Goal: Task Accomplishment & Management: Manage account settings

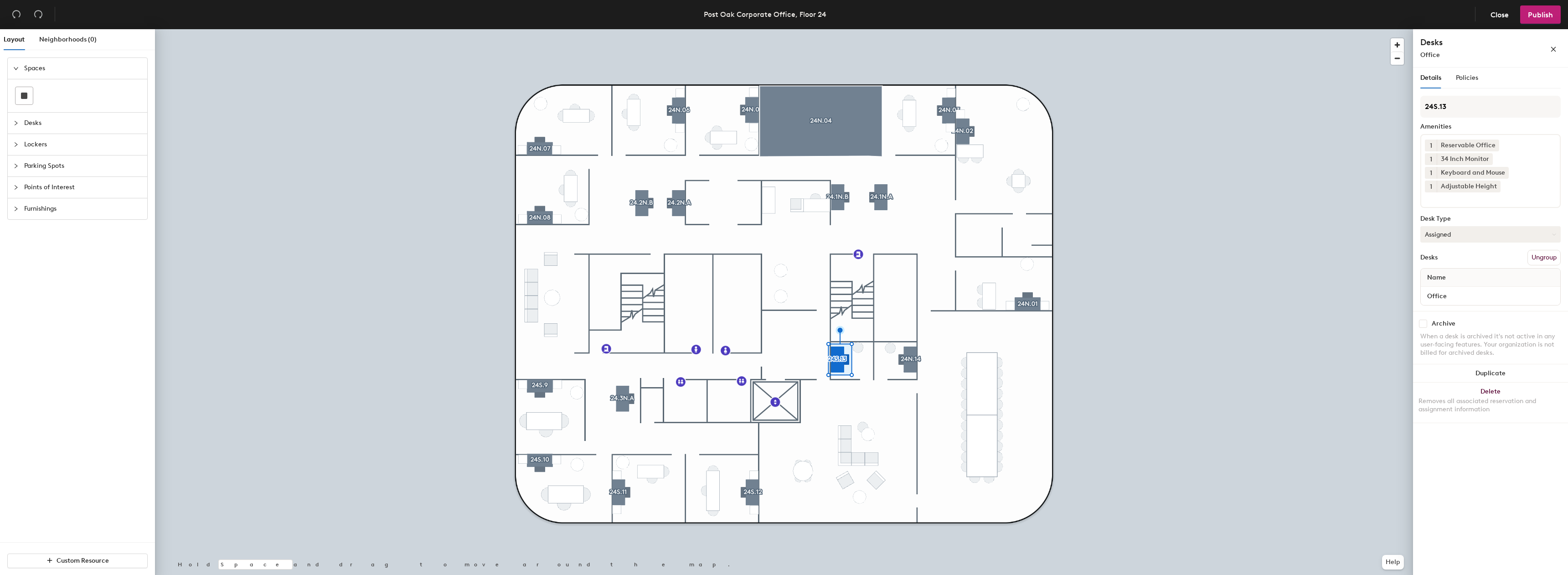
click at [1462, 236] on button "Assigned" at bounding box center [1490, 234] width 140 height 17
click at [1452, 261] on div "Assigned" at bounding box center [1466, 263] width 91 height 14
click at [1494, 225] on button "Assigned" at bounding box center [1490, 221] width 140 height 17
click at [1488, 223] on button "Assigned" at bounding box center [1490, 221] width 140 height 17
click at [1466, 72] on div "Policies" at bounding box center [1468, 78] width 23 height 21
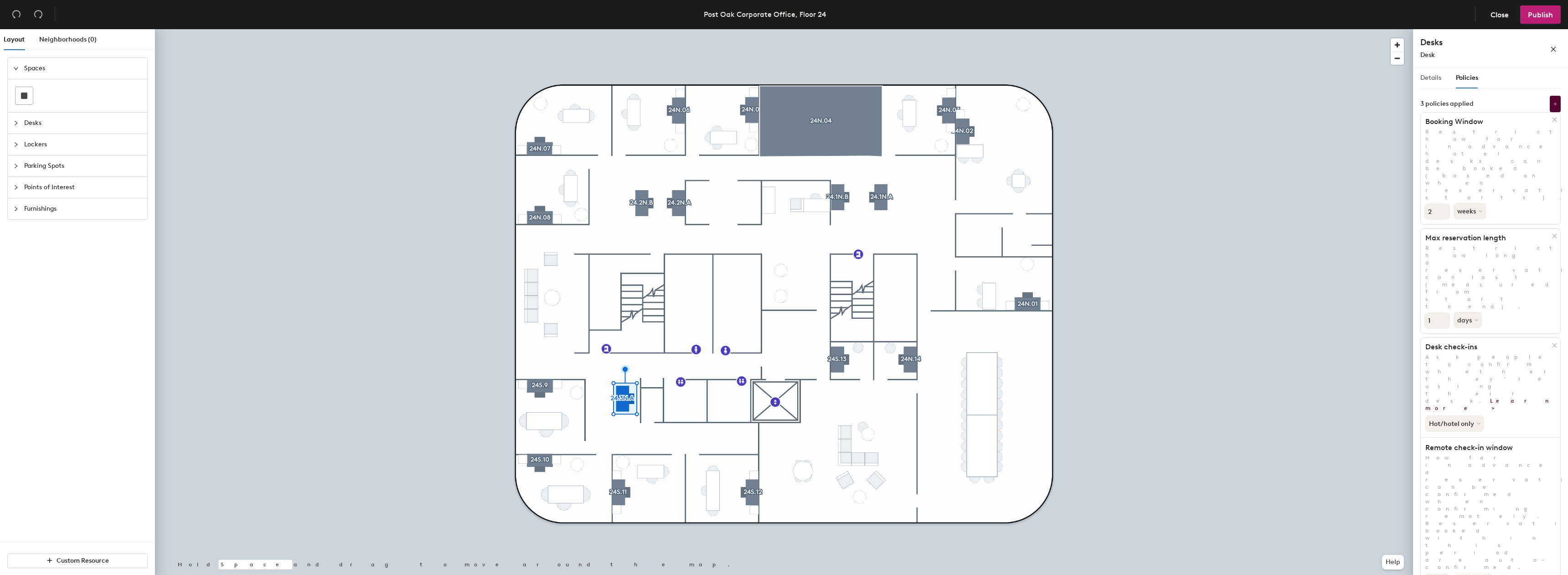
click at [1440, 72] on div "Details" at bounding box center [1431, 78] width 21 height 21
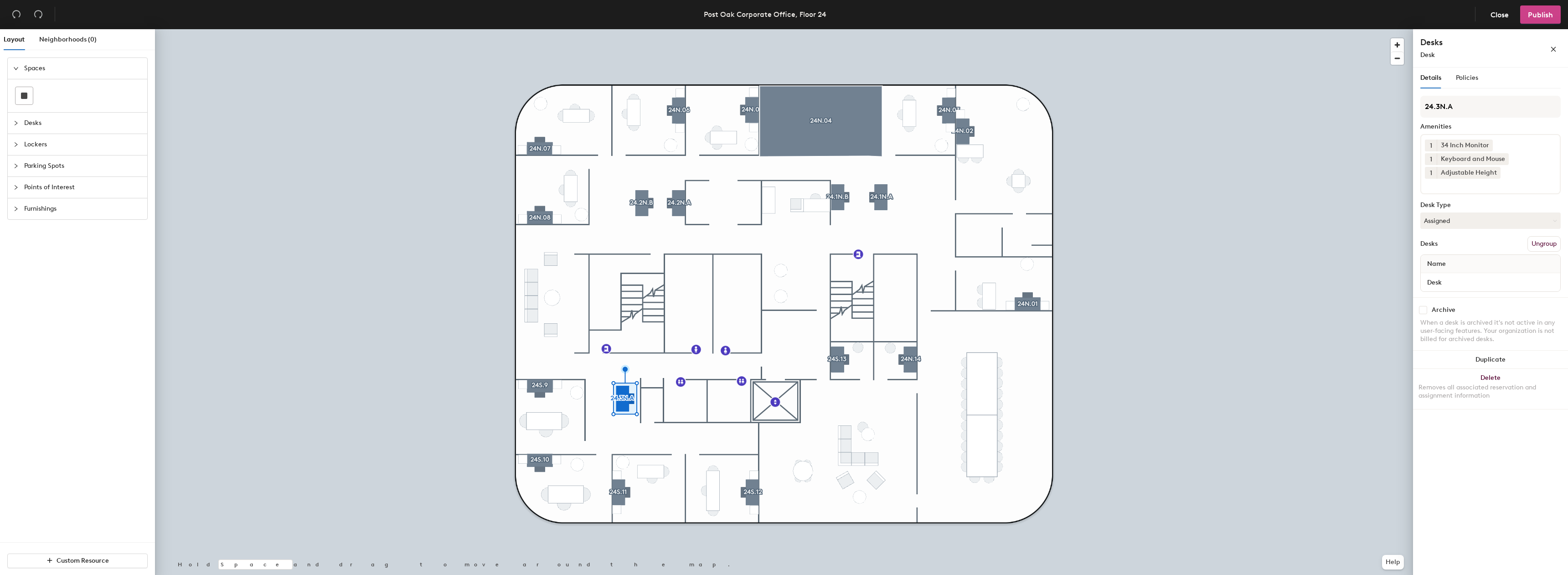
click at [1529, 14] on span "Publish" at bounding box center [1541, 15] width 25 height 9
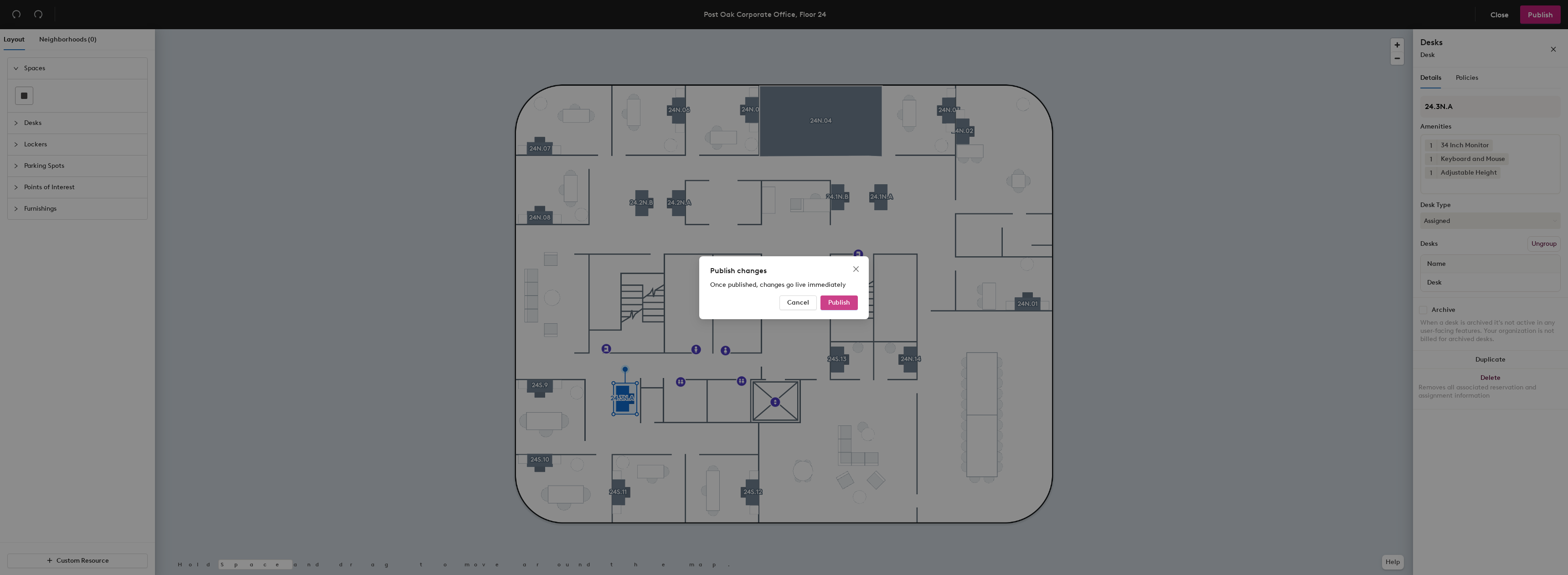
click at [845, 297] on button "Publish" at bounding box center [839, 303] width 37 height 15
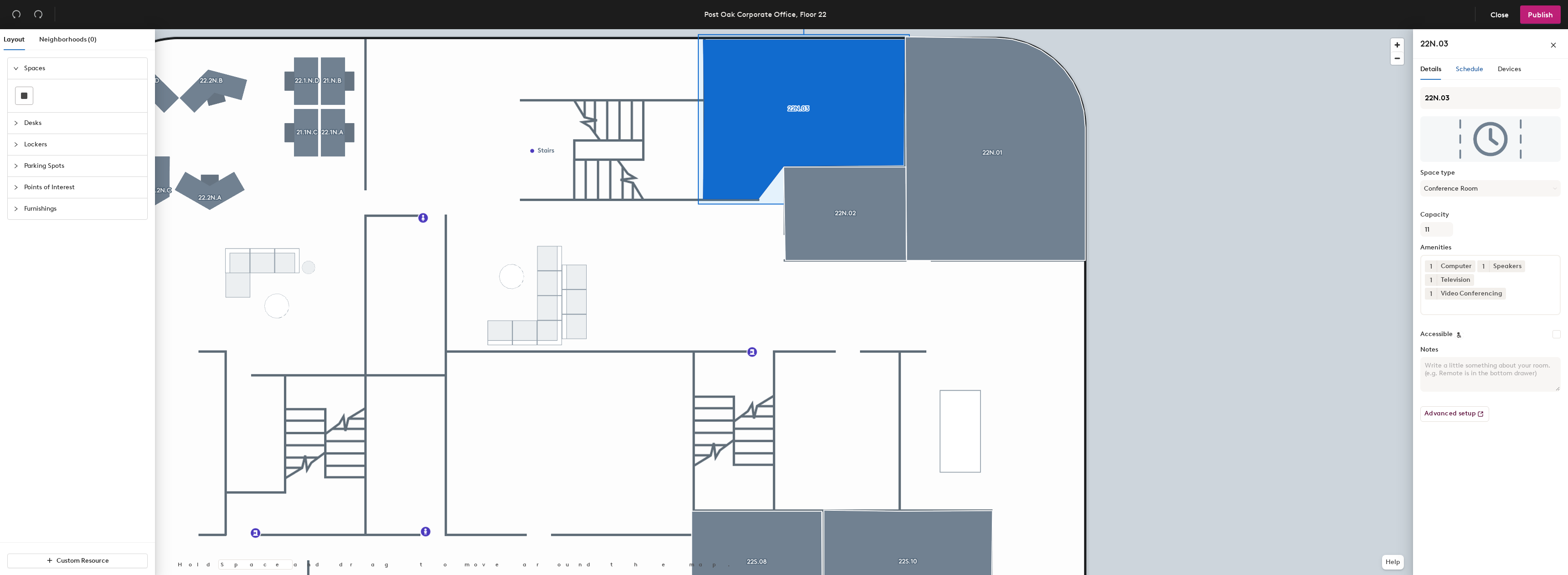
click at [1470, 70] on span "Schedule" at bounding box center [1470, 69] width 27 height 8
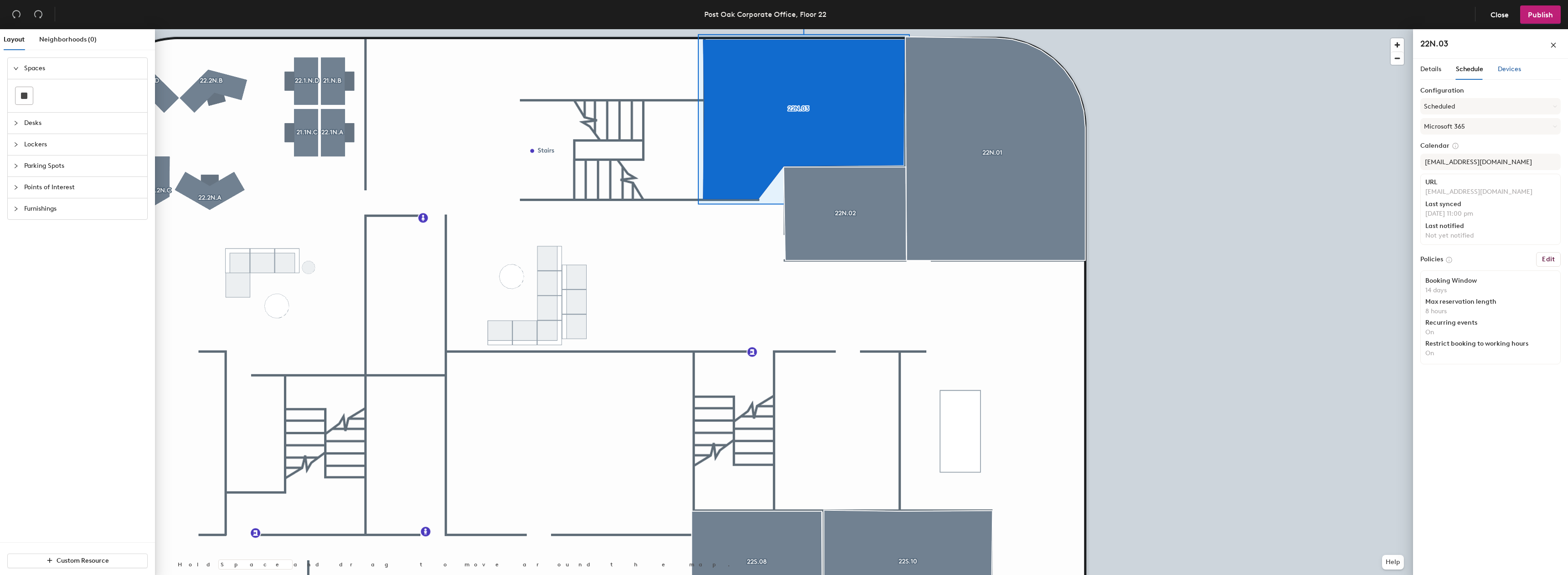
click at [1514, 72] on span "Devices" at bounding box center [1510, 69] width 23 height 8
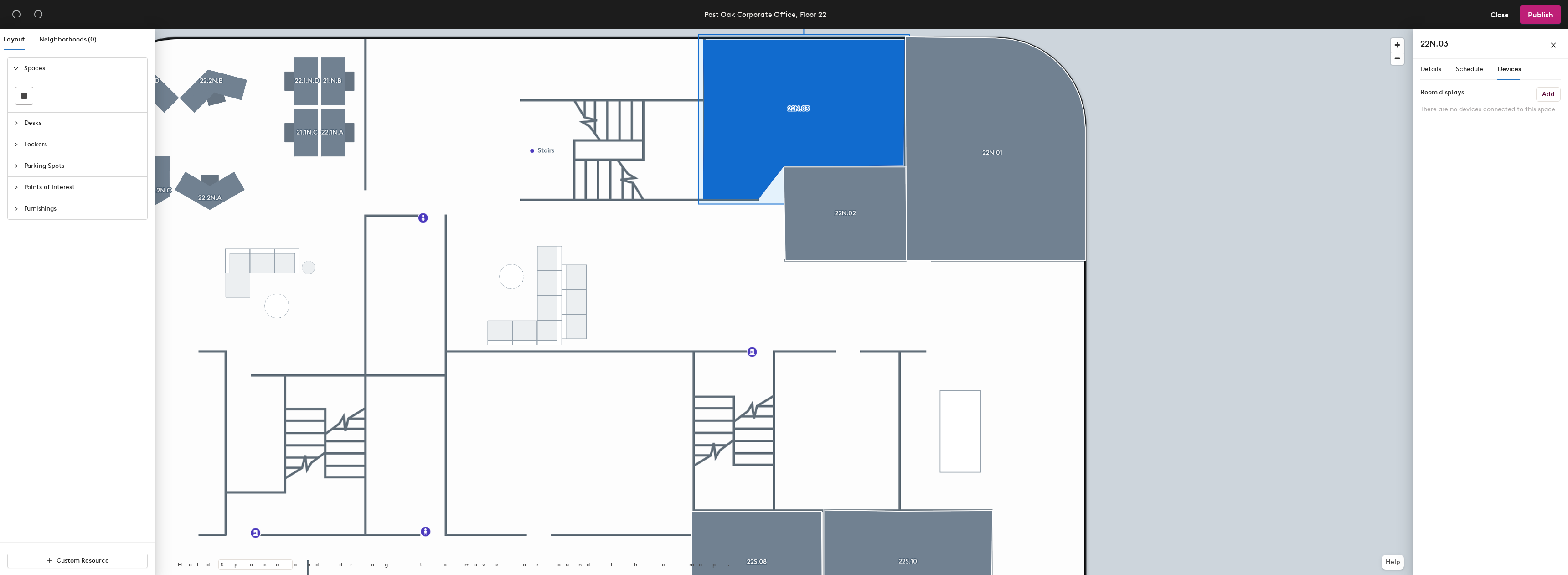
click at [1449, 69] on div "Details Schedule Devices" at bounding box center [1471, 70] width 101 height 21
click at [1438, 69] on span "Details" at bounding box center [1431, 69] width 21 height 8
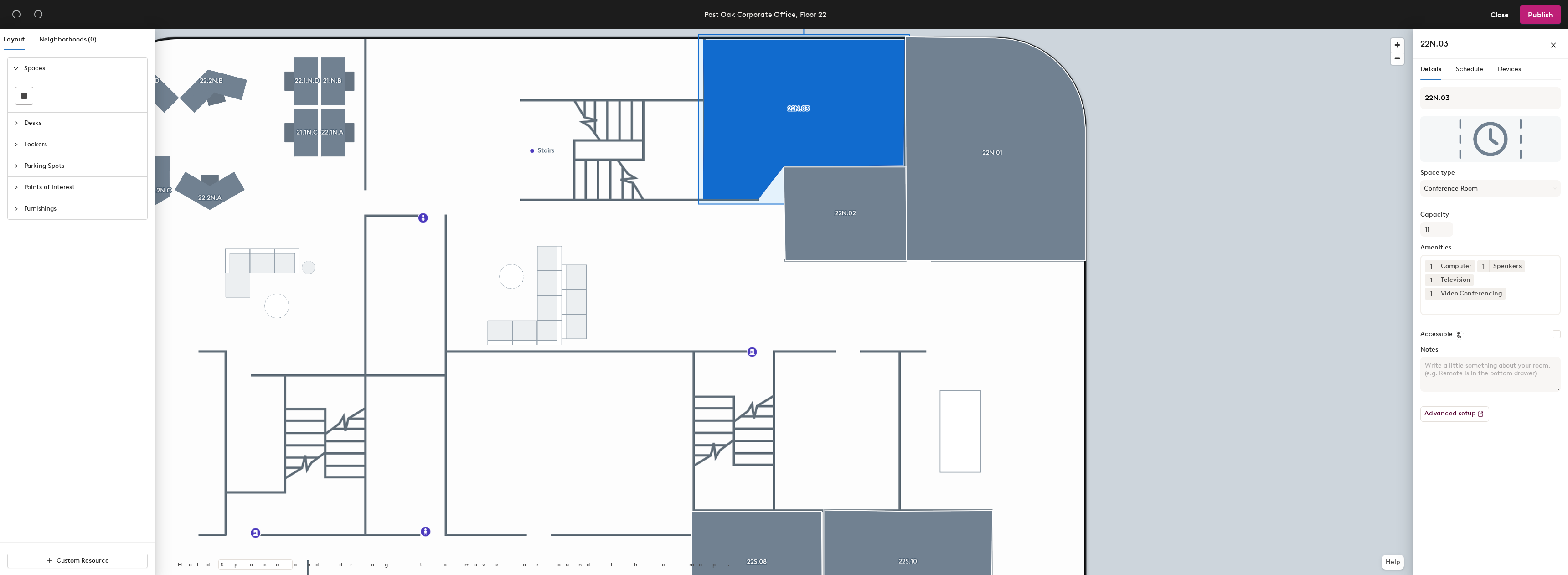
click at [1433, 351] on label "Notes" at bounding box center [1490, 350] width 140 height 7
click at [1433, 357] on textarea "Notes" at bounding box center [1490, 374] width 140 height 35
click at [1432, 356] on div "Notes" at bounding box center [1490, 369] width 140 height 46
click at [1432, 360] on textarea "Notes" at bounding box center [1490, 374] width 140 height 35
drag, startPoint x: 1449, startPoint y: 217, endPoint x: 1448, endPoint y: 195, distance: 22.0
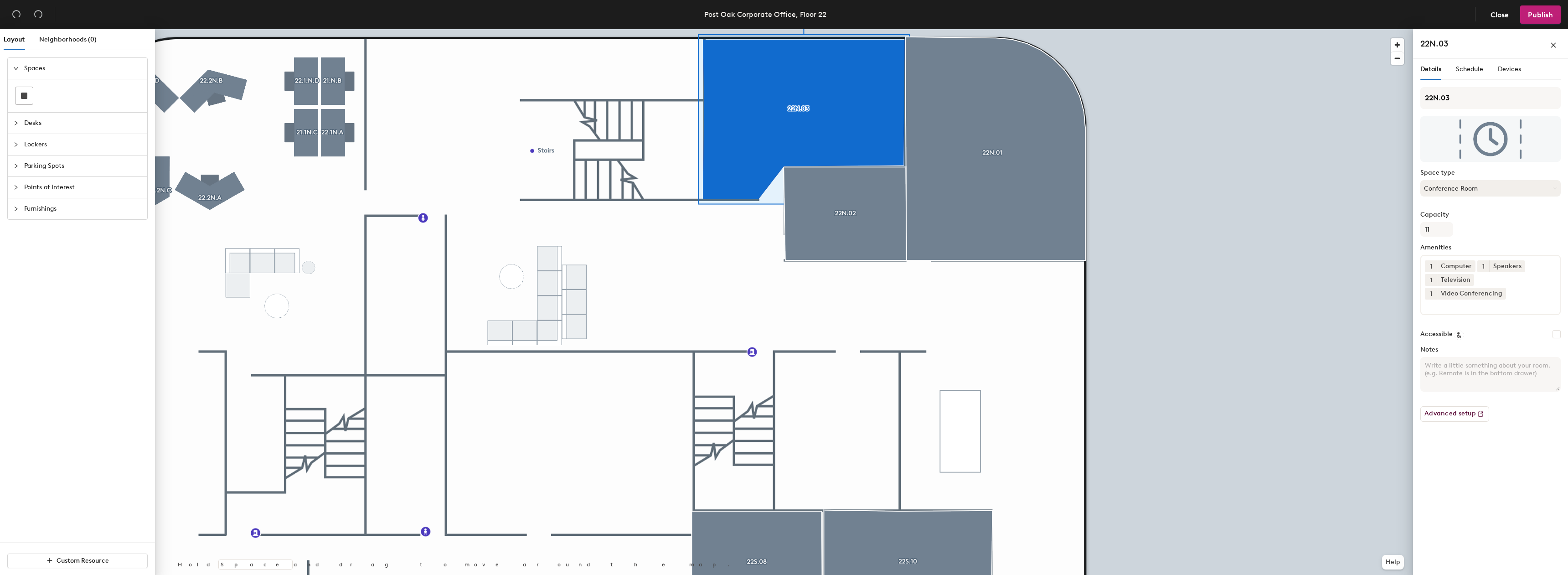
click at [1450, 217] on label "Capacity" at bounding box center [1490, 215] width 140 height 7
click at [1450, 222] on input "11" at bounding box center [1436, 229] width 33 height 15
click at [1458, 70] on span "Schedule" at bounding box center [1470, 69] width 27 height 8
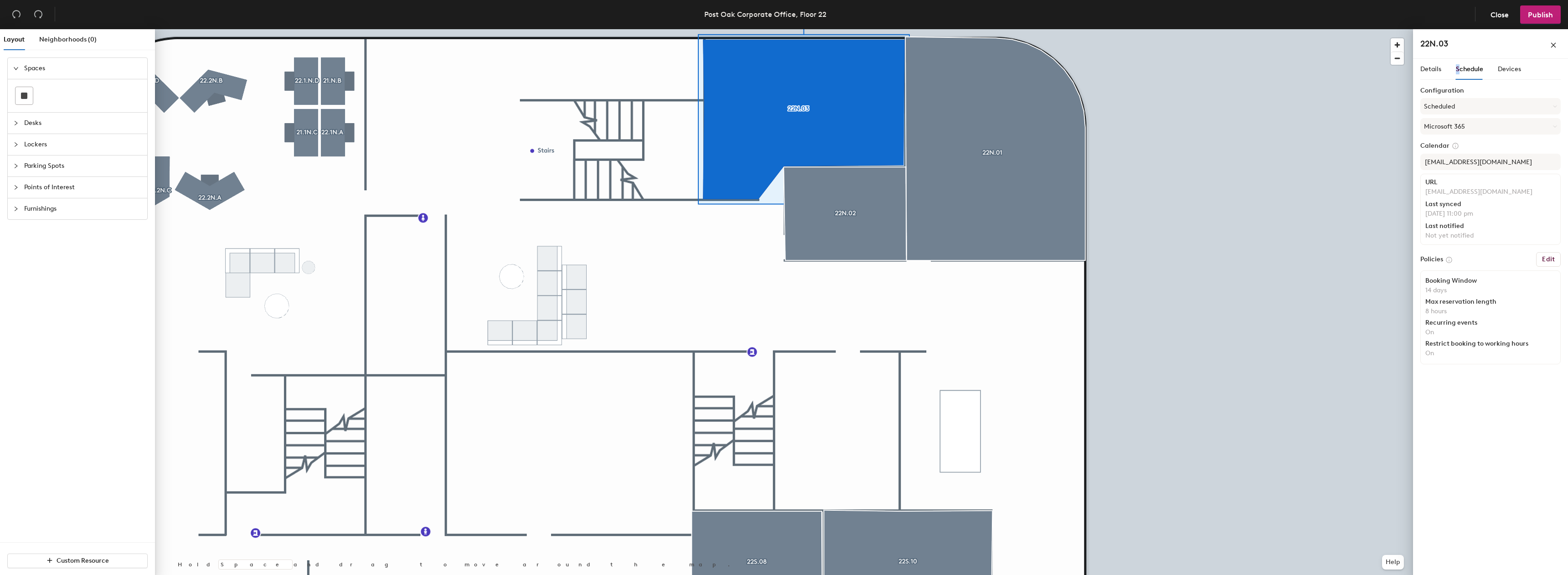
click at [1458, 70] on span "Schedule" at bounding box center [1470, 69] width 27 height 8
click at [1443, 72] on div "Details Schedule Devices" at bounding box center [1471, 70] width 101 height 21
click at [27, 90] on div at bounding box center [24, 96] width 17 height 17
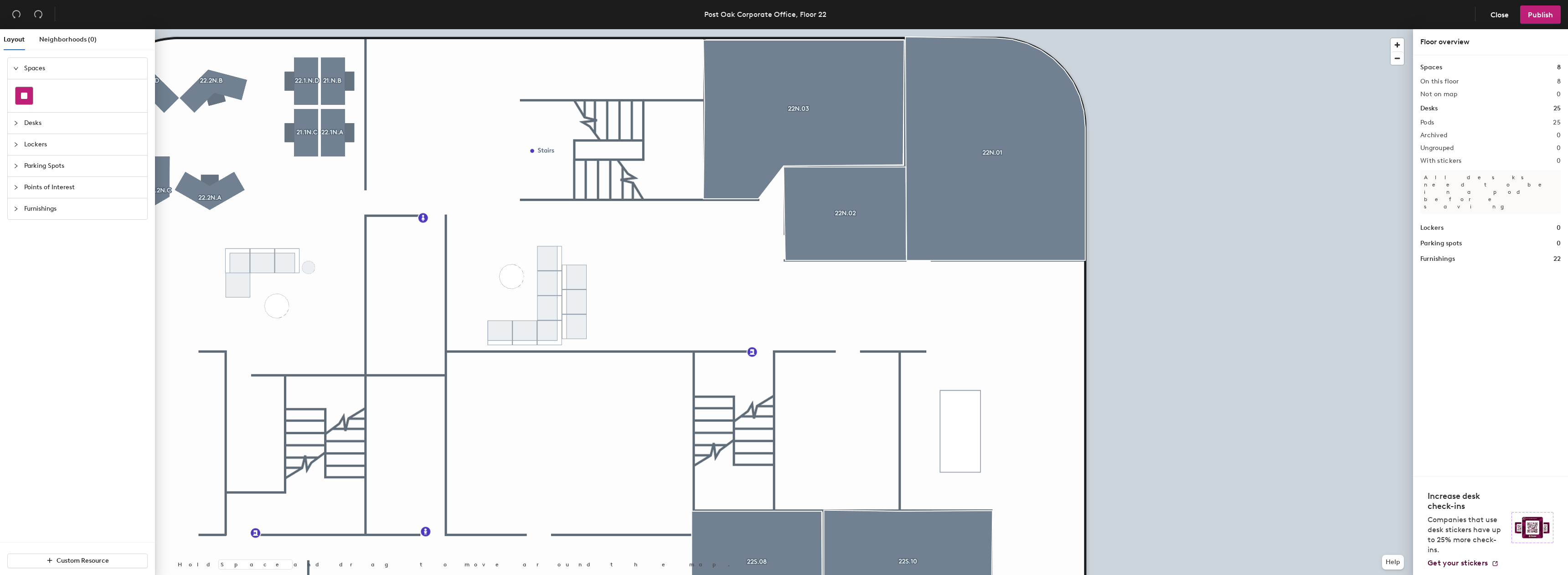
click at [19, 98] on div at bounding box center [24, 96] width 17 height 17
click at [21, 91] on div at bounding box center [24, 96] width 17 height 17
click at [31, 121] on span "Desks" at bounding box center [82, 123] width 118 height 21
click at [18, 188] on div at bounding box center [19, 184] width 11 height 10
click at [11, 166] on div "Parking Spots" at bounding box center [78, 166] width 140 height 21
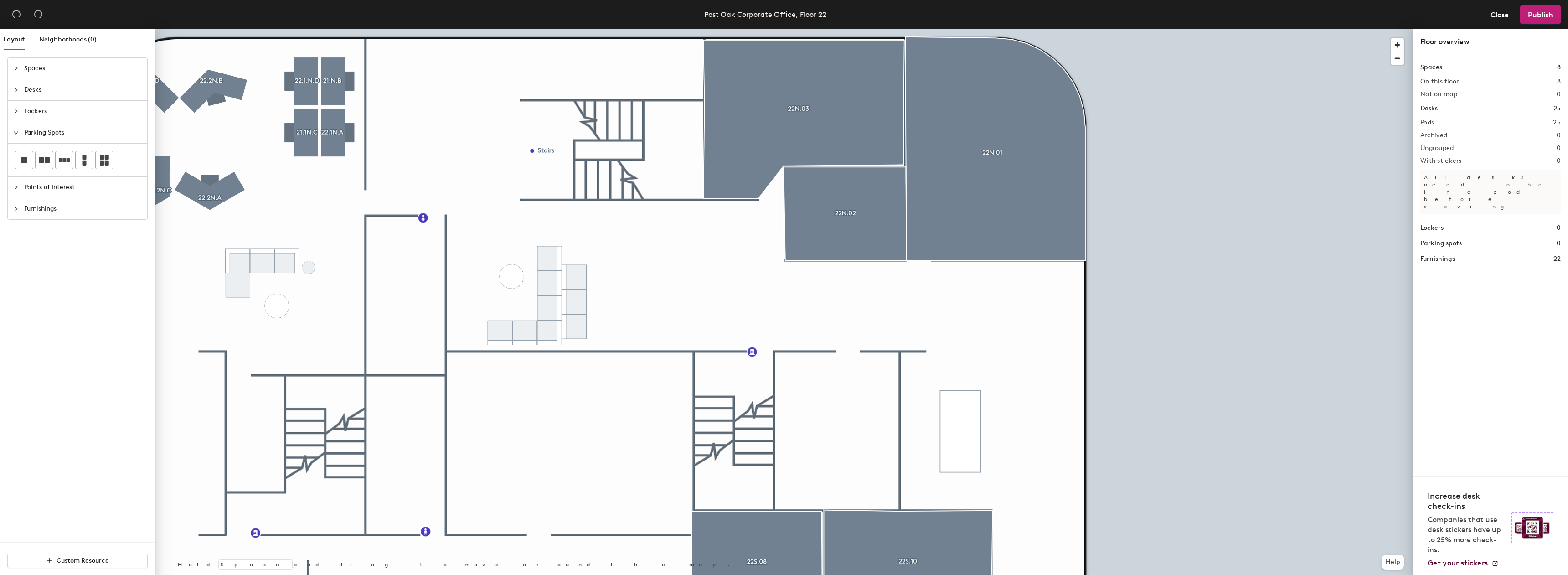
click at [15, 187] on icon "collapsed" at bounding box center [16, 187] width 5 height 5
click at [9, 251] on div "Furnishings" at bounding box center [78, 249] width 140 height 21
click at [17, 174] on icon "expanded" at bounding box center [16, 175] width 5 height 5
click at [17, 158] on div at bounding box center [19, 154] width 11 height 10
click at [17, 144] on div "Points of Interest" at bounding box center [78, 154] width 140 height 21
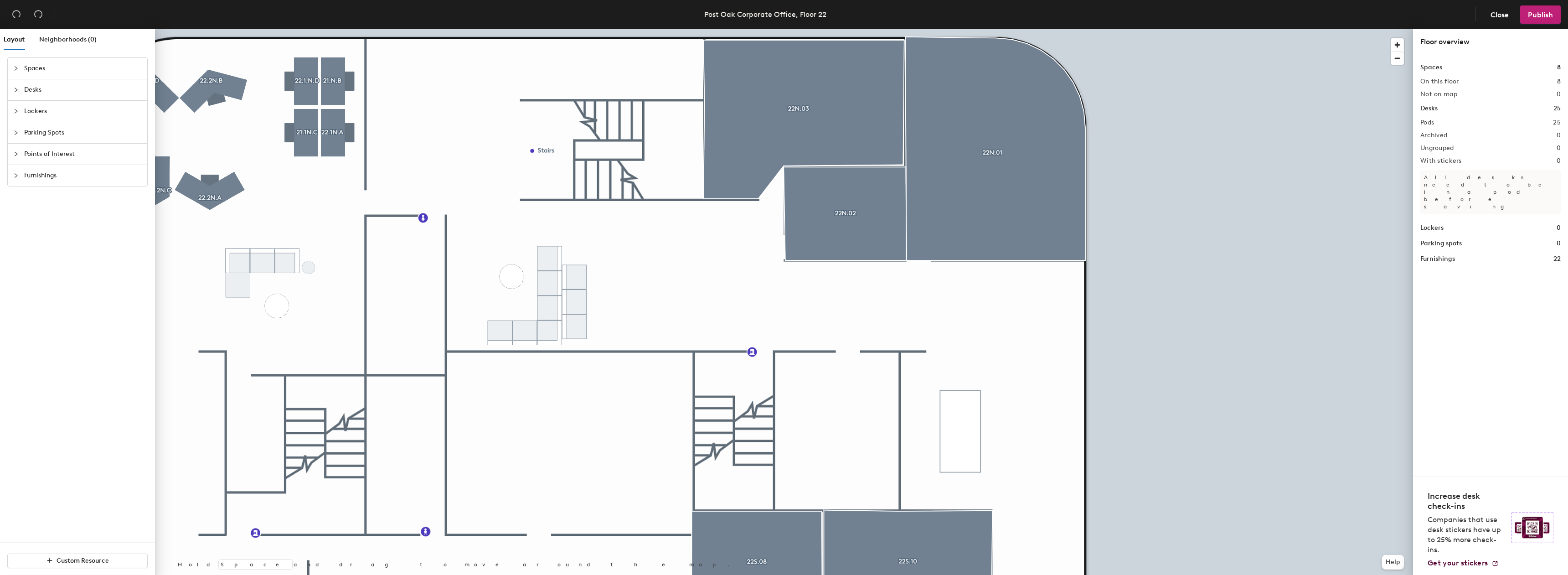
click at [17, 134] on icon "collapsed" at bounding box center [16, 133] width 5 height 5
click at [18, 118] on div "Lockers" at bounding box center [78, 112] width 140 height 21
click at [24, 100] on span "Desks" at bounding box center [82, 90] width 118 height 21
click at [30, 70] on span "Spaces" at bounding box center [82, 68] width 118 height 21
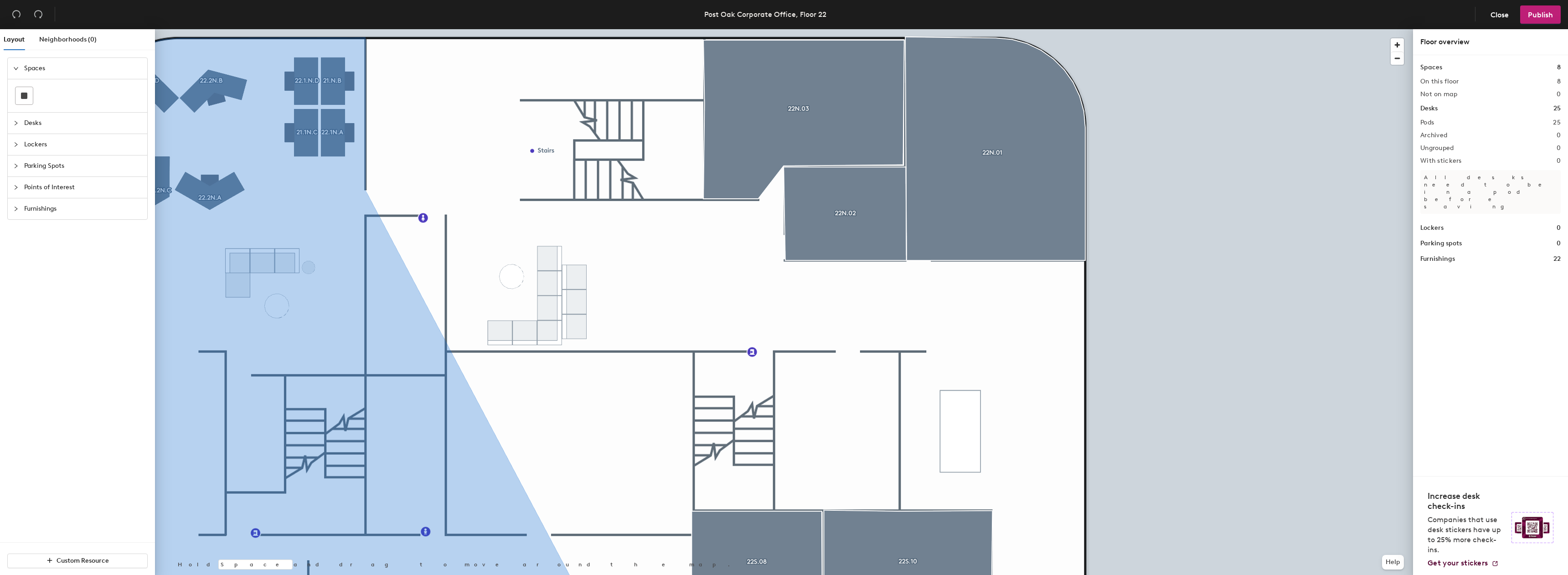
click at [13, 64] on div "Spaces" at bounding box center [78, 68] width 140 height 21
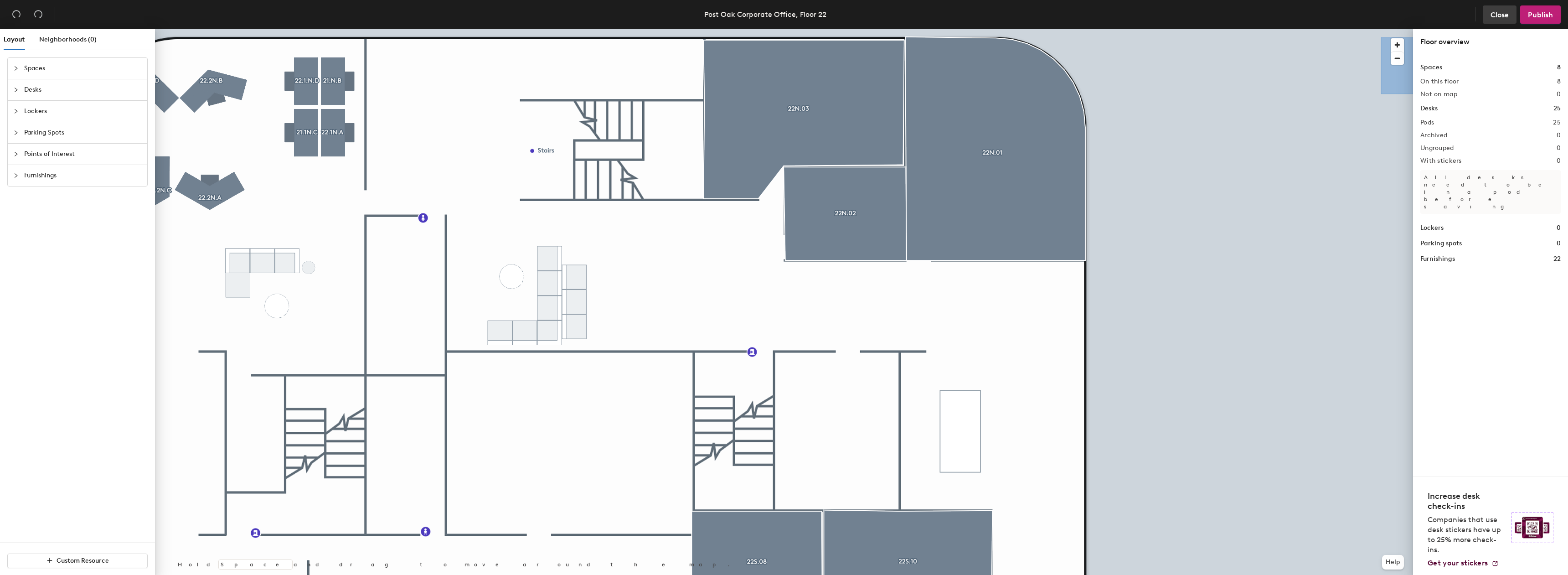
click at [1502, 9] on button "Close" at bounding box center [1500, 14] width 34 height 18
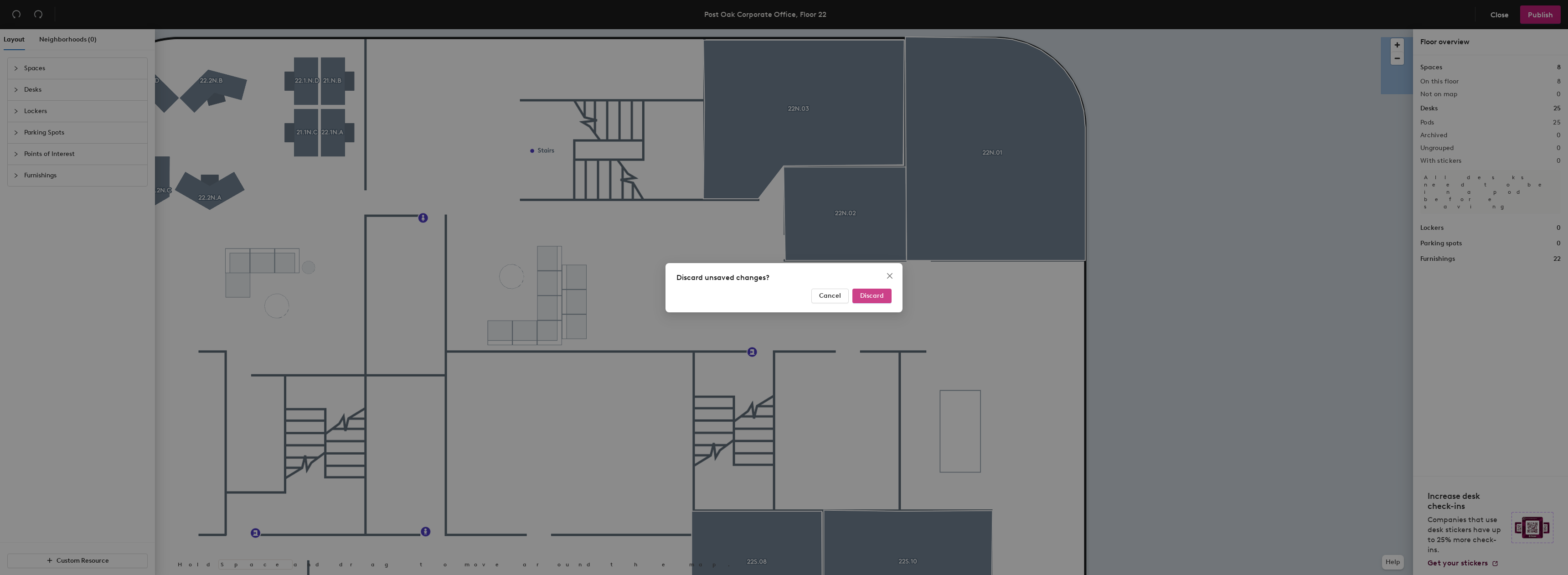
click at [888, 294] on button "Discard" at bounding box center [872, 296] width 39 height 15
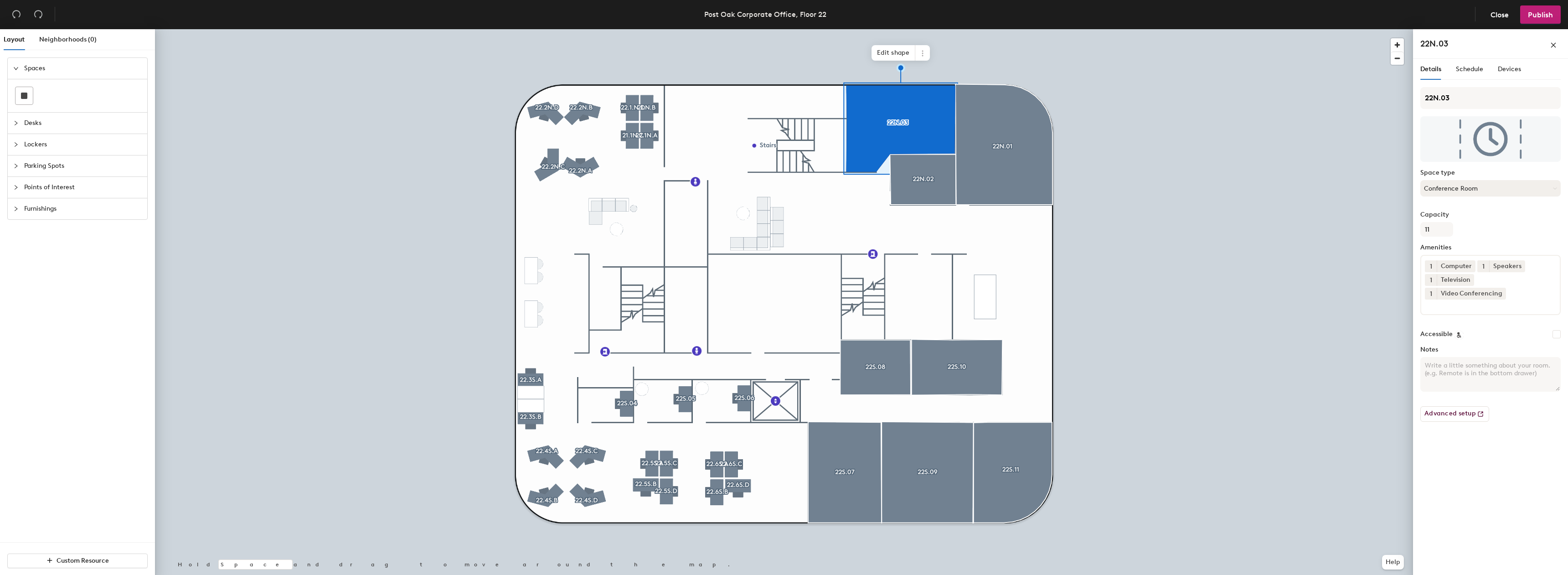
click at [1483, 187] on button "Conference Room" at bounding box center [1490, 188] width 140 height 17
click at [1464, 68] on span "Schedule" at bounding box center [1470, 69] width 27 height 8
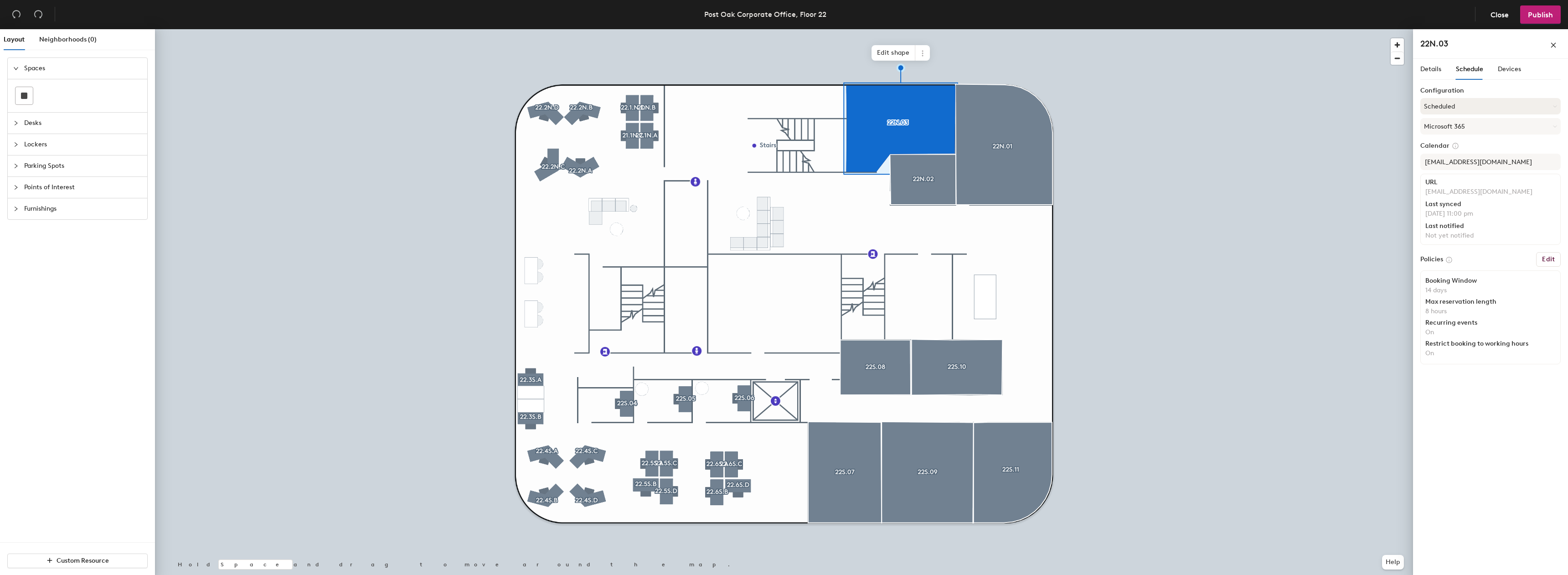
click at [1456, 106] on button "Scheduled" at bounding box center [1490, 106] width 140 height 17
click at [1453, 156] on div "Request-only" at bounding box center [1491, 156] width 140 height 14
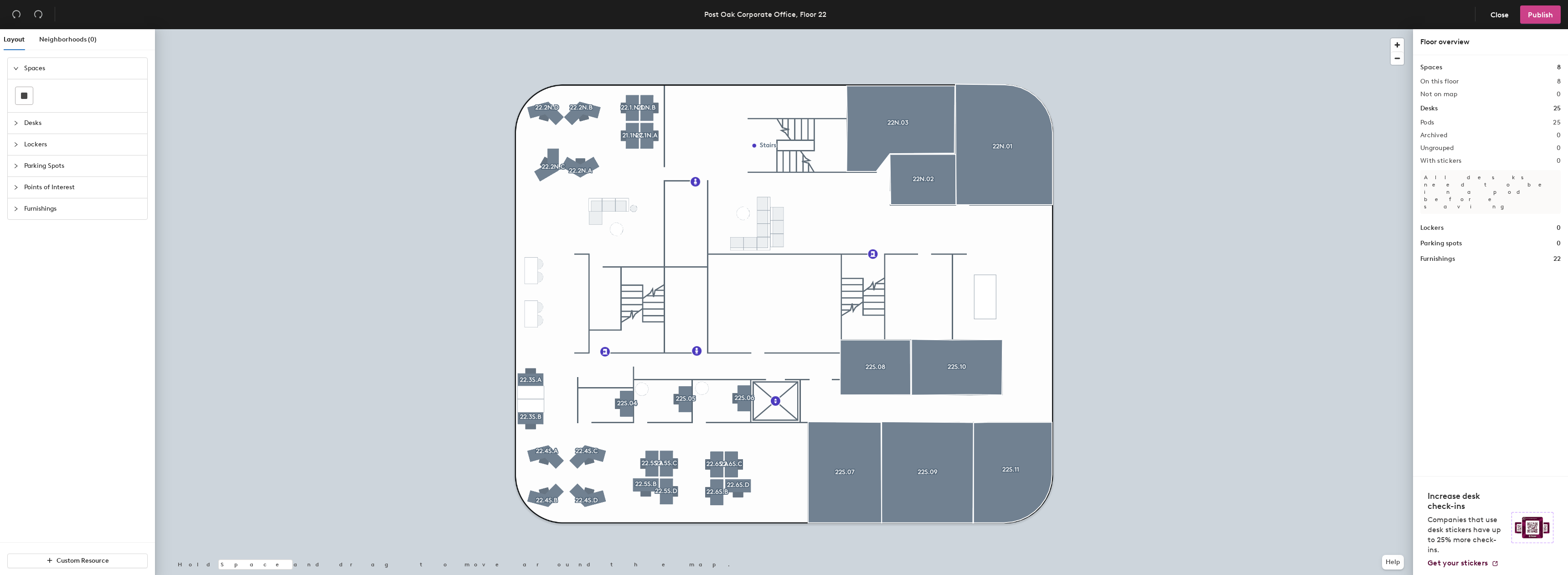
click at [1534, 13] on span "Publish" at bounding box center [1541, 15] width 25 height 9
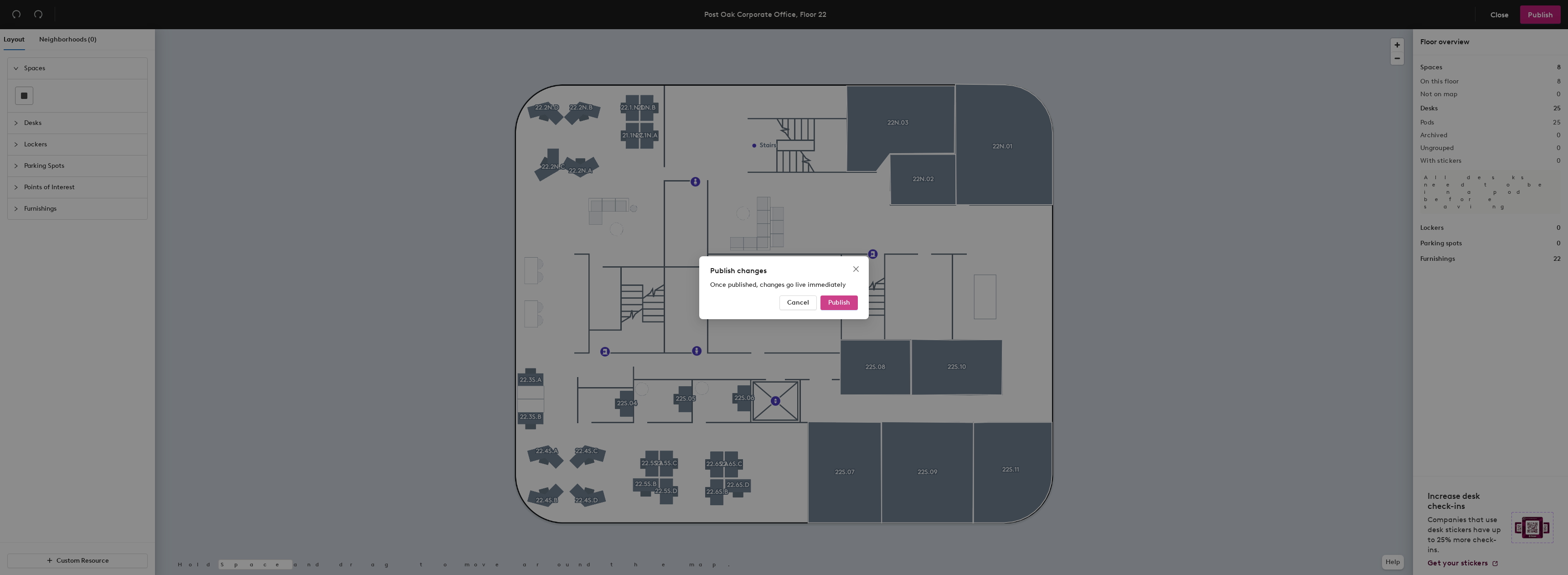
click at [844, 303] on span "Publish" at bounding box center [839, 302] width 22 height 8
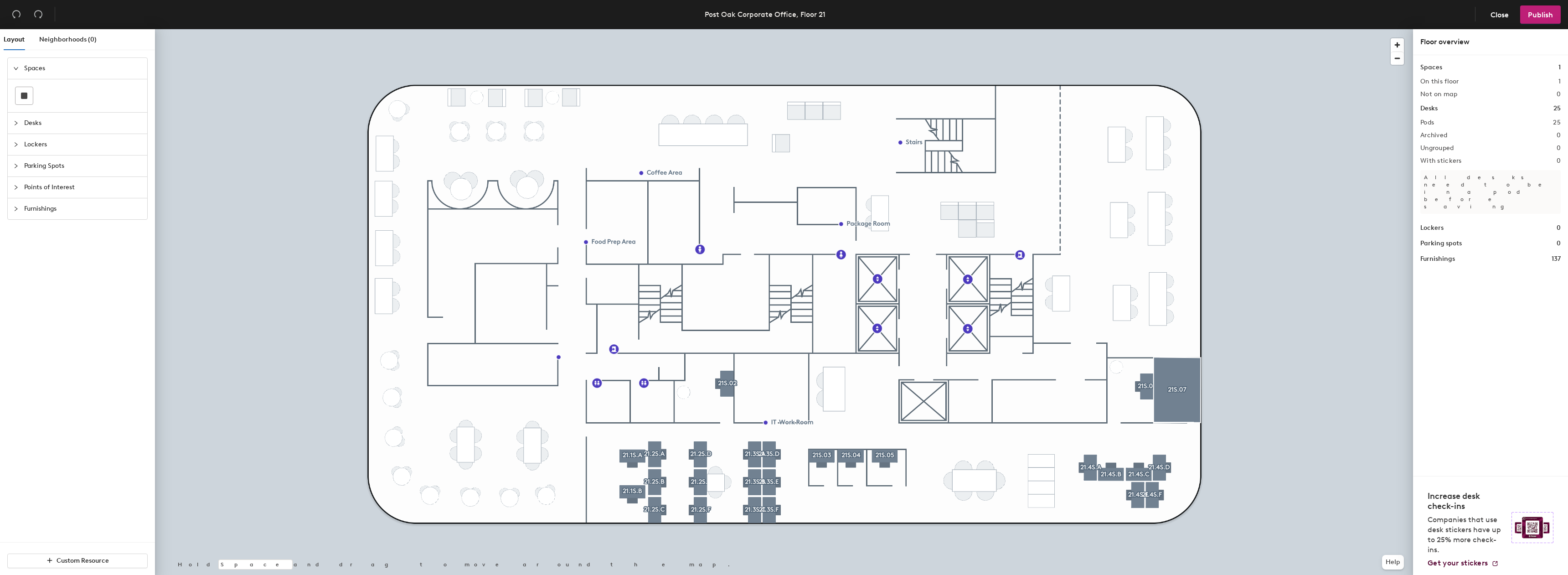
click at [35, 94] on div at bounding box center [78, 95] width 125 height 18
click at [23, 94] on rect at bounding box center [25, 96] width 7 height 7
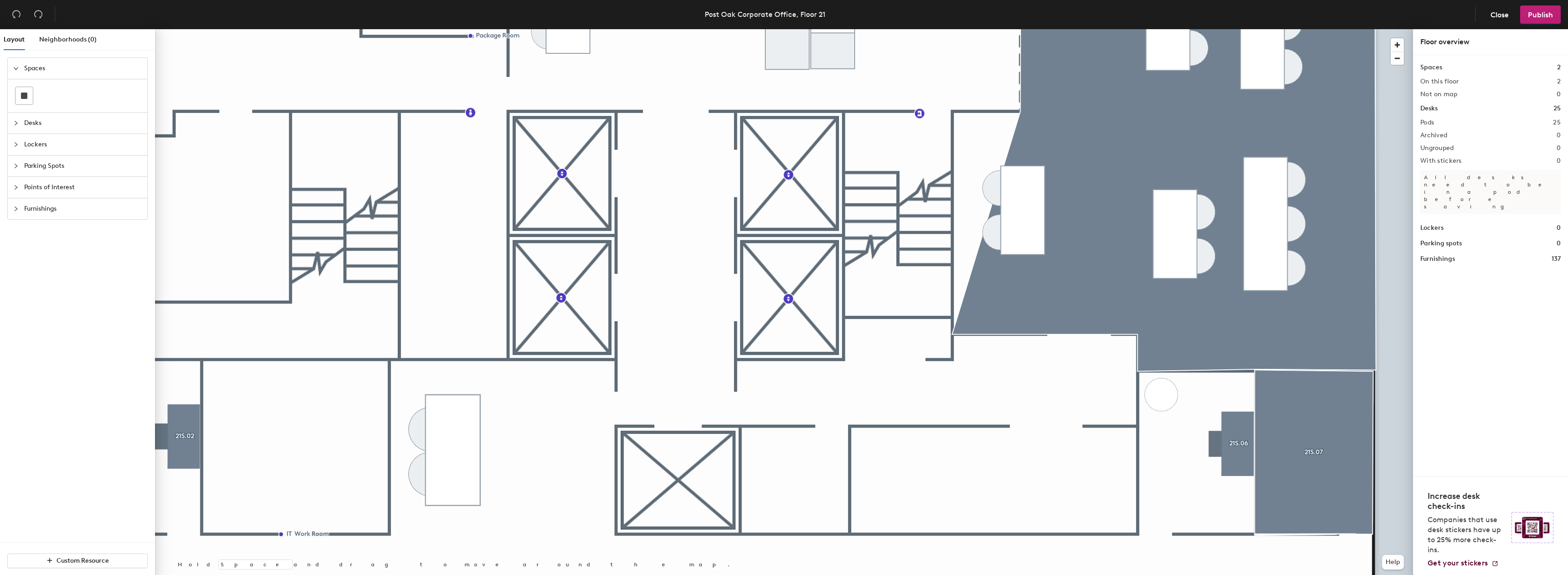
click at [990, 29] on div at bounding box center [784, 29] width 1258 height 0
click at [993, 29] on div at bounding box center [784, 29] width 1258 height 0
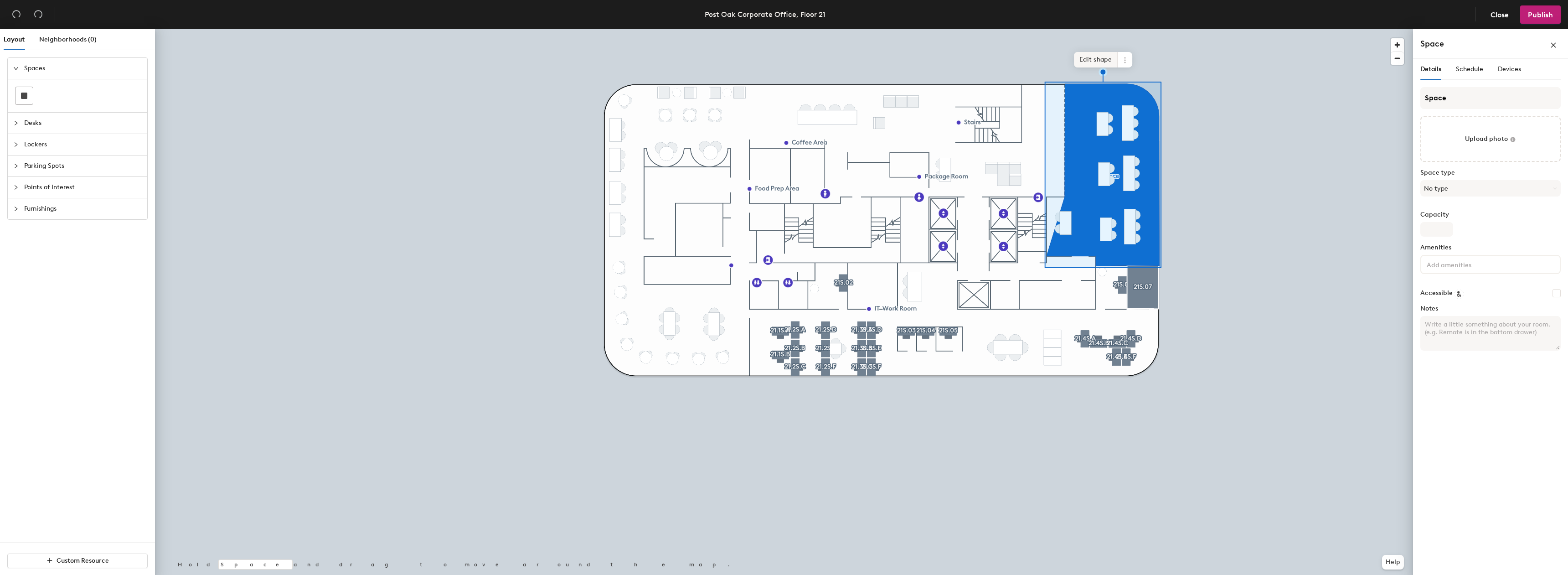
click at [1099, 58] on span "Edit shape" at bounding box center [1096, 59] width 44 height 15
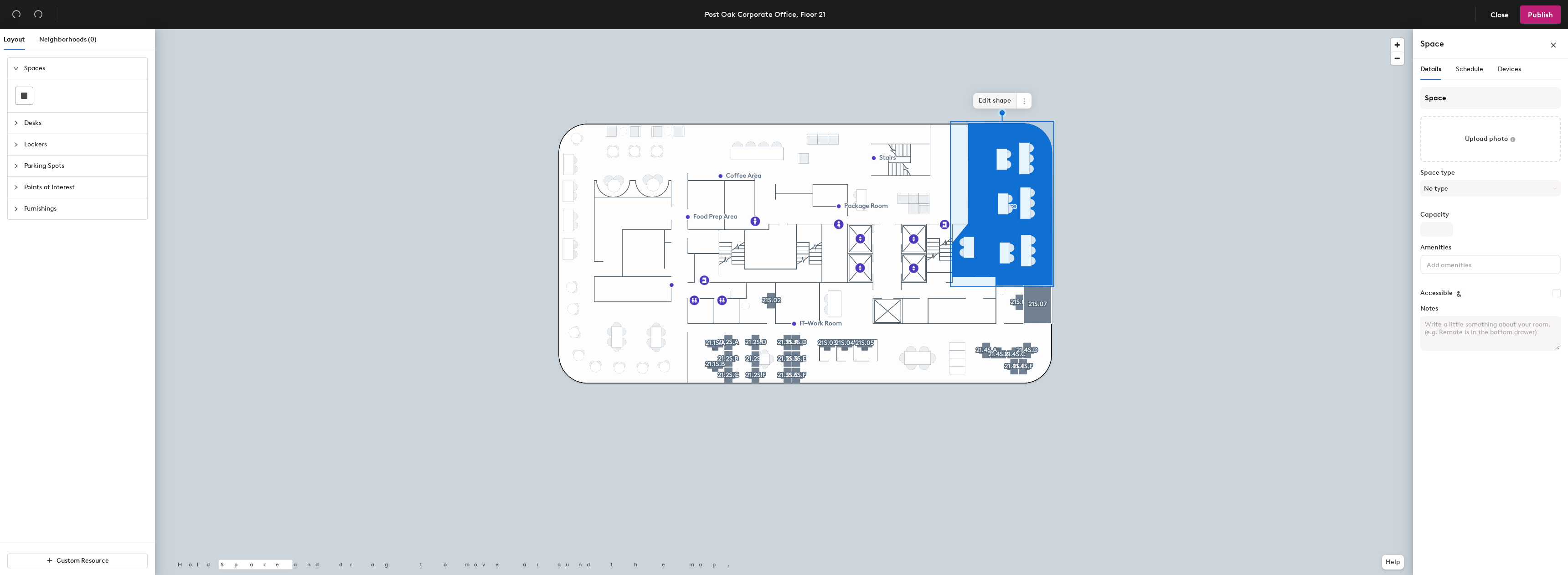
click at [997, 105] on span "Edit shape" at bounding box center [995, 100] width 44 height 15
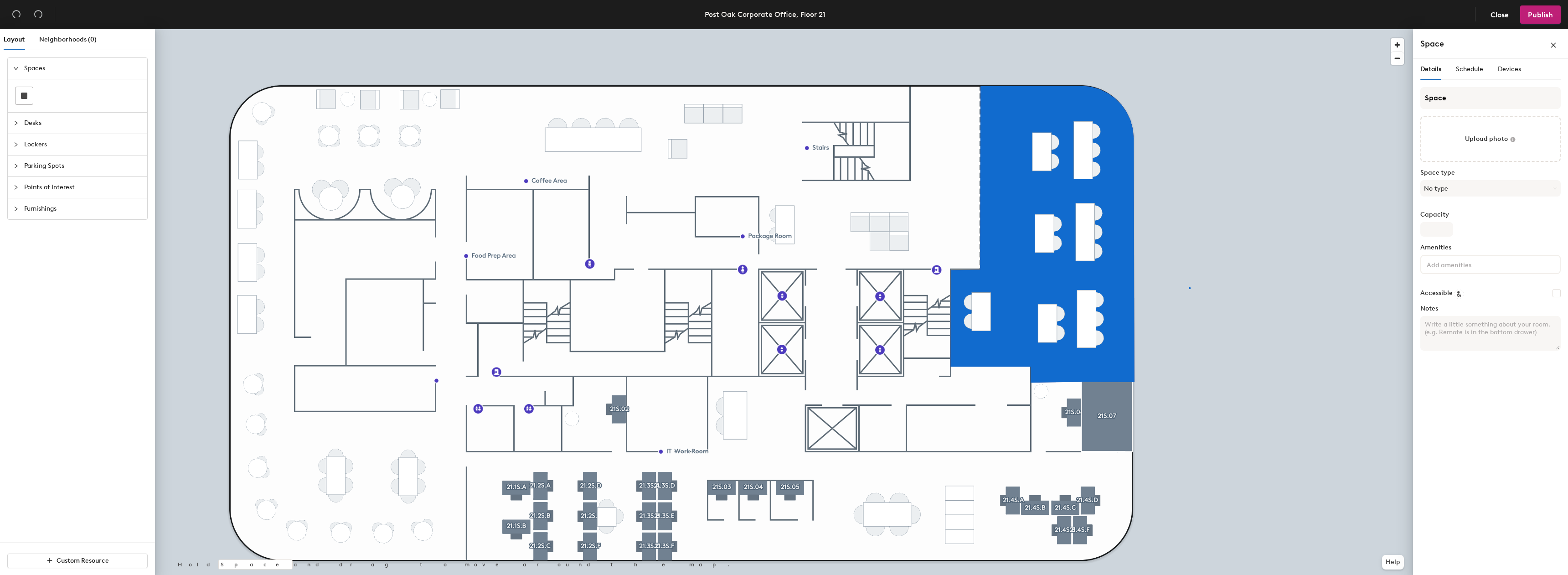
click at [1191, 29] on div at bounding box center [784, 29] width 1258 height 0
click at [1190, 29] on div at bounding box center [784, 29] width 1258 height 0
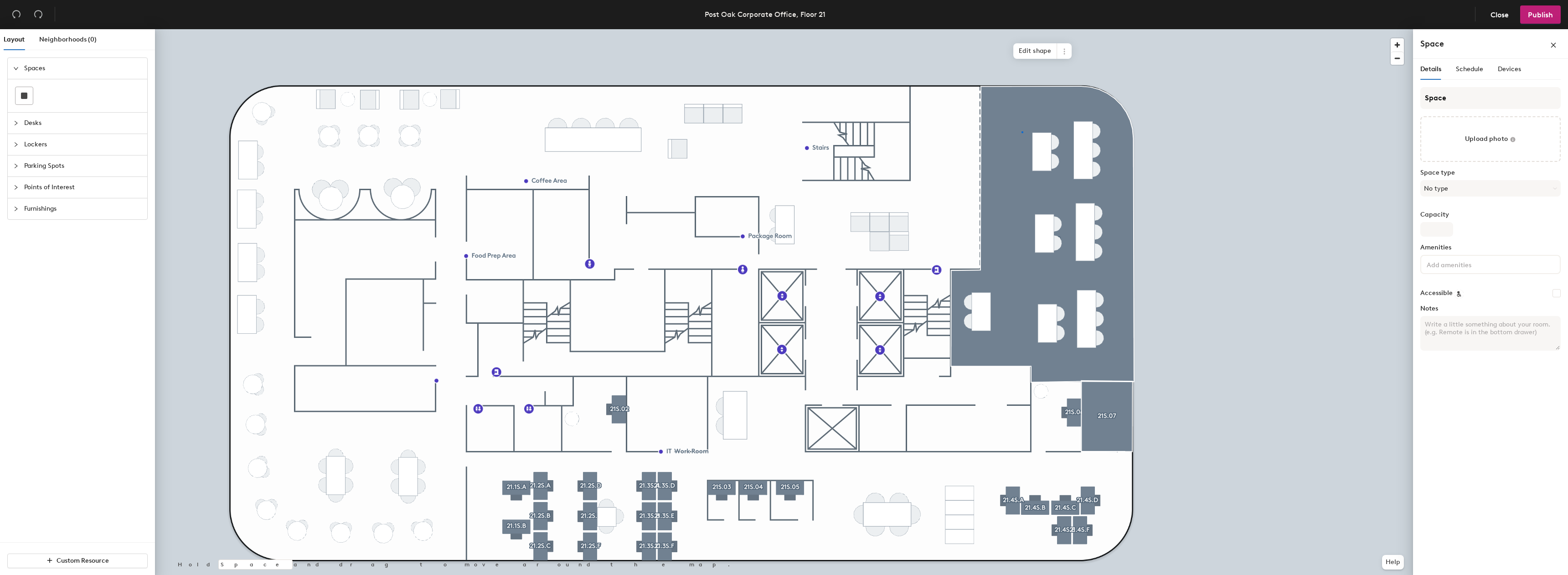
click at [1022, 29] on div at bounding box center [784, 29] width 1258 height 0
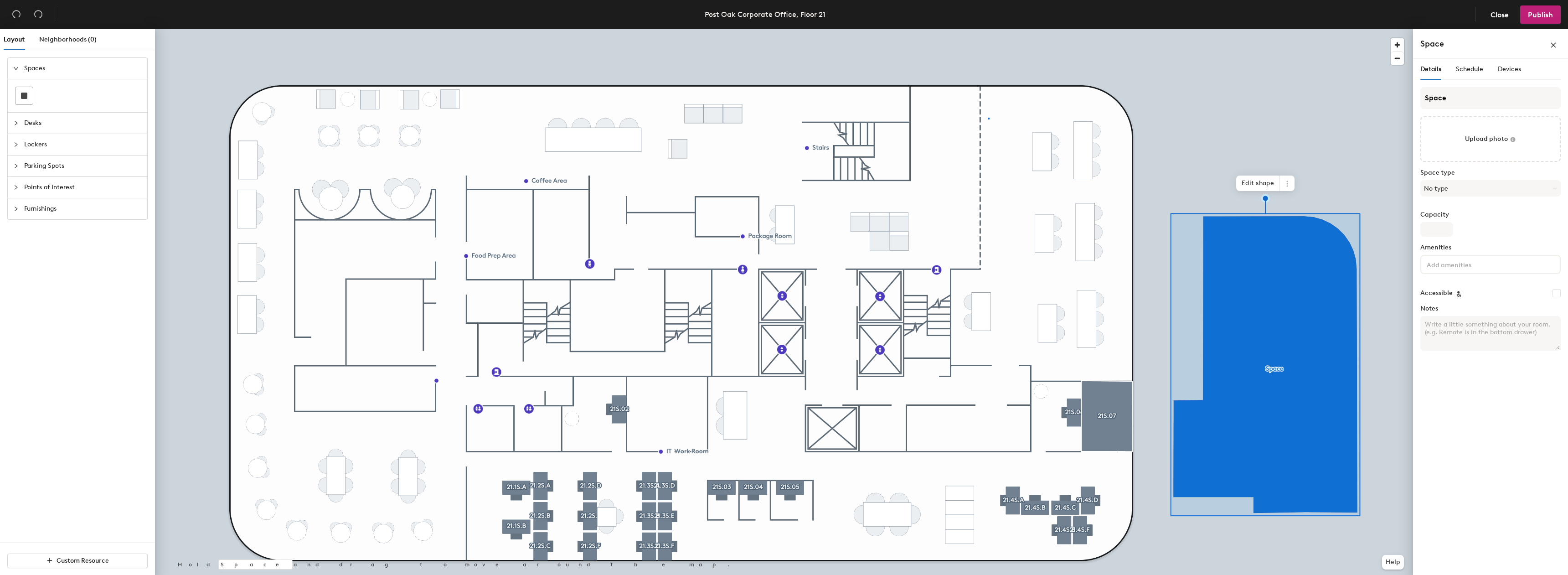
click at [988, 29] on div at bounding box center [784, 29] width 1258 height 0
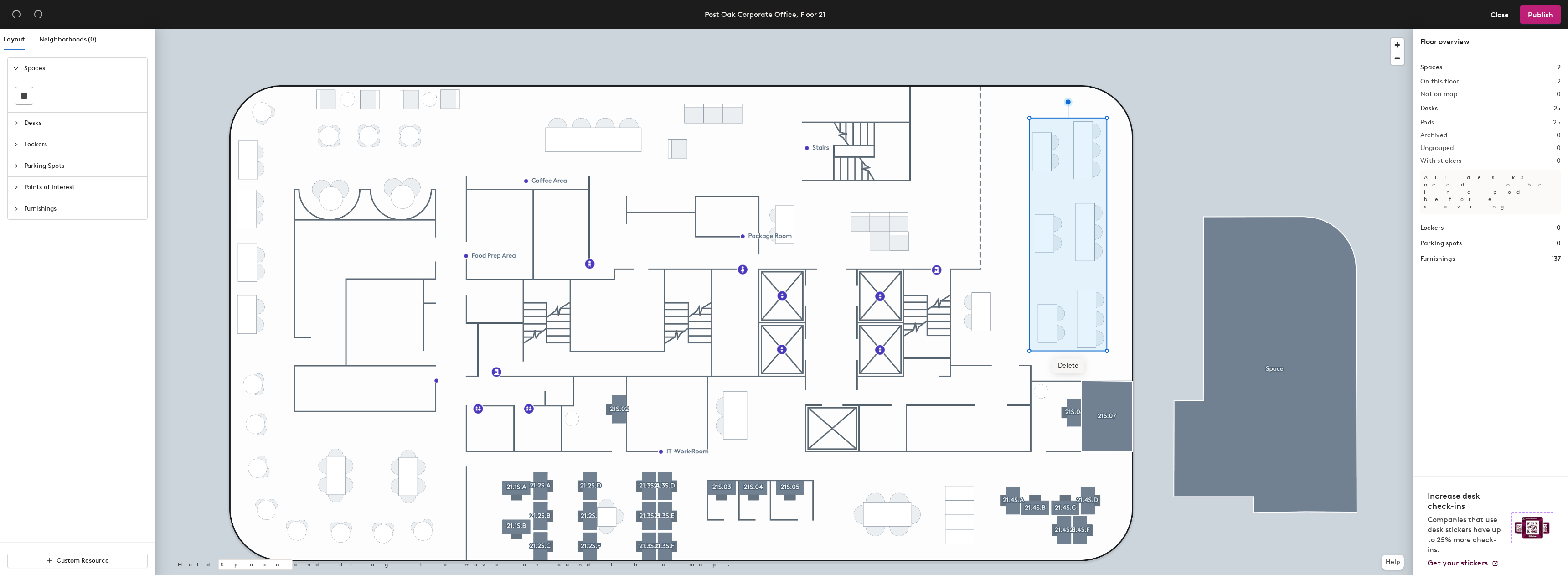
click at [1062, 361] on span "Delete" at bounding box center [1068, 366] width 32 height 15
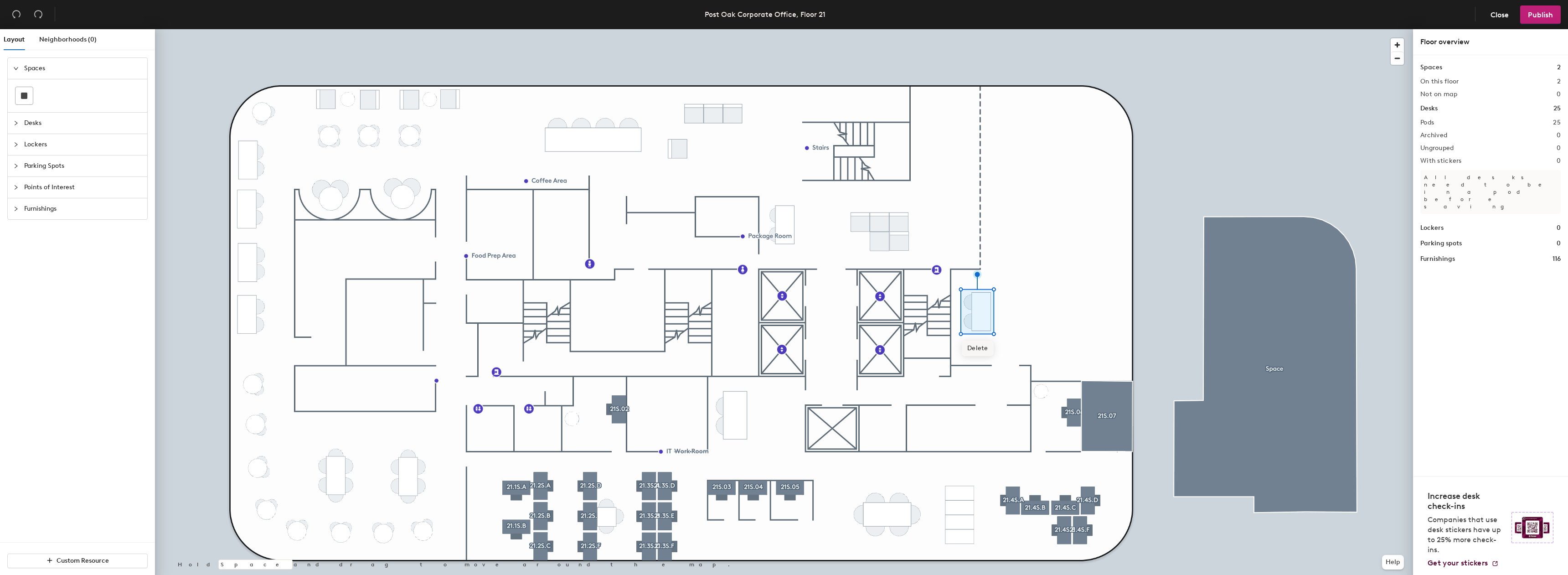
click at [975, 350] on span "Delete" at bounding box center [978, 348] width 32 height 15
click at [1193, 29] on div at bounding box center [784, 29] width 1258 height 0
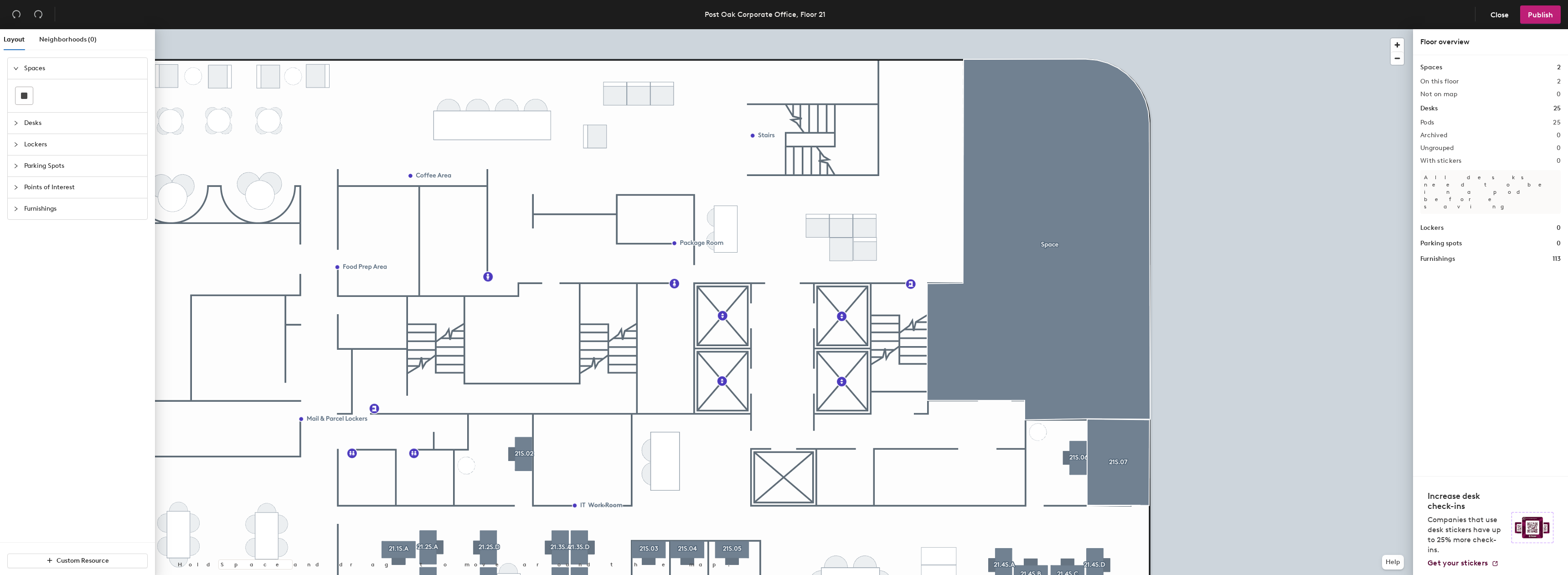
click at [1001, 29] on div at bounding box center [784, 29] width 1258 height 0
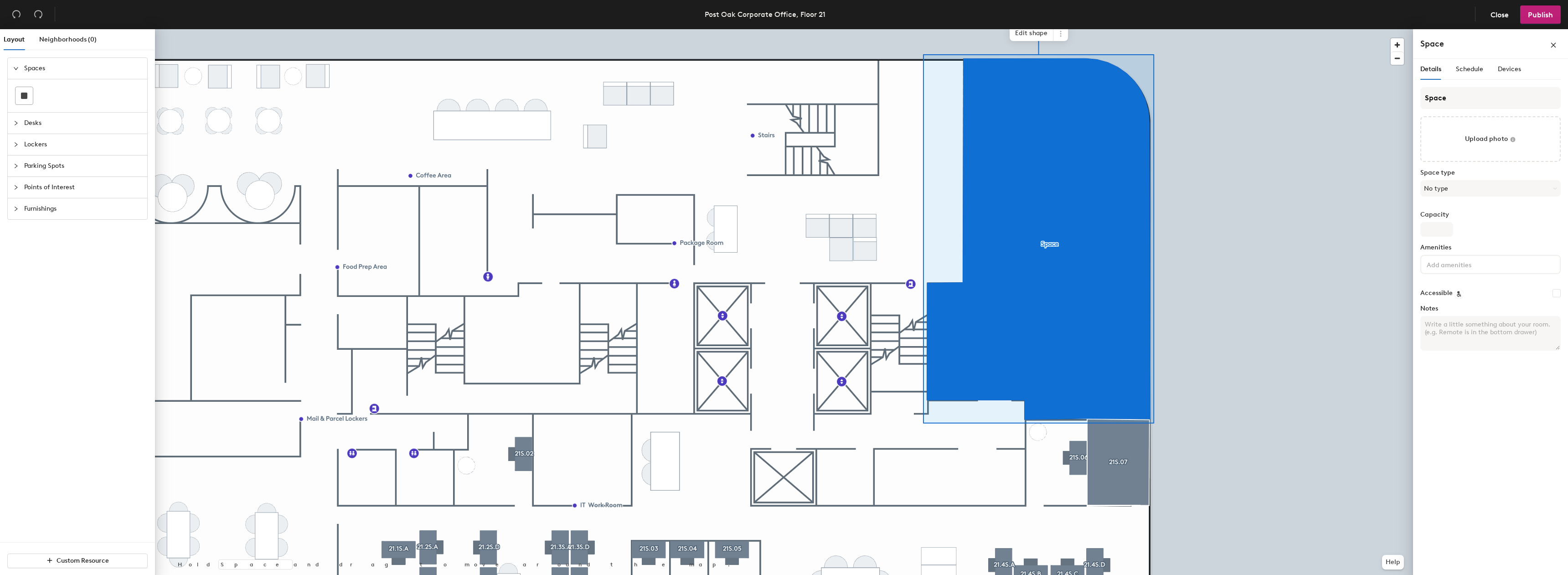
click at [1257, 29] on div at bounding box center [784, 29] width 1258 height 0
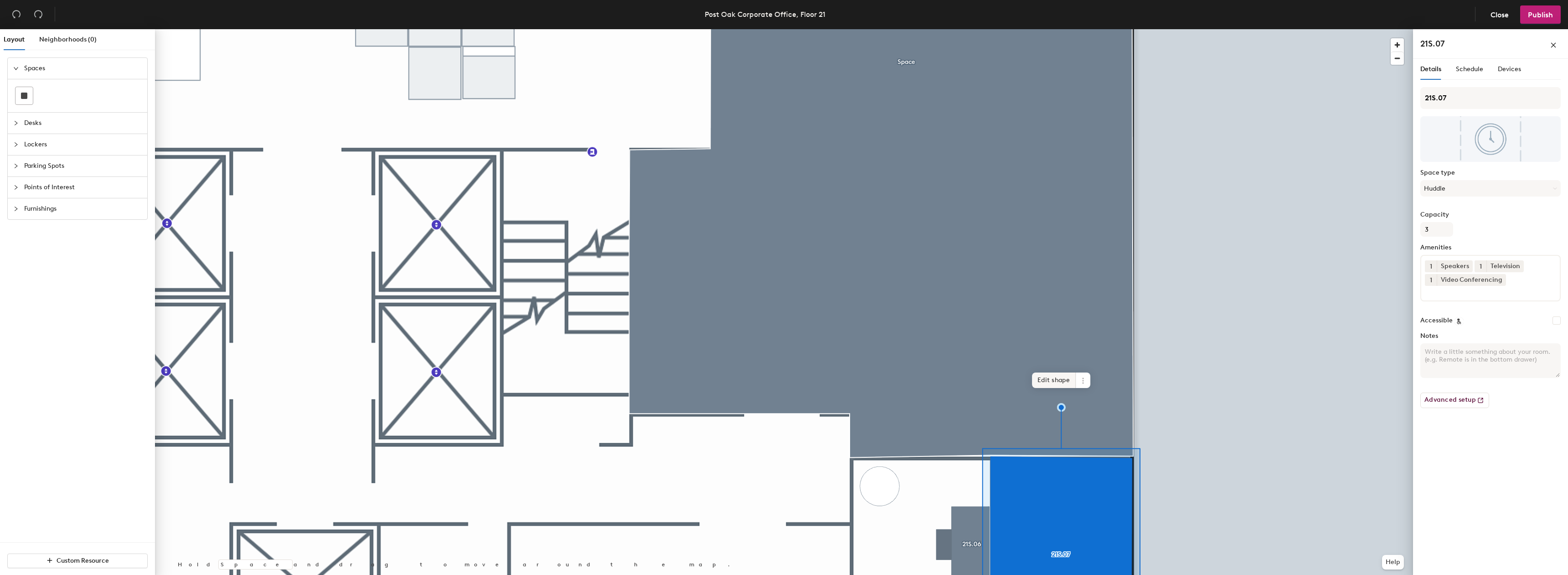
click at [1049, 378] on span "Edit shape" at bounding box center [1054, 380] width 44 height 15
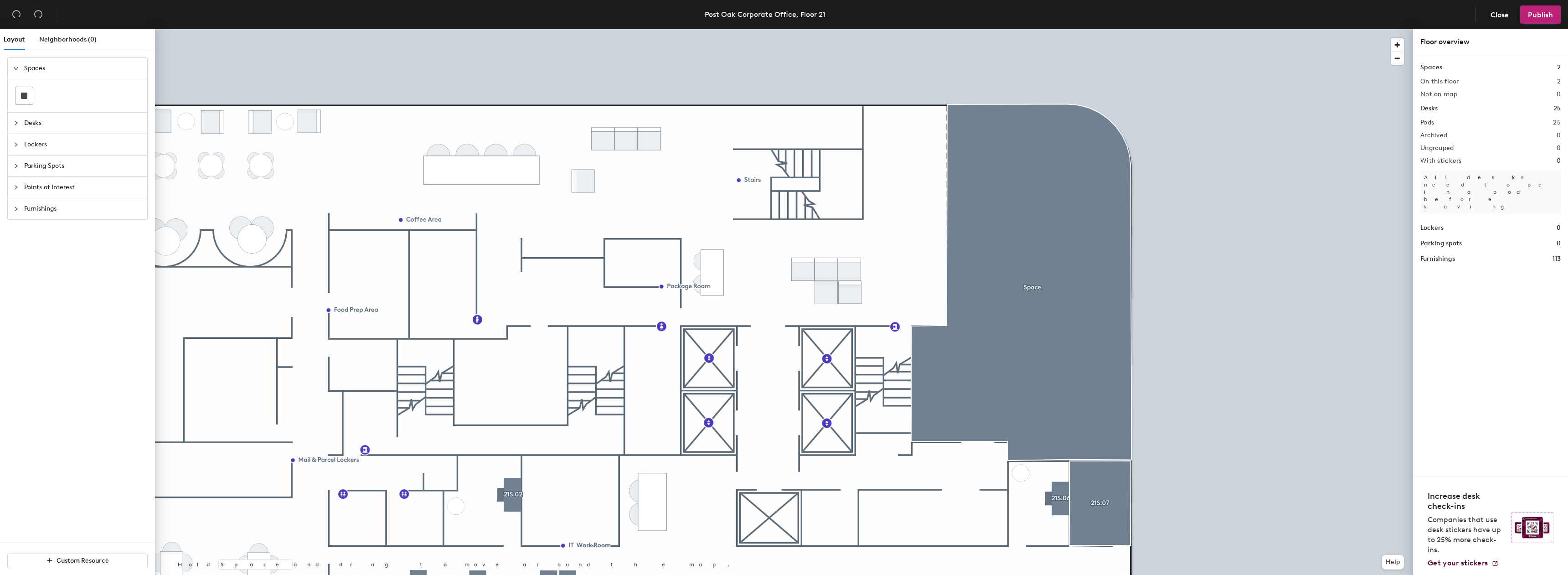
click at [1070, 29] on div at bounding box center [784, 29] width 1258 height 0
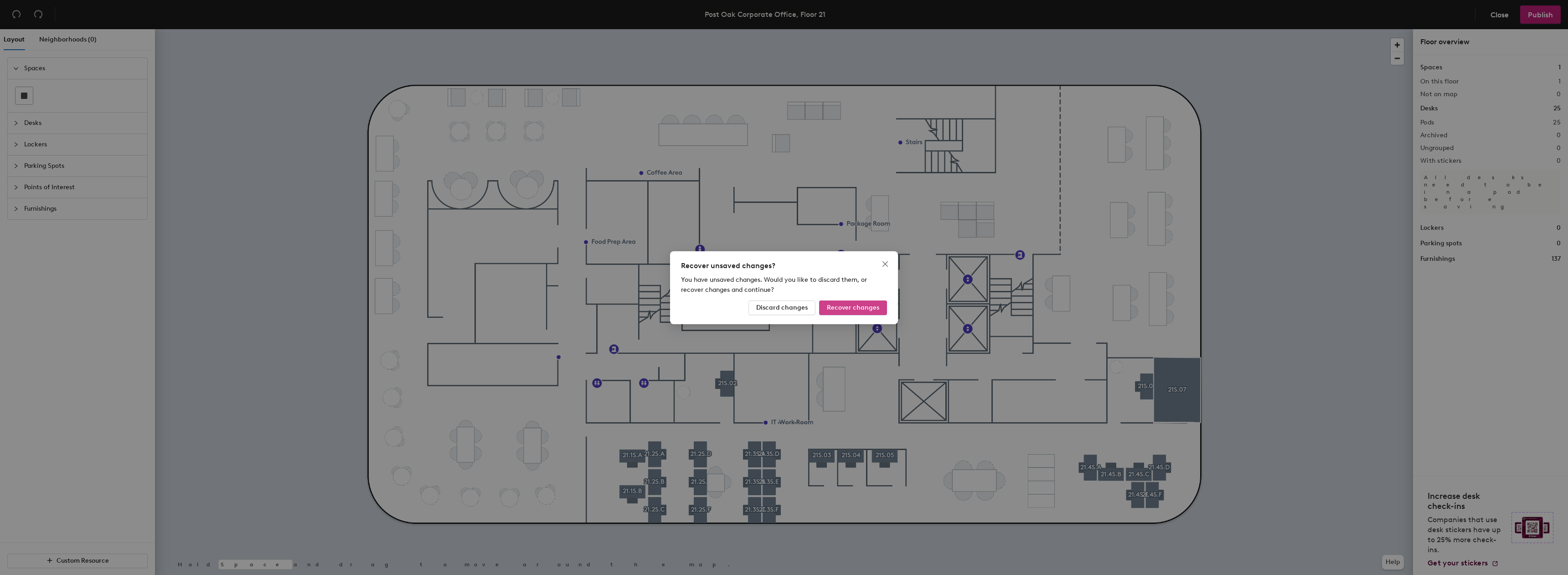
click at [858, 306] on span "Recover changes" at bounding box center [853, 308] width 52 height 8
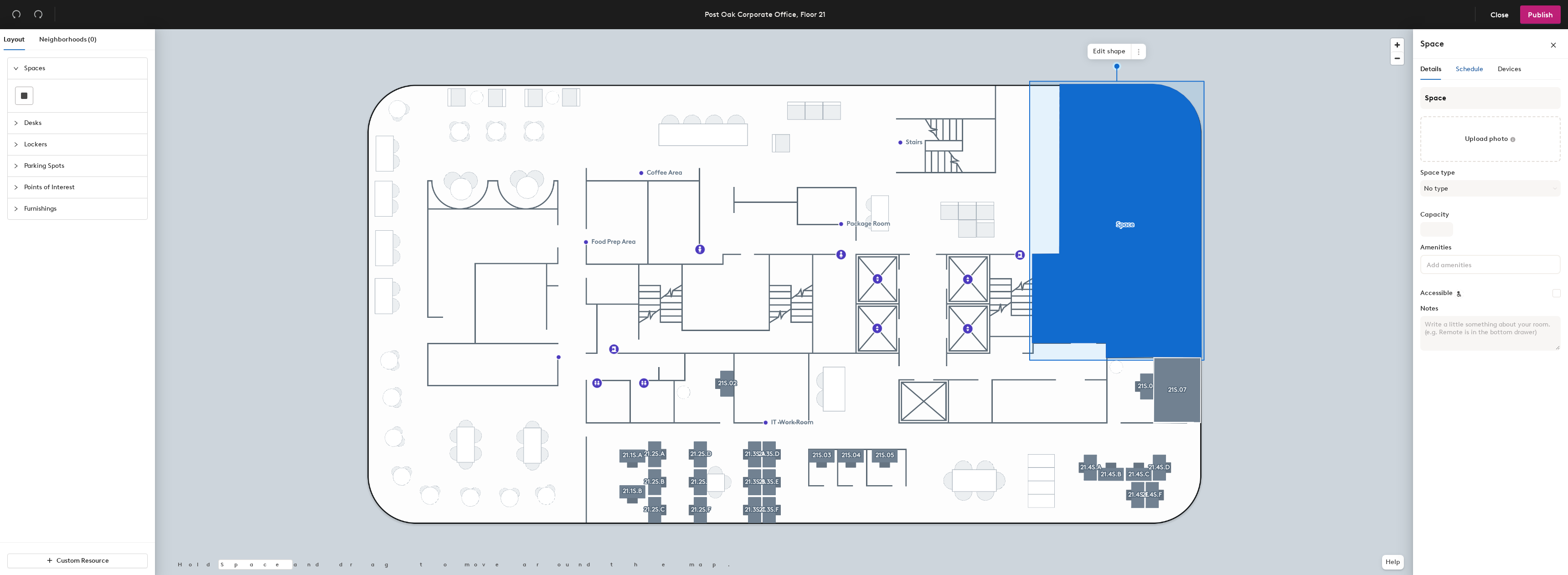
click at [1472, 67] on span "Schedule" at bounding box center [1470, 69] width 27 height 8
click at [1422, 73] on div "Details" at bounding box center [1431, 69] width 21 height 10
drag, startPoint x: 1448, startPoint y: 186, endPoint x: 1475, endPoint y: 181, distance: 27.5
click at [1475, 181] on button "No type" at bounding box center [1490, 188] width 140 height 17
drag, startPoint x: 1473, startPoint y: 283, endPoint x: 1464, endPoint y: 283, distance: 9.0
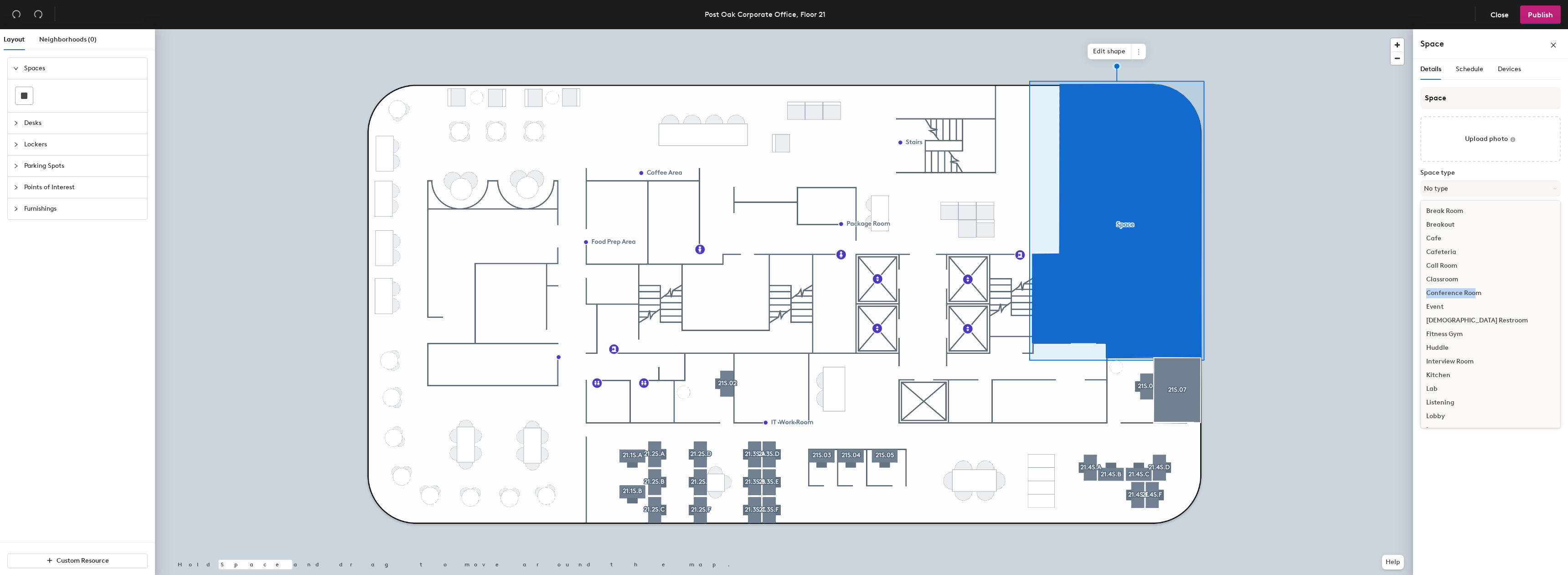
click at [1469, 283] on ul "Break Room Breakout Cafe Cafeteria Call Room Classroom Conference Room Event [D…" at bounding box center [1491, 416] width 140 height 424
click at [1442, 187] on button "No type" at bounding box center [1490, 188] width 140 height 17
click at [1462, 293] on div "Conference Room" at bounding box center [1491, 293] width 140 height 14
click at [1443, 238] on div "Space Upload photo Space type Conference Room Capacity Amenities Accessible Not…" at bounding box center [1490, 223] width 140 height 271
click at [1443, 233] on input "Capacity" at bounding box center [1436, 229] width 33 height 15
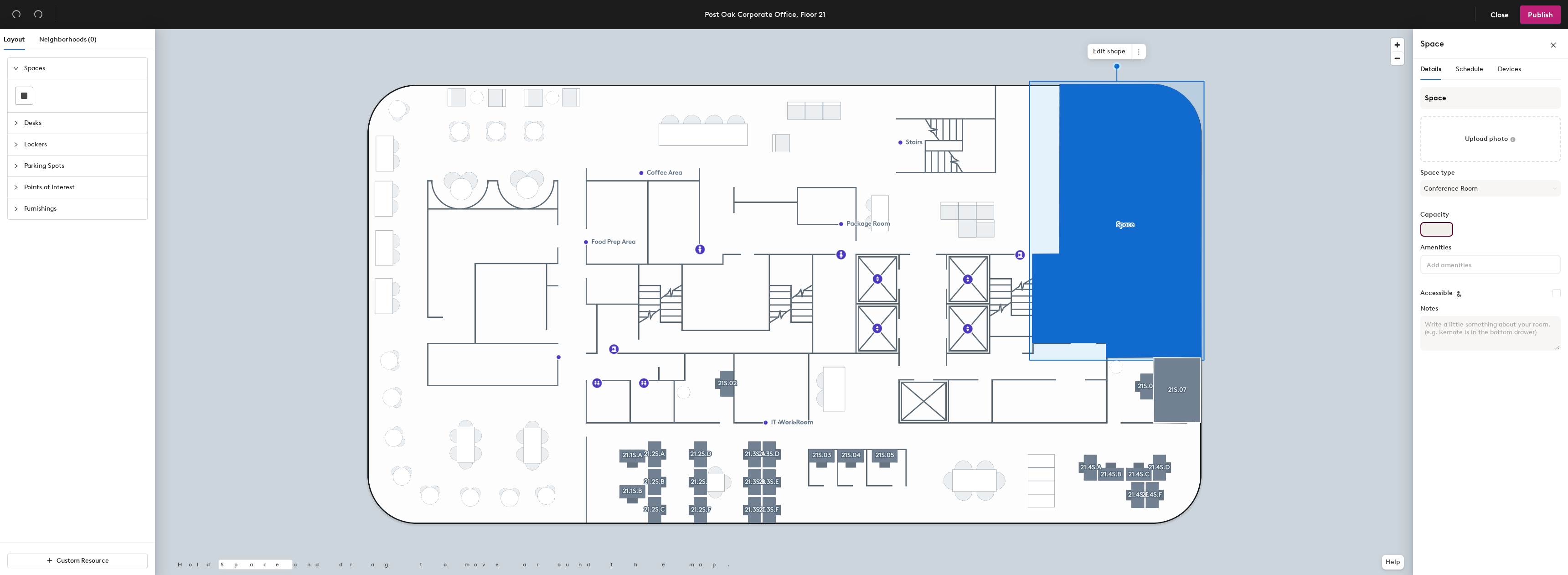
click at [1446, 235] on input "Capacity" at bounding box center [1436, 229] width 33 height 15
type input "3"
type input "50"
click at [1510, 263] on div at bounding box center [1490, 265] width 140 height 19
click at [1444, 298] on div "Computer" at bounding box center [1490, 300] width 138 height 14
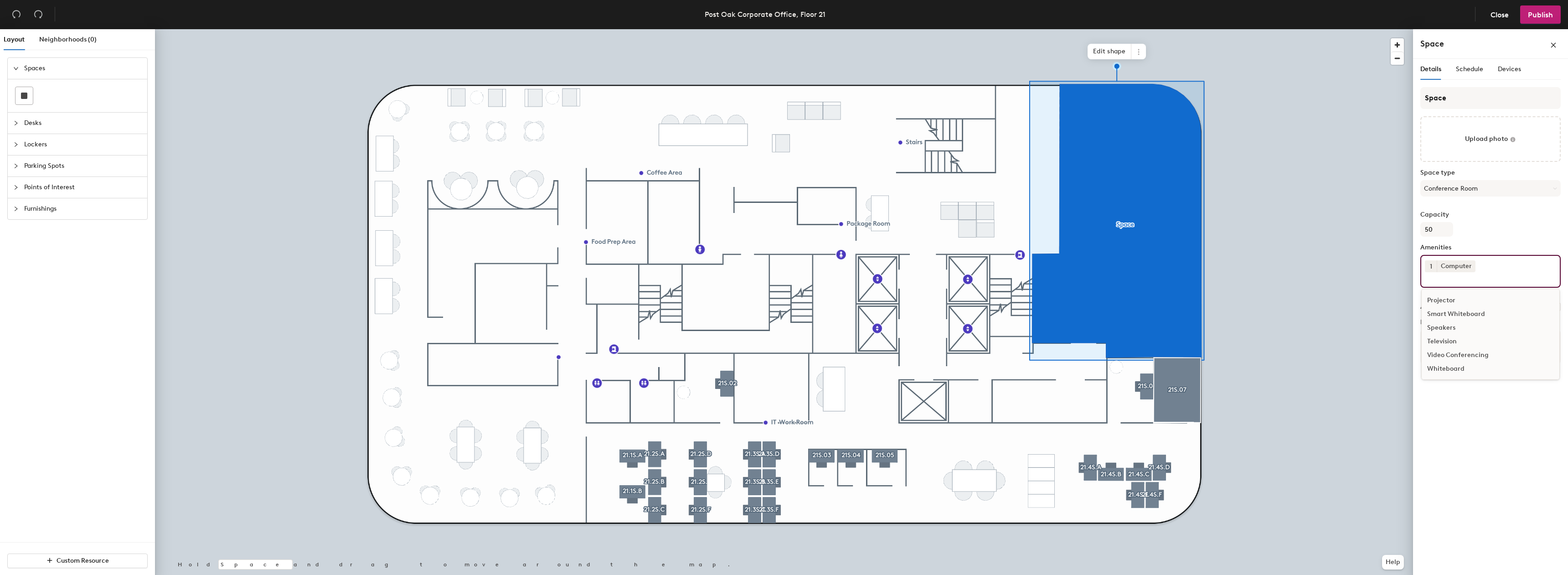
click at [1450, 328] on div "Speakers" at bounding box center [1490, 328] width 138 height 14
click at [1450, 339] on div "Television" at bounding box center [1490, 342] width 138 height 14
click at [1474, 207] on div "Space Upload photo Space type Conference Room Capacity 50 Amenities 1 Computer …" at bounding box center [1490, 236] width 140 height 298
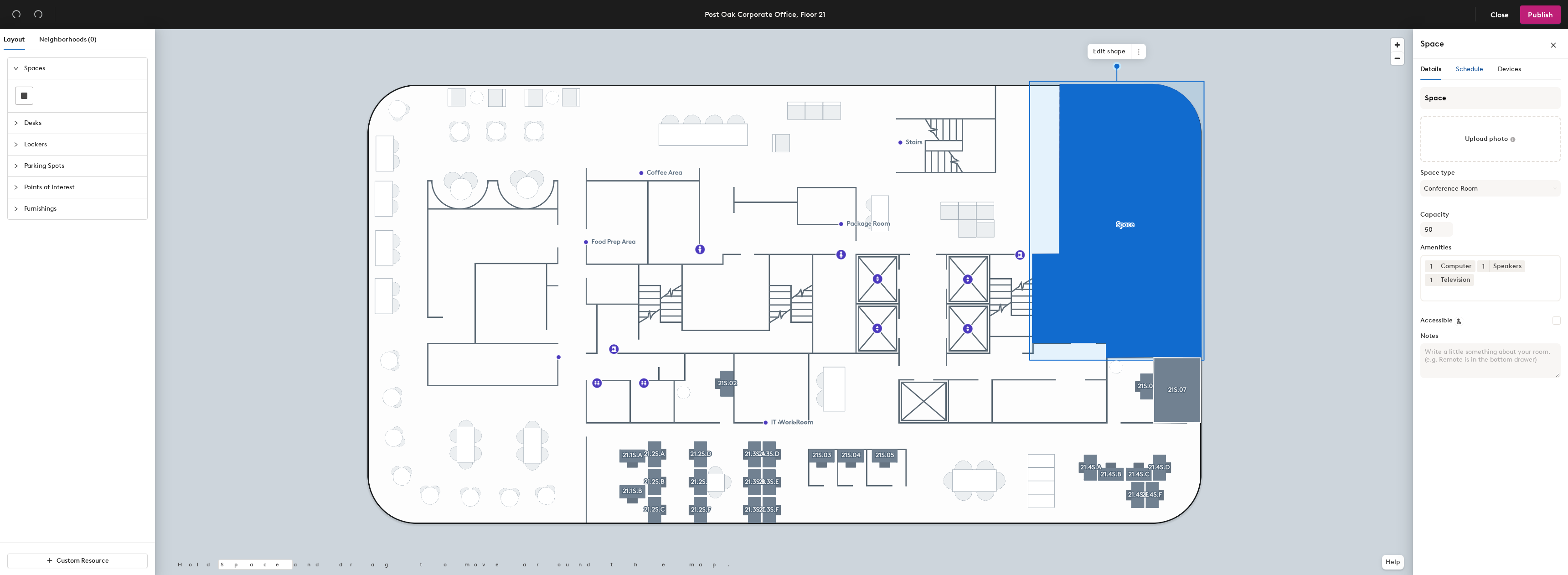
click at [1481, 66] on span "Schedule" at bounding box center [1470, 69] width 27 height 8
click at [1500, 67] on span "Devices" at bounding box center [1510, 69] width 23 height 8
click at [1479, 68] on span "Schedule" at bounding box center [1470, 69] width 27 height 8
click at [1428, 72] on span "Details" at bounding box center [1431, 69] width 21 height 8
click at [1473, 104] on input "Space" at bounding box center [1490, 98] width 140 height 22
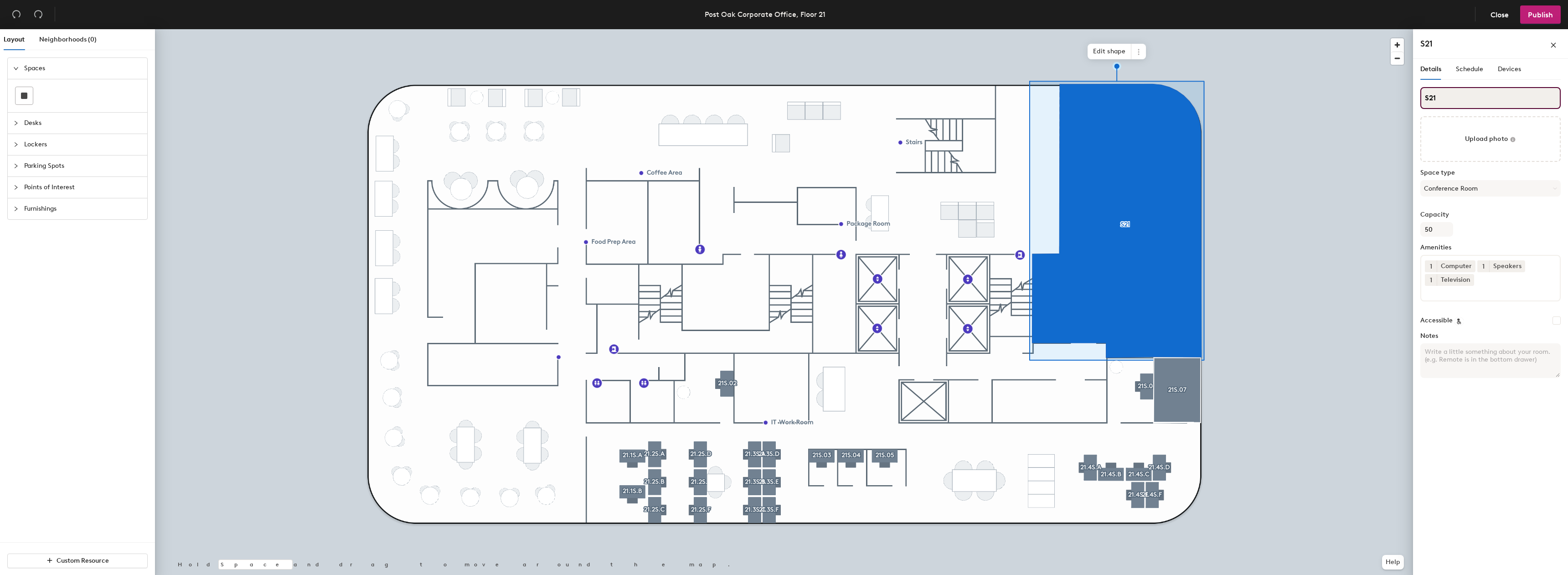
click at [1434, 98] on input "S21" at bounding box center [1490, 98] width 140 height 22
click at [1429, 98] on input "S21" at bounding box center [1490, 98] width 140 height 22
drag, startPoint x: 1448, startPoint y: 98, endPoint x: 1446, endPoint y: 110, distance: 12.2
click at [1448, 102] on input "21" at bounding box center [1490, 98] width 140 height 22
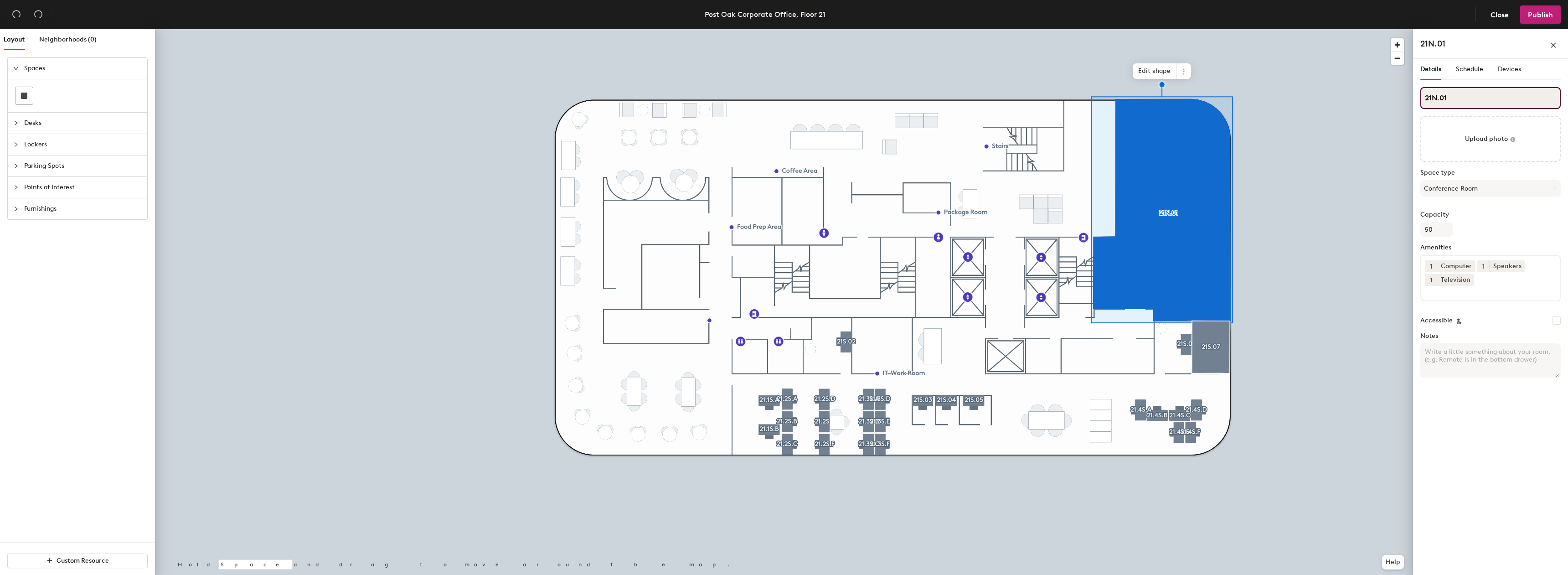
type input "21N.01"
click at [1042, 29] on div at bounding box center [784, 29] width 1258 height 0
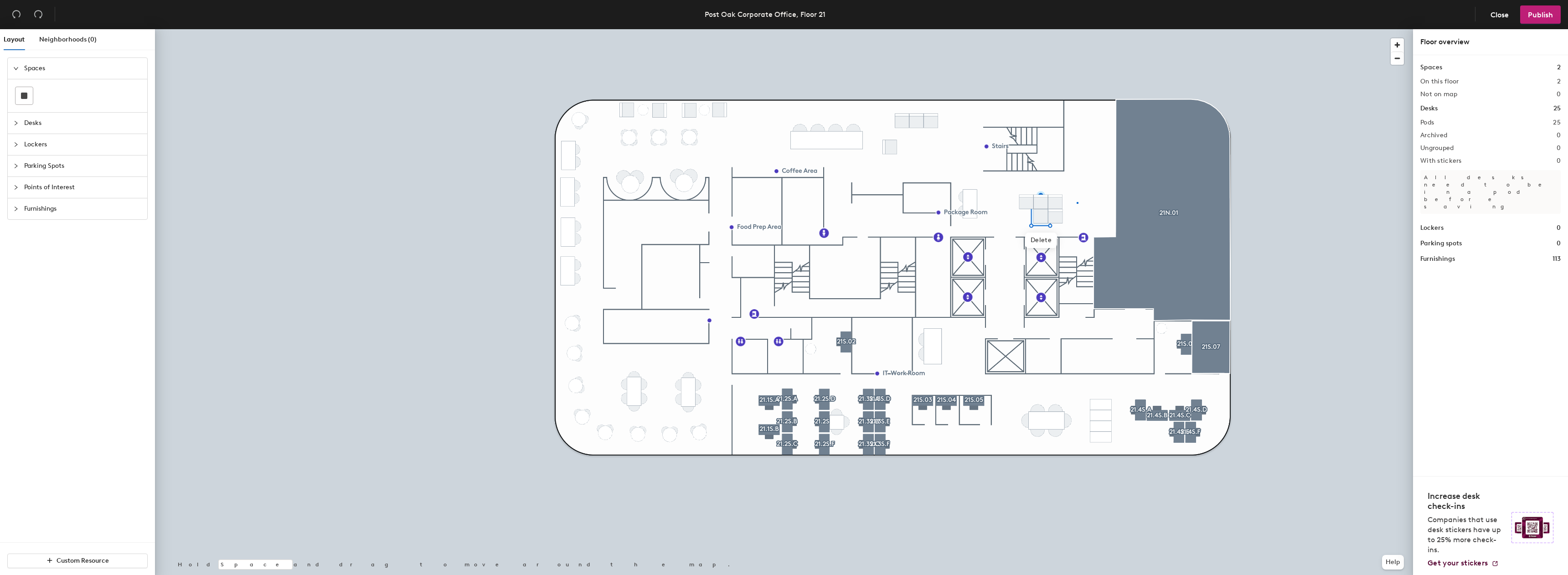
click at [1077, 29] on div at bounding box center [784, 29] width 1258 height 0
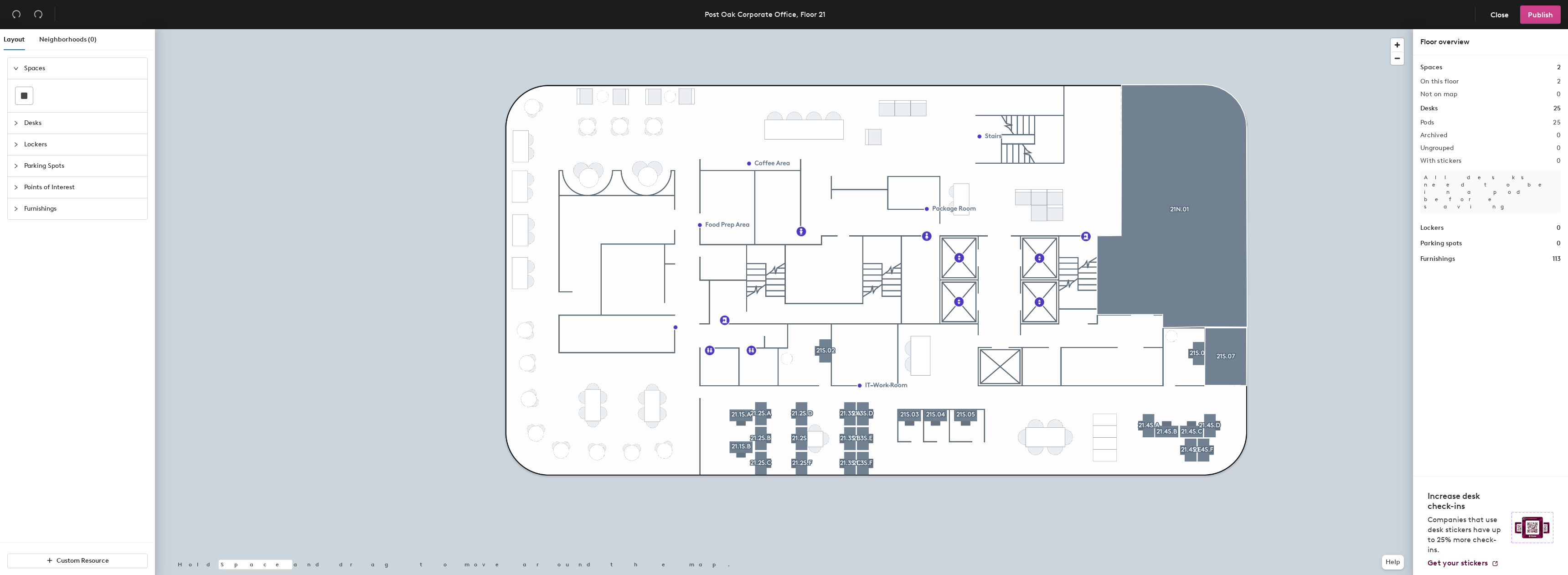
click at [1535, 14] on span "Publish" at bounding box center [1541, 15] width 25 height 9
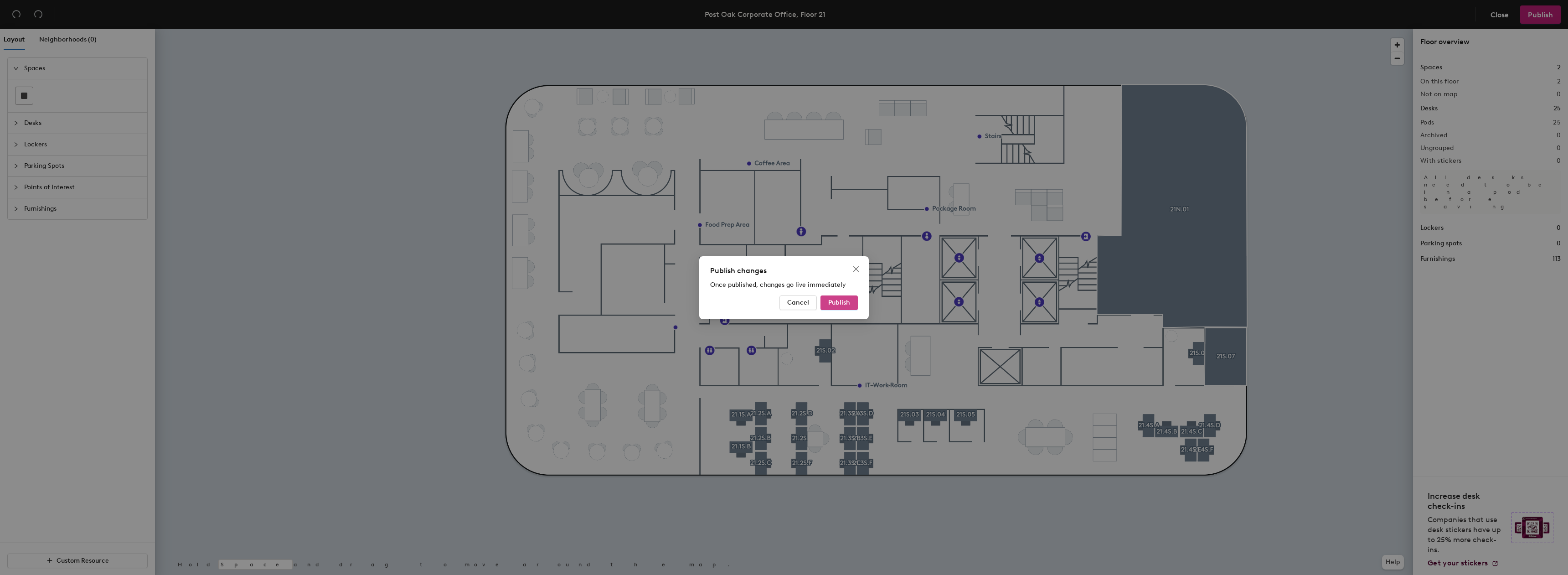
click at [836, 297] on button "Publish" at bounding box center [839, 303] width 37 height 15
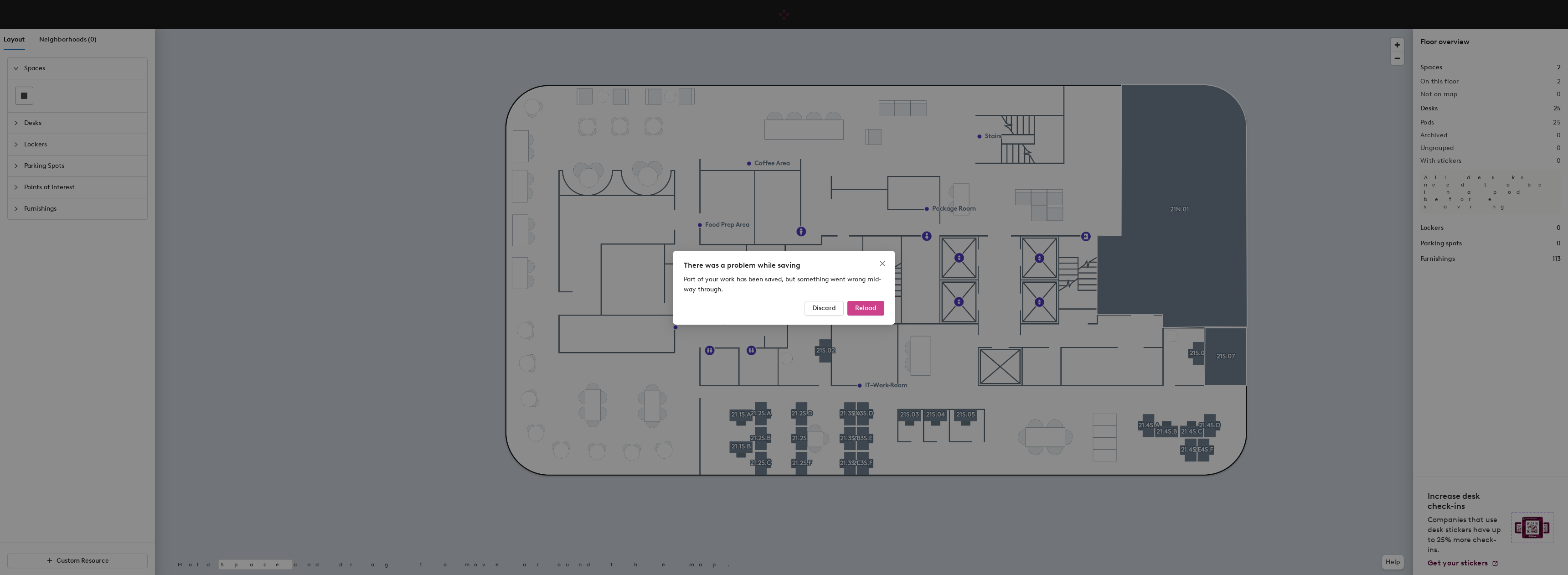
click at [875, 312] on span "Reload" at bounding box center [866, 308] width 21 height 8
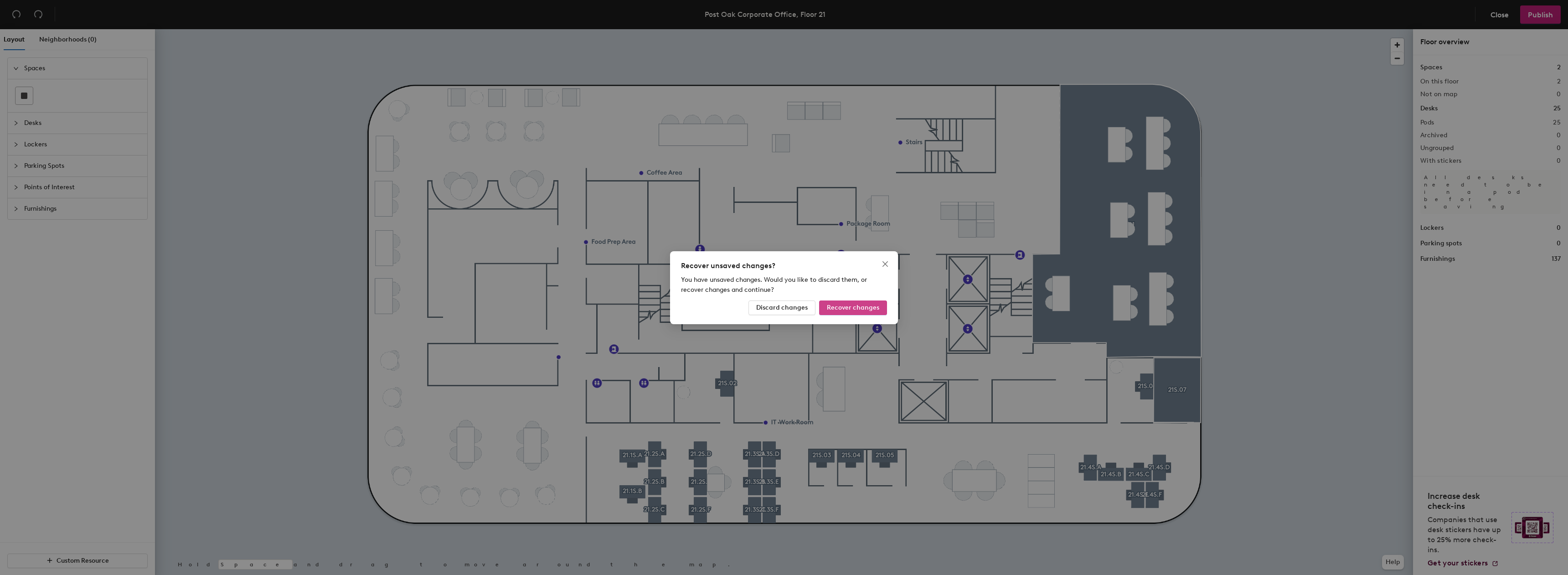
click at [876, 312] on button "Recover changes" at bounding box center [853, 308] width 68 height 15
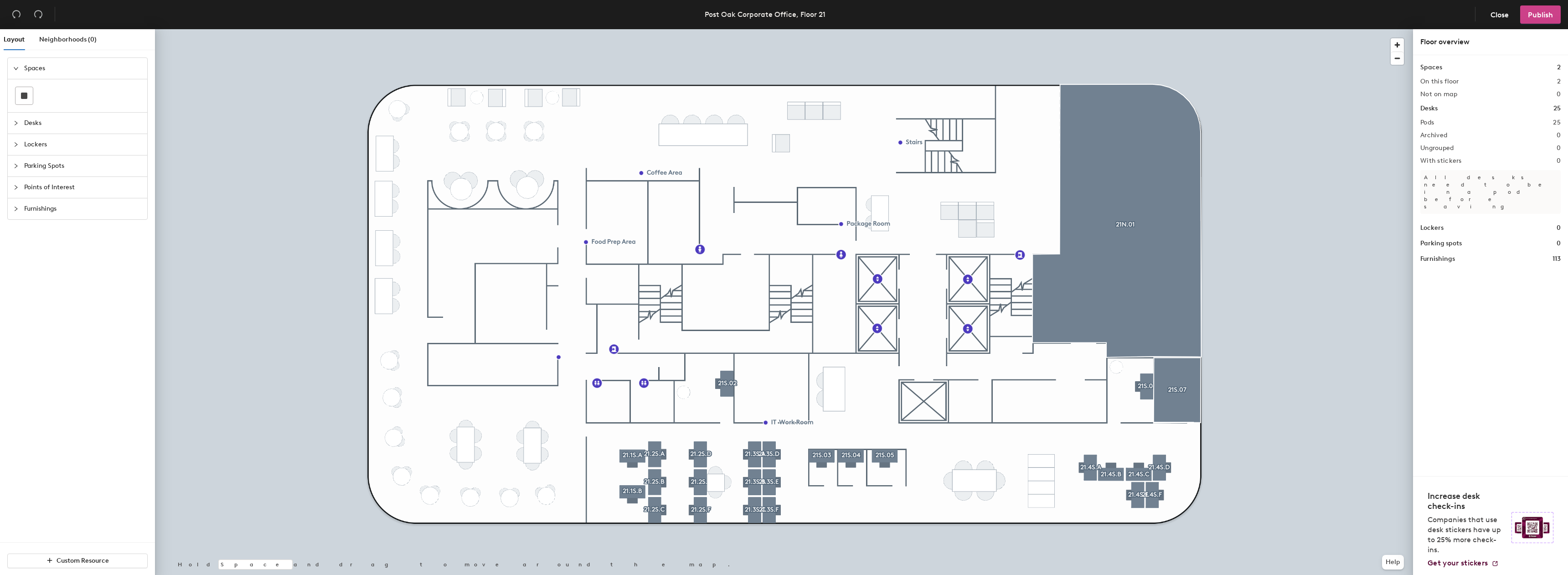
click at [1537, 11] on span "Publish" at bounding box center [1541, 15] width 25 height 9
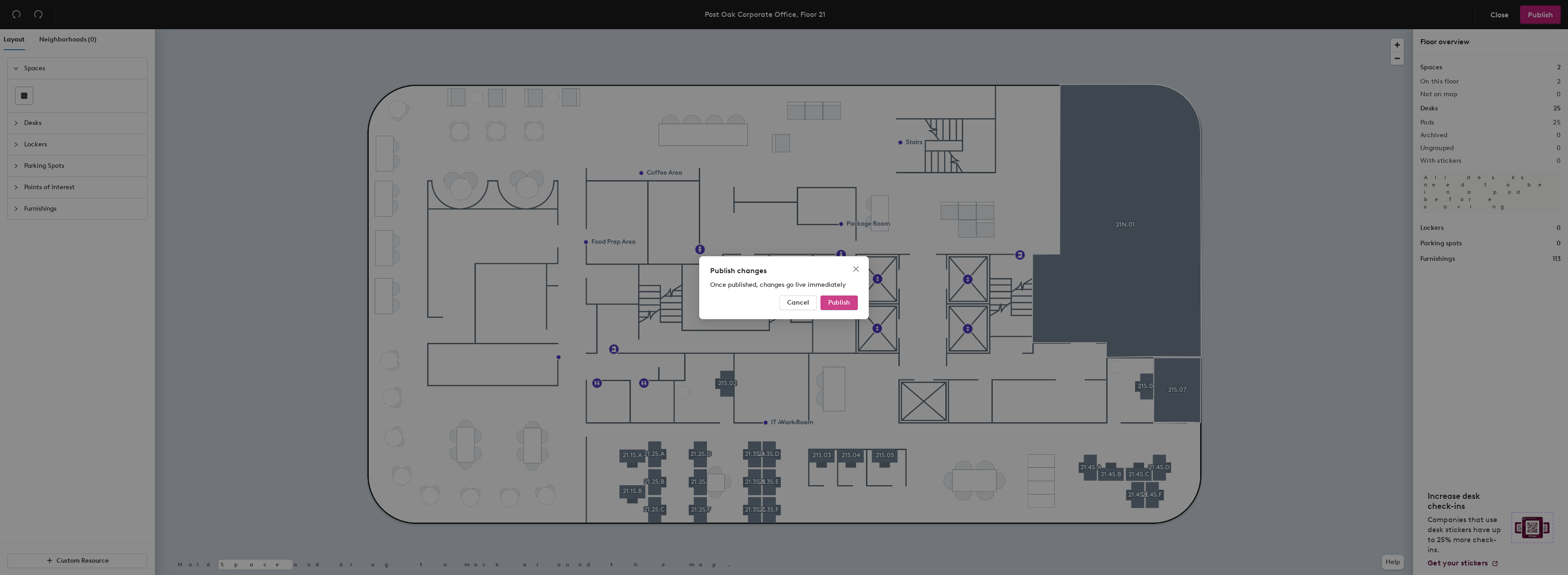
click at [846, 304] on span "Publish" at bounding box center [839, 302] width 22 height 8
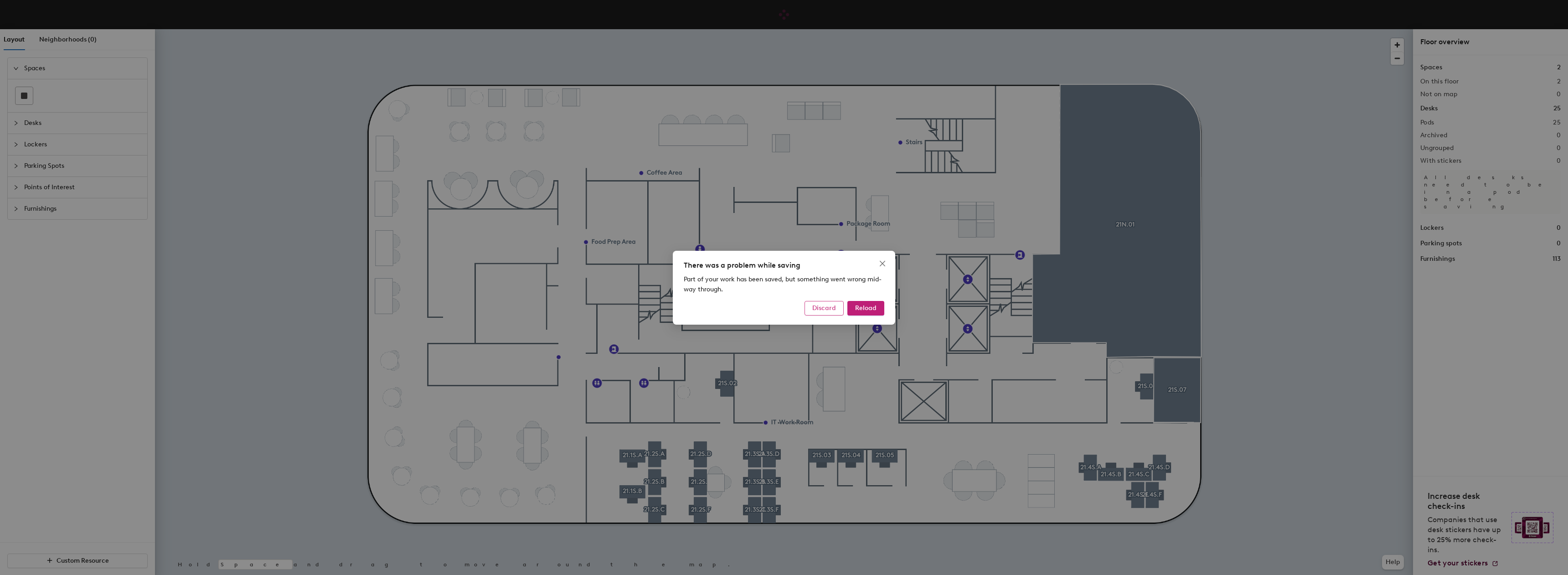
click at [838, 309] on button "Discard" at bounding box center [824, 308] width 39 height 15
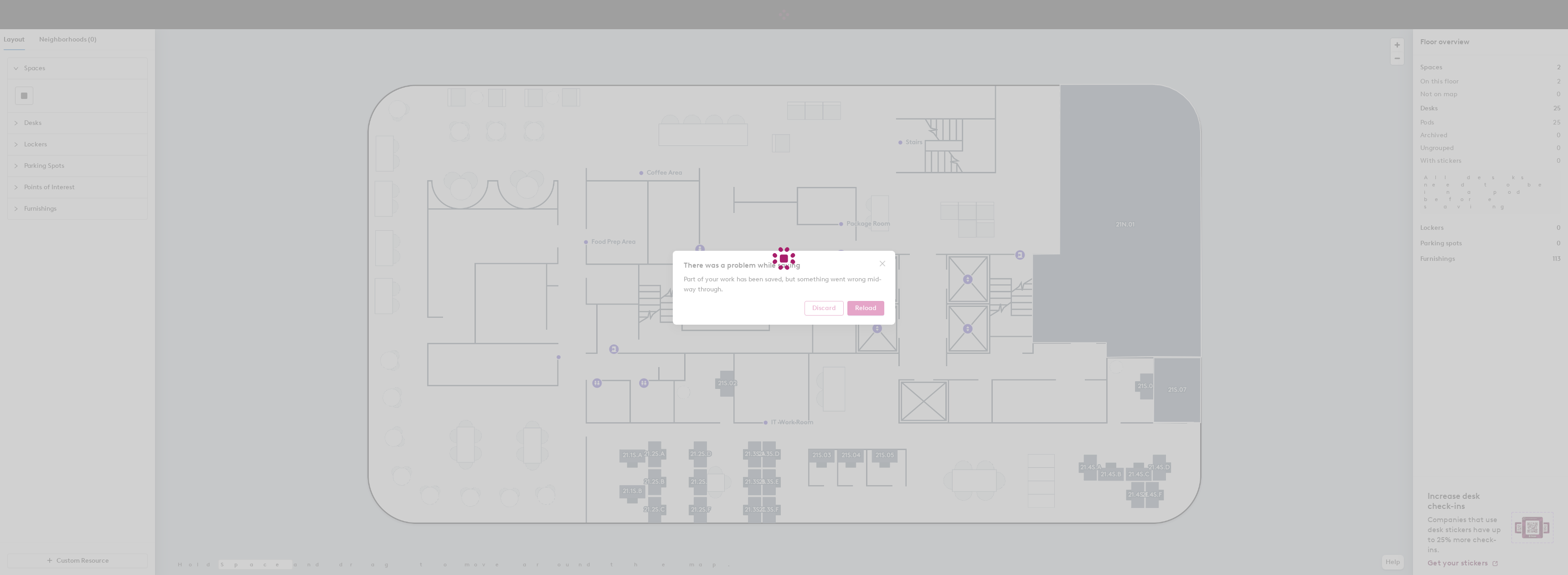
click at [836, 309] on div at bounding box center [784, 287] width 1568 height 575
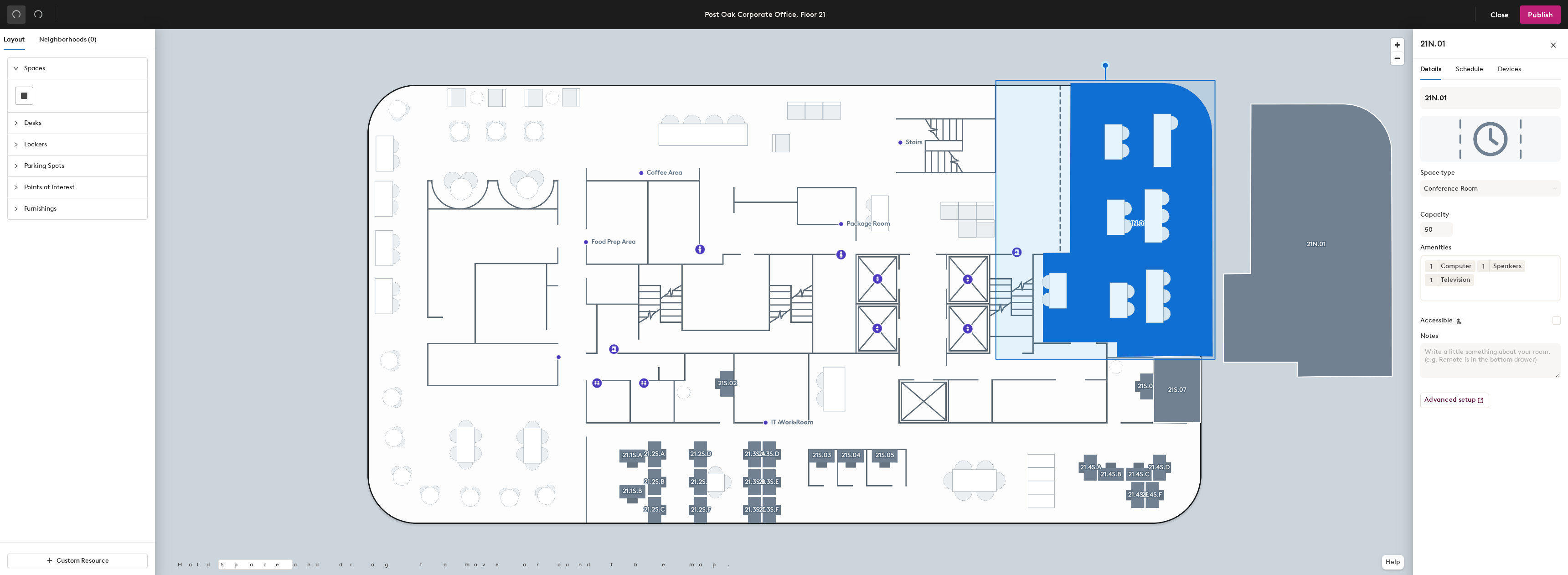
click at [24, 13] on button "button" at bounding box center [16, 14] width 18 height 18
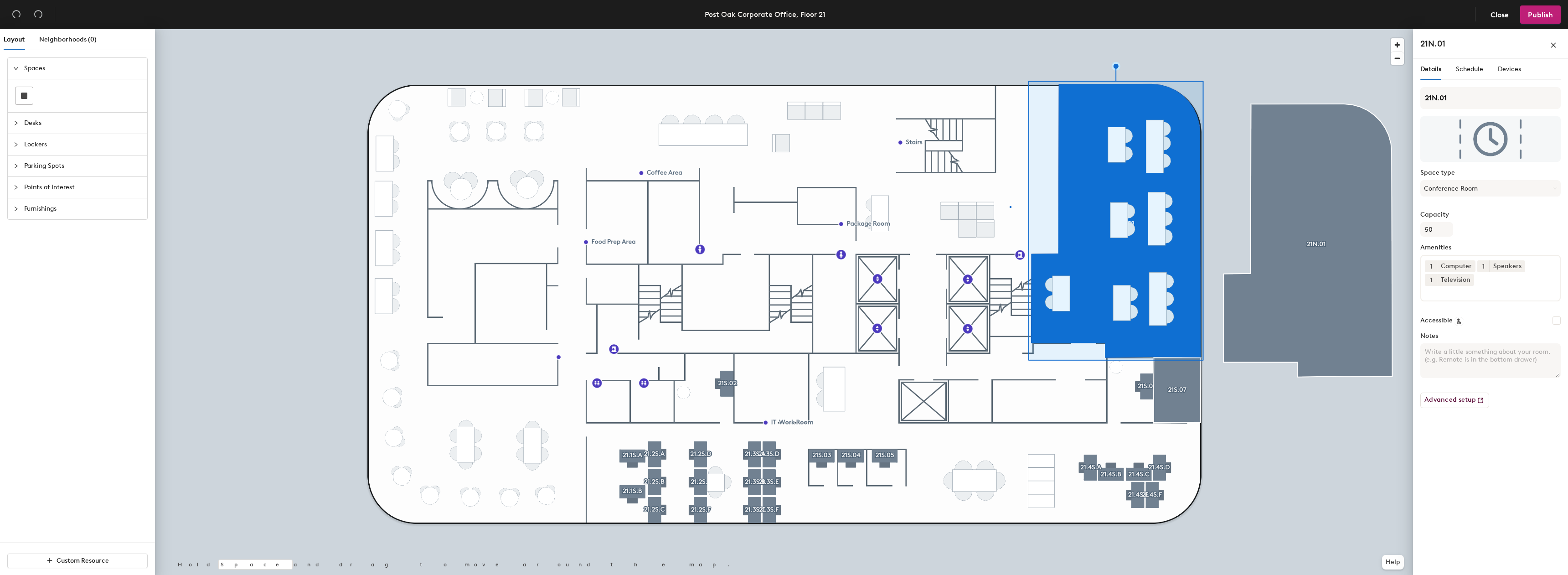
click at [1010, 29] on div at bounding box center [784, 29] width 1258 height 0
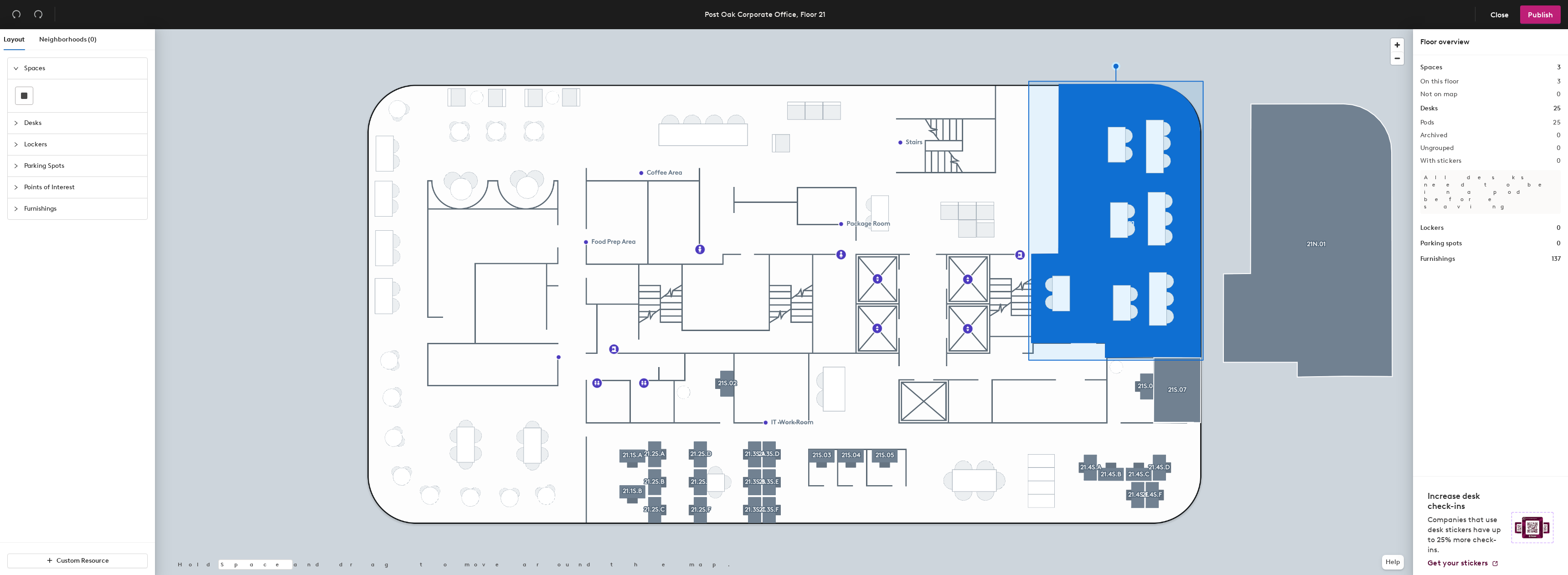
click at [1010, 206] on div at bounding box center [1011, 207] width 2 height 2
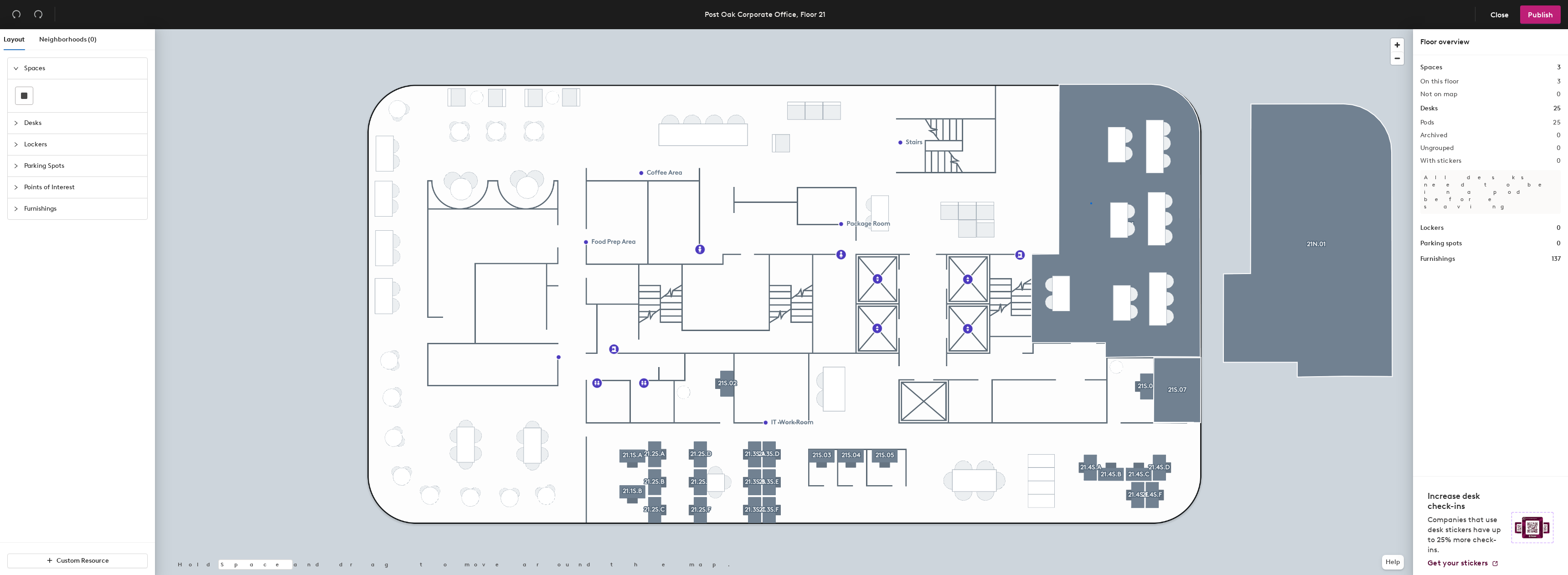
click at [1091, 29] on div at bounding box center [784, 29] width 1258 height 0
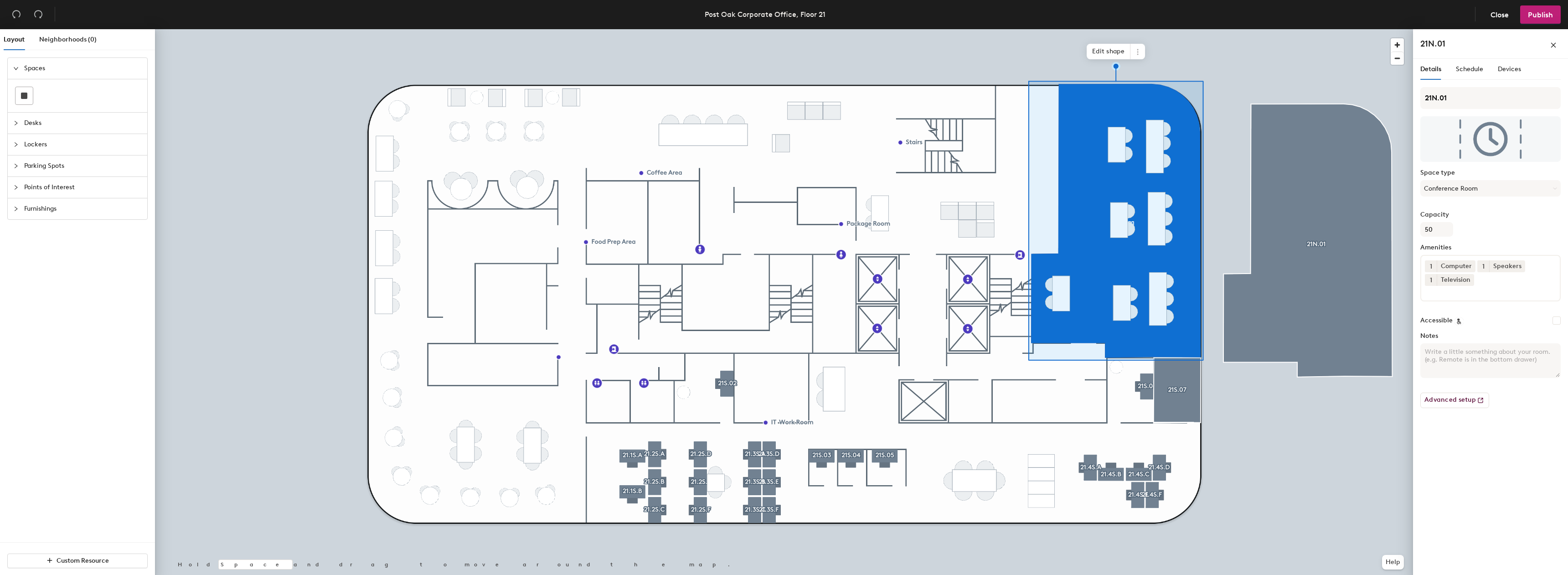
click at [1487, 72] on div "Details Schedule Devices" at bounding box center [1471, 70] width 101 height 21
click at [1482, 70] on span "Schedule" at bounding box center [1470, 69] width 27 height 8
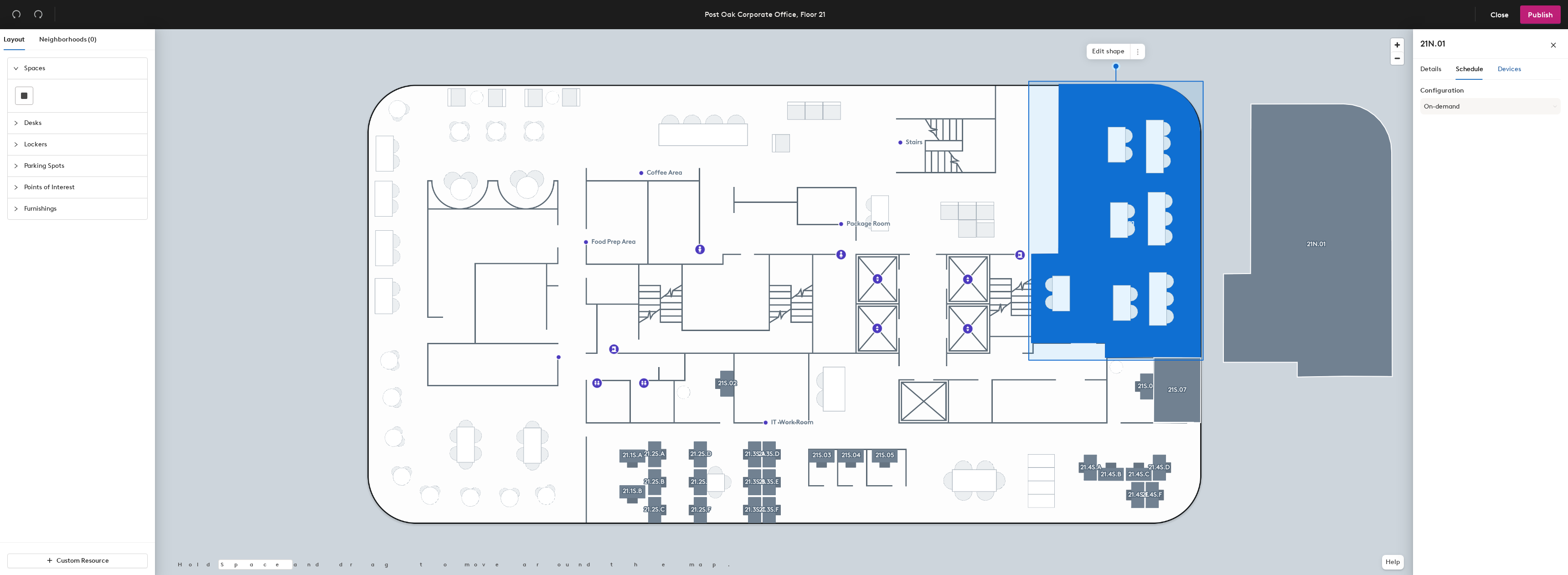
click at [1506, 70] on span "Devices" at bounding box center [1510, 69] width 23 height 8
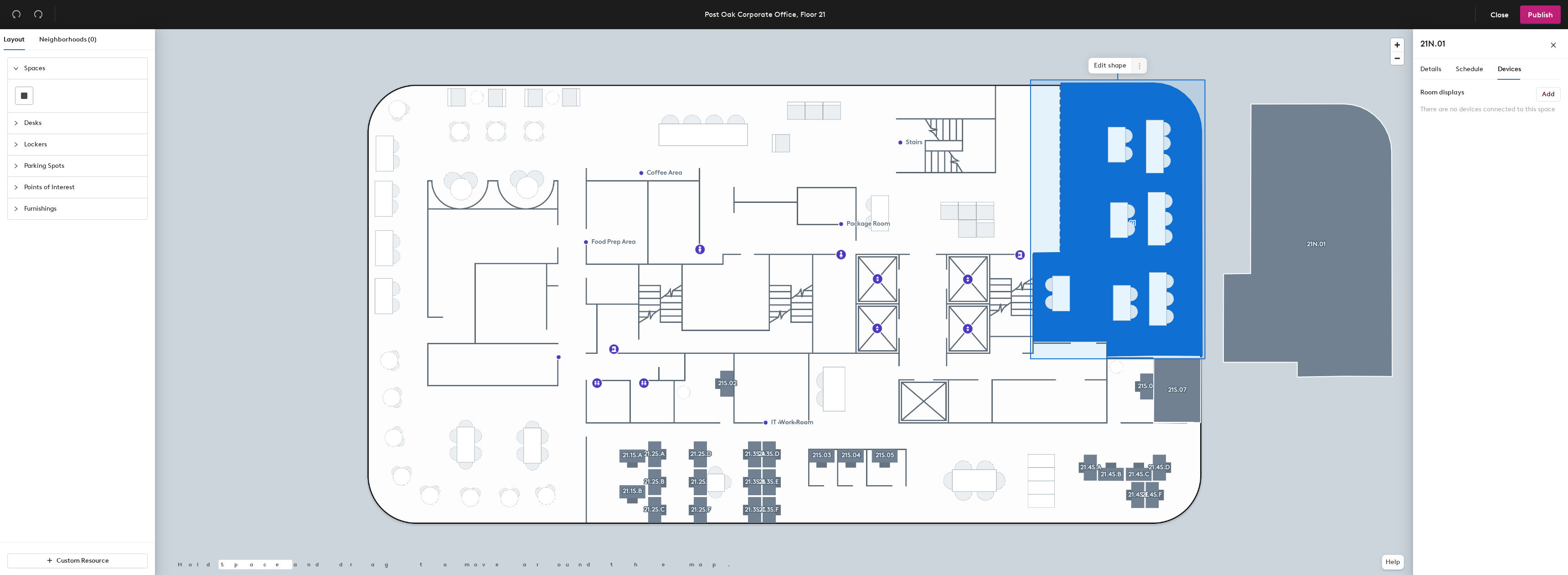
click at [1144, 66] on span at bounding box center [1139, 65] width 15 height 15
click at [1155, 100] on span "Delete" at bounding box center [1173, 102] width 81 height 15
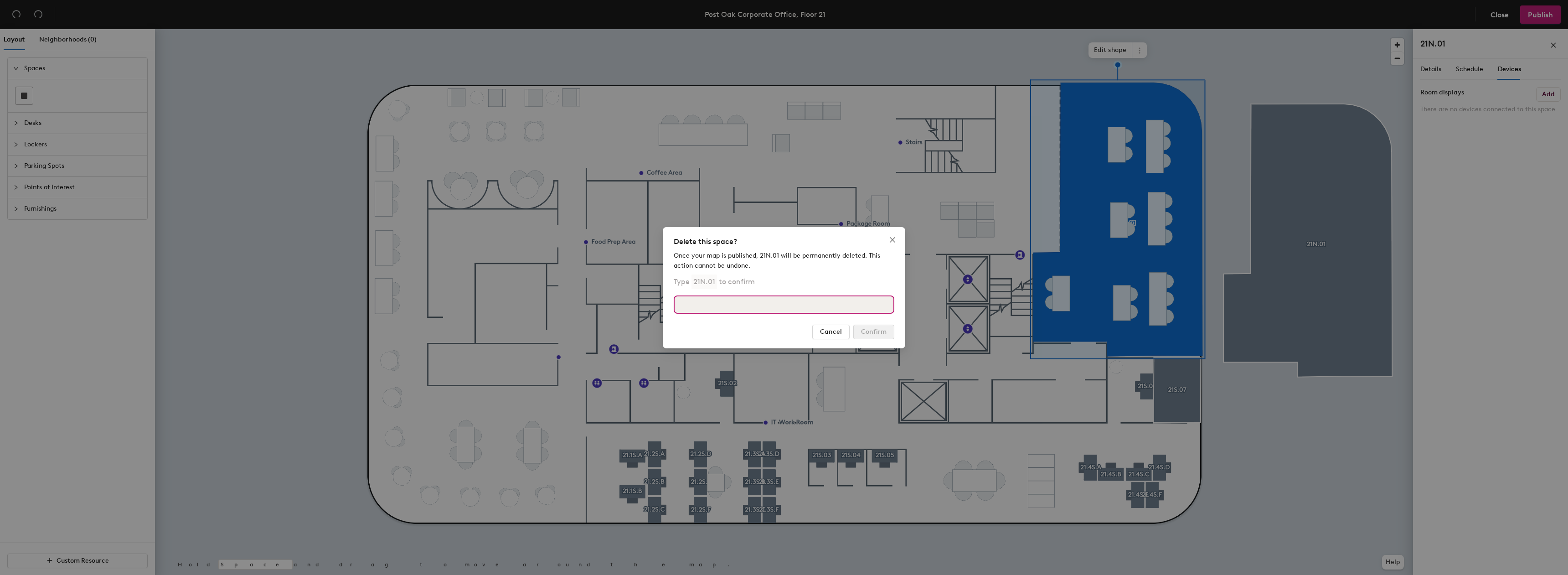
click at [833, 309] on input at bounding box center [784, 304] width 221 height 18
type input "21N.01"
click at [882, 329] on button "Confirm" at bounding box center [874, 332] width 41 height 15
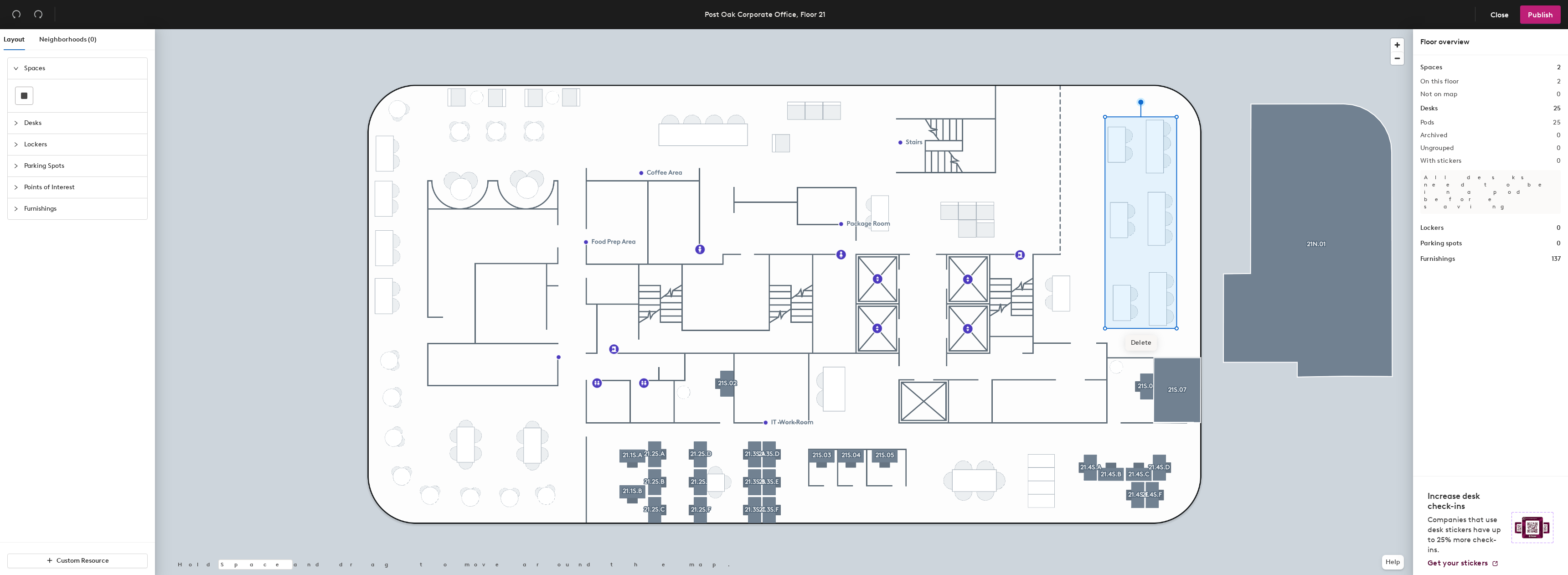
click at [1133, 342] on span "Delete" at bounding box center [1141, 342] width 32 height 15
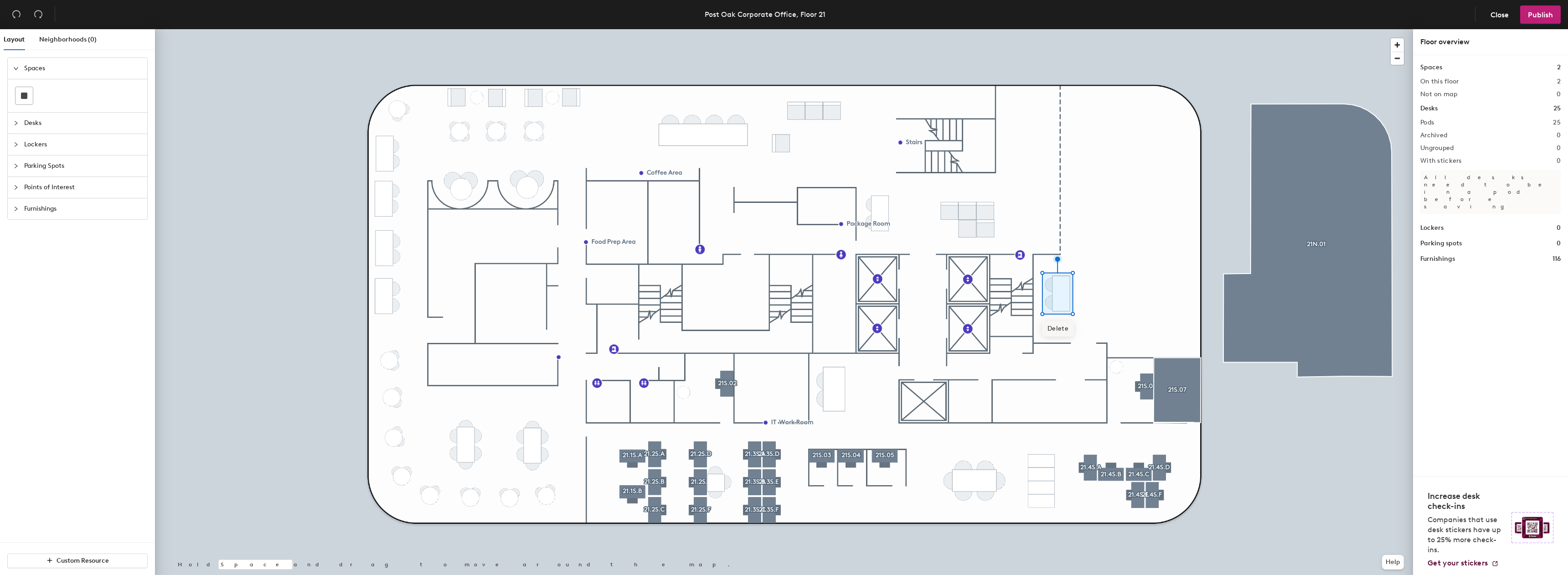
click at [1055, 332] on span "Delete" at bounding box center [1058, 328] width 32 height 15
click at [1357, 29] on div at bounding box center [784, 29] width 1258 height 0
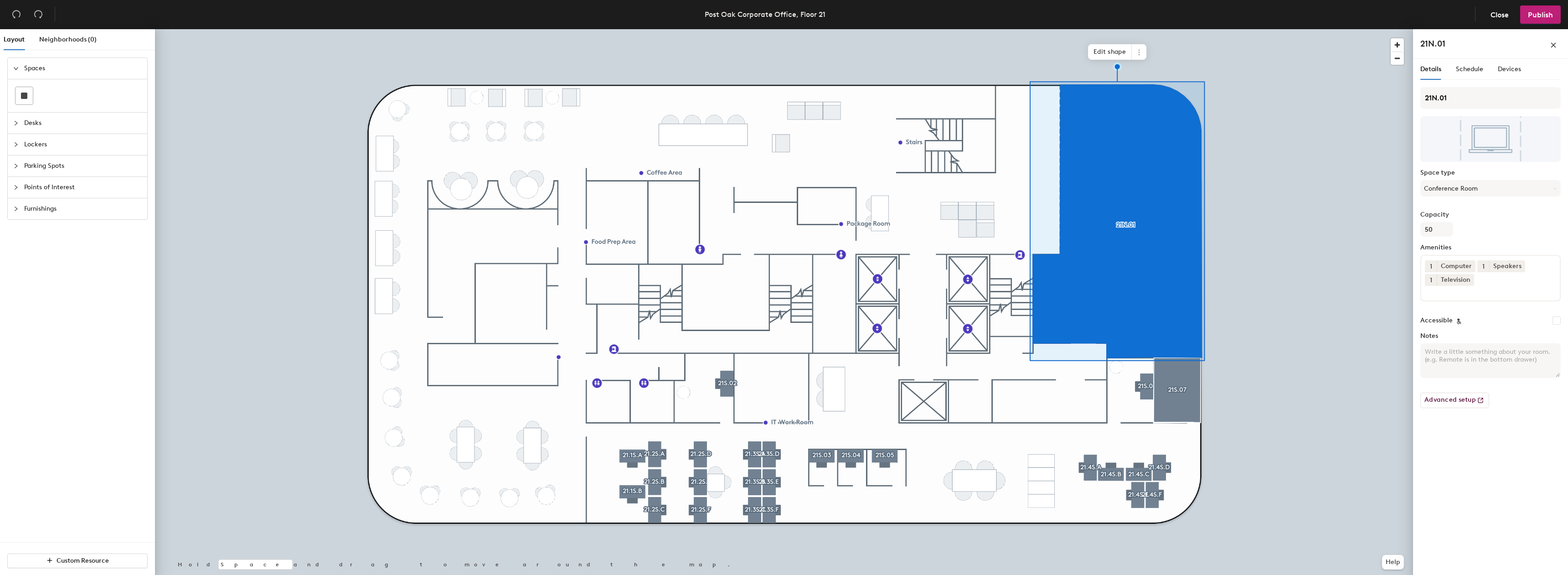
click at [1343, 29] on div at bounding box center [784, 29] width 1258 height 0
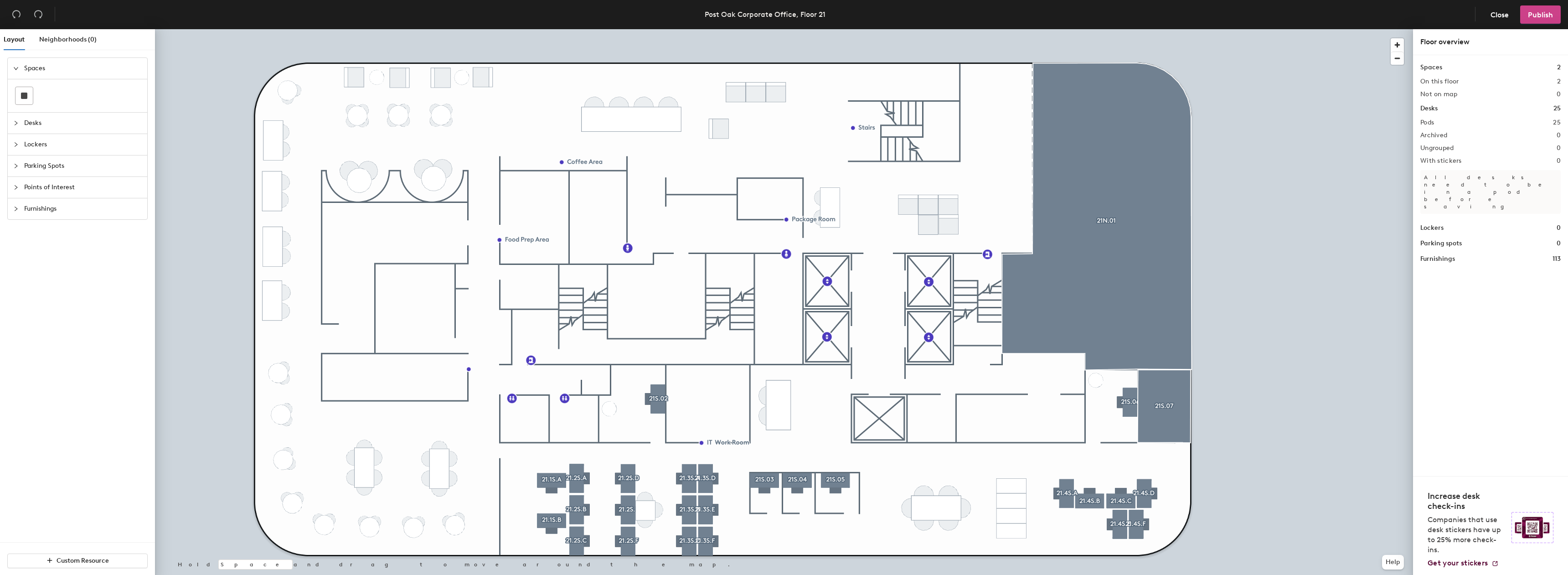
click at [1543, 11] on span "Publish" at bounding box center [1541, 15] width 25 height 9
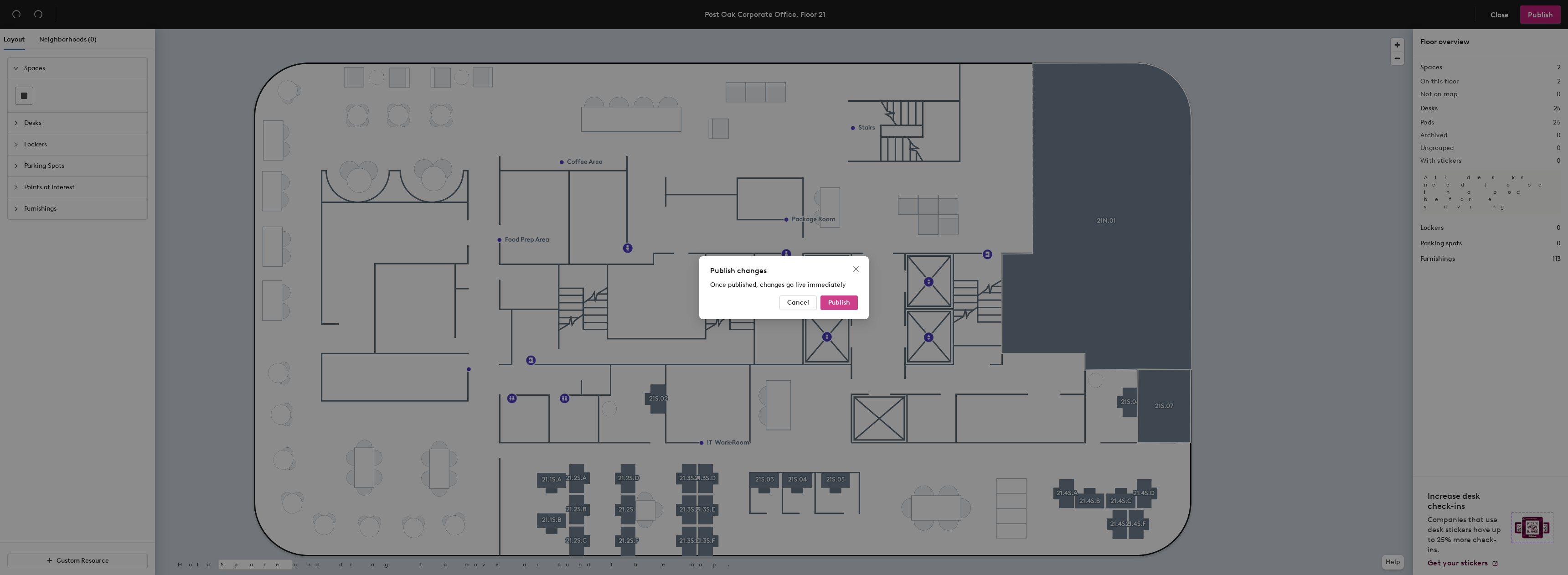
click at [848, 297] on button "Publish" at bounding box center [839, 303] width 37 height 15
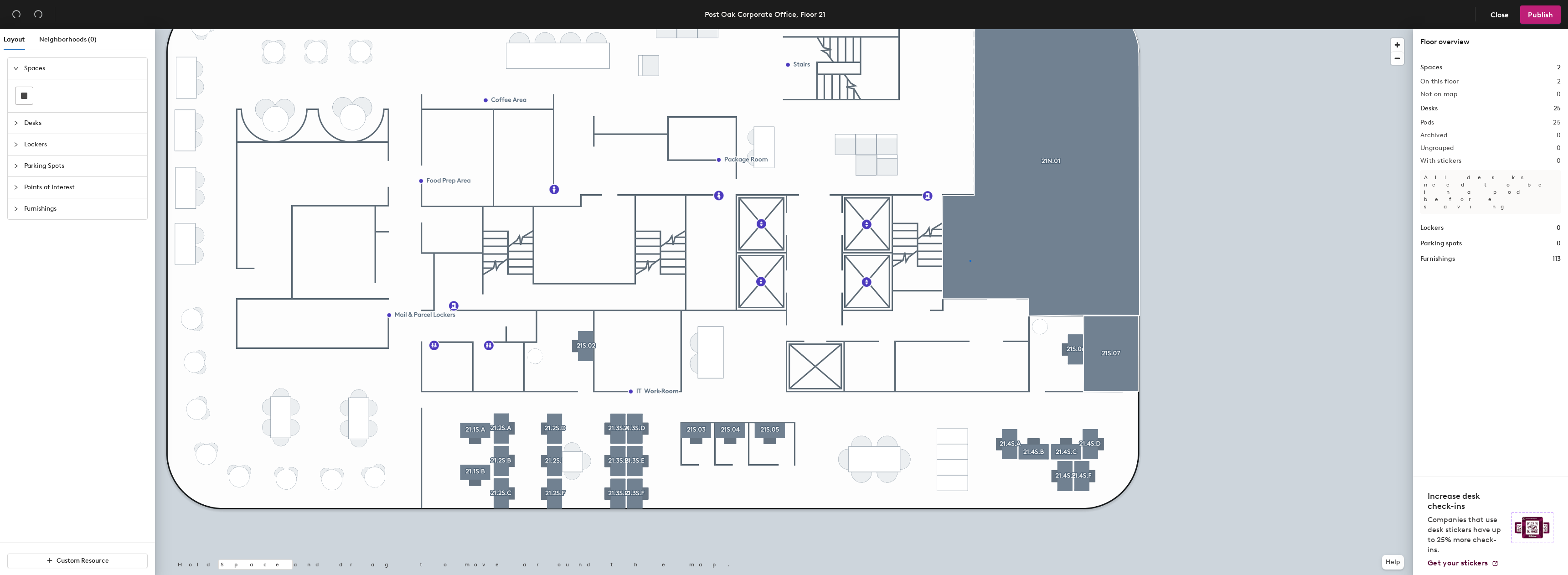
click at [970, 29] on div at bounding box center [784, 29] width 1258 height 0
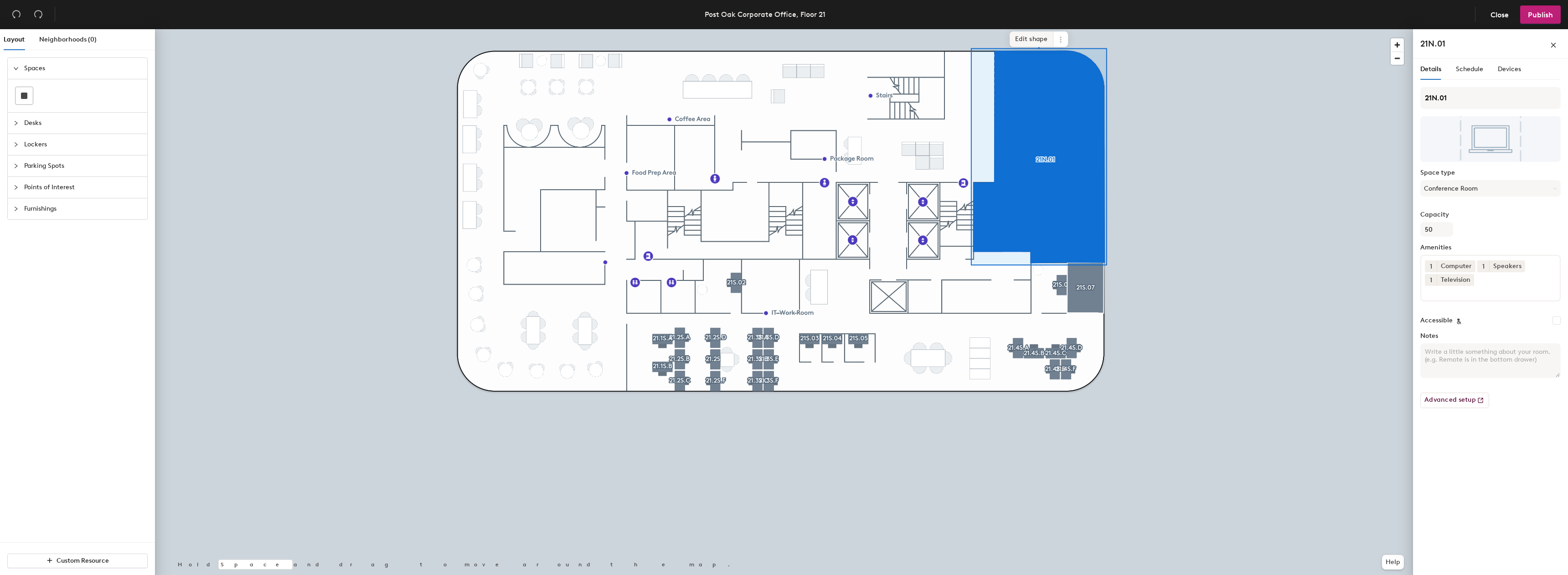
click at [1016, 35] on span "Edit shape" at bounding box center [1032, 39] width 44 height 15
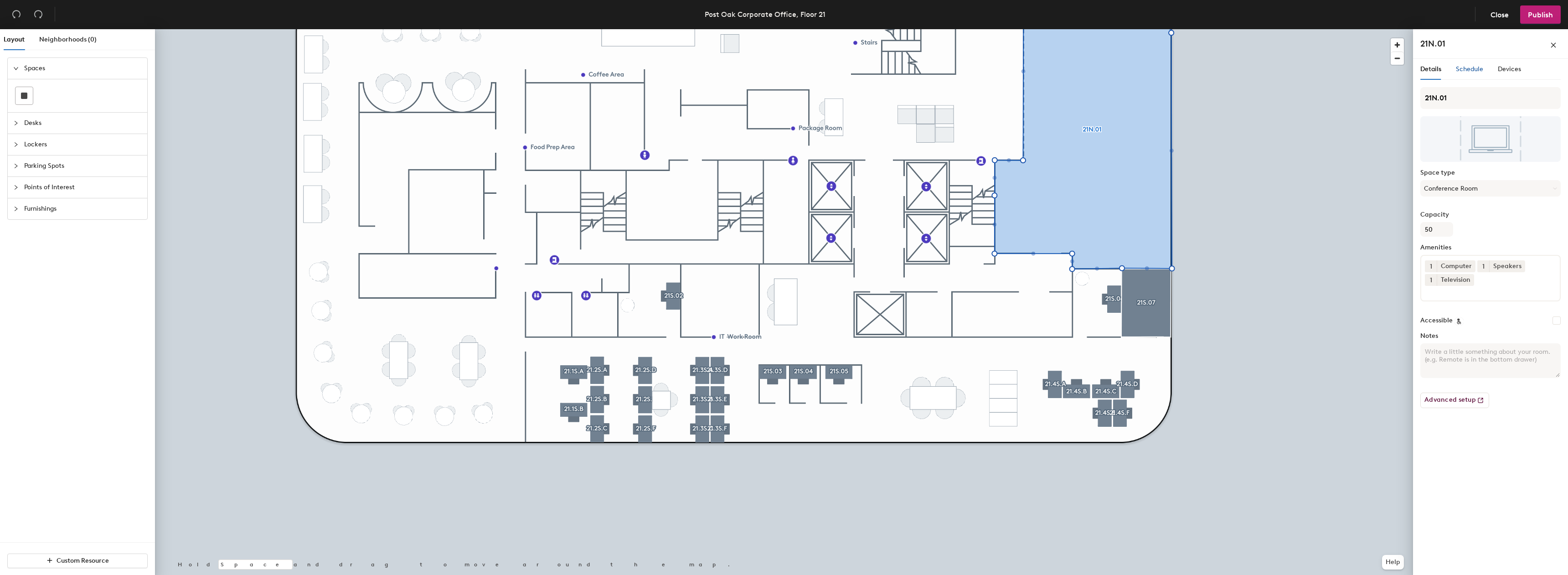
click at [1467, 70] on span "Schedule" at bounding box center [1470, 69] width 27 height 8
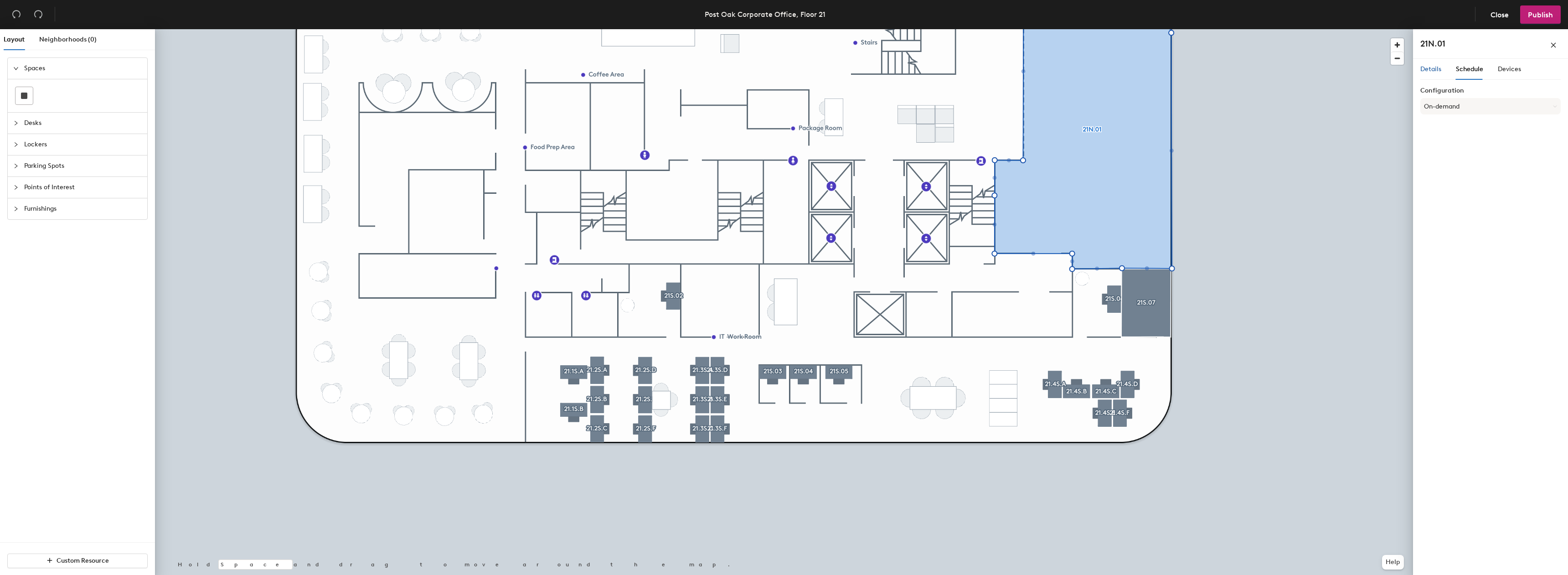
click at [1431, 69] on span "Details" at bounding box center [1431, 69] width 21 height 8
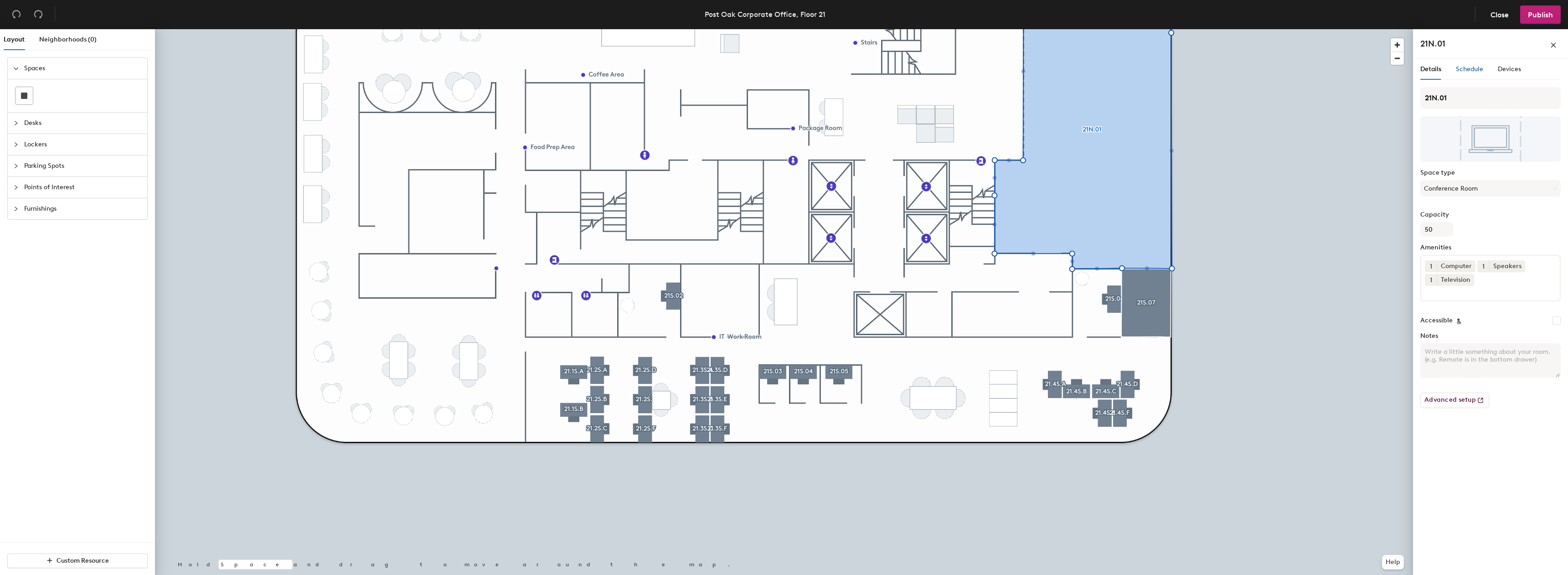
click at [1465, 72] on span "Schedule" at bounding box center [1470, 69] width 27 height 8
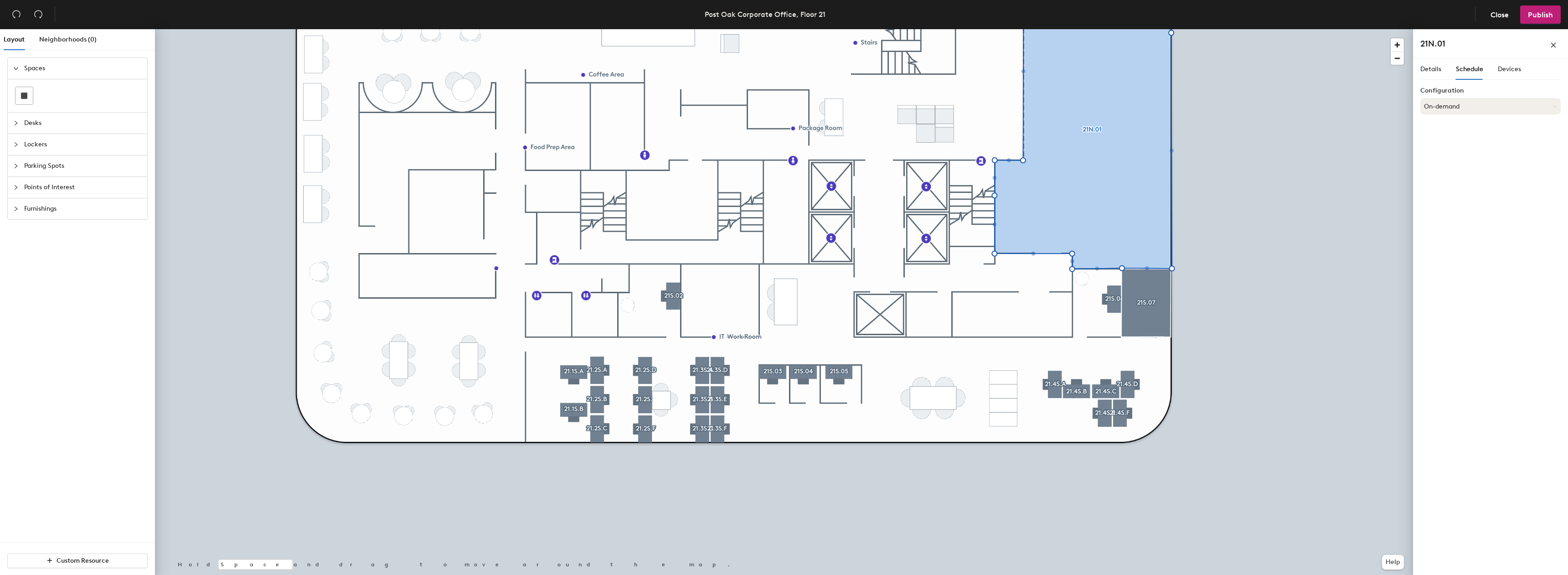
click at [1454, 101] on button "On-demand" at bounding box center [1490, 106] width 140 height 17
click at [1450, 140] on div "Scheduled" at bounding box center [1491, 142] width 140 height 14
click at [1450, 128] on button "Select account" at bounding box center [1490, 126] width 140 height 17
click at [1446, 162] on div "Microsoft 365" at bounding box center [1491, 163] width 140 height 14
click at [1446, 160] on input at bounding box center [1490, 162] width 140 height 17
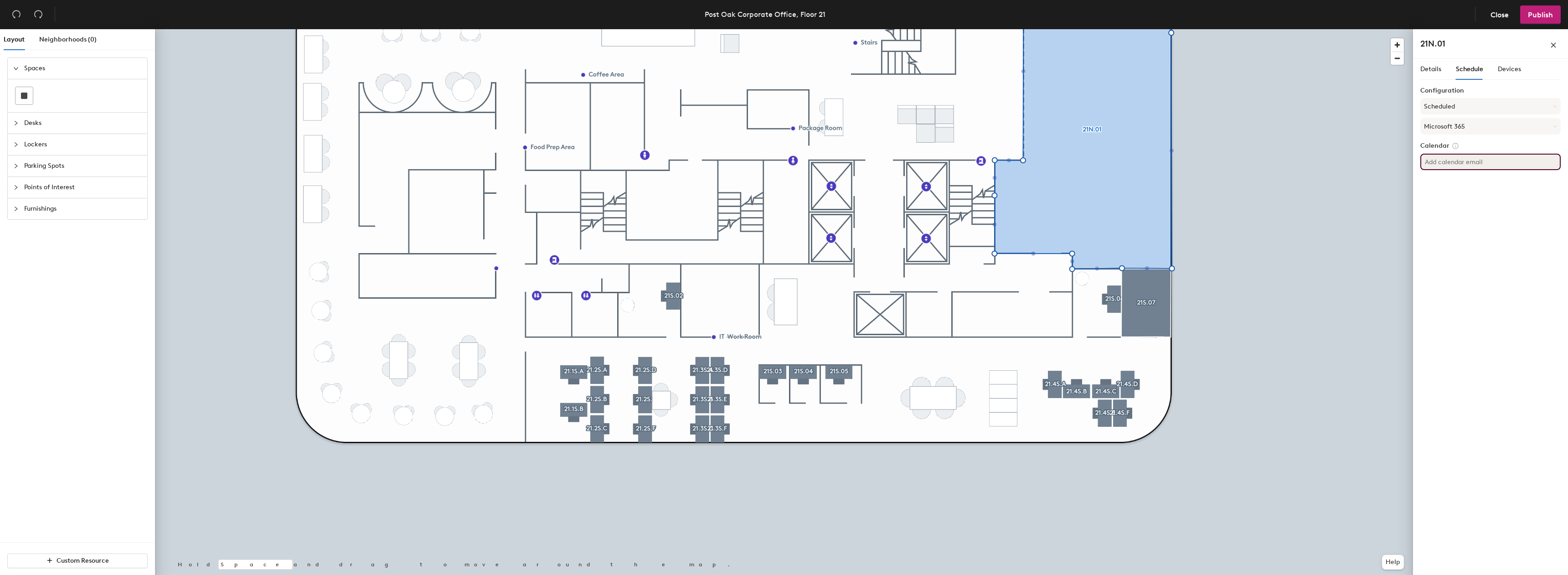
click at [1443, 164] on input at bounding box center [1490, 162] width 140 height 17
paste input "postoak22n.01@tdecu.org"
type input "postoak22n.01@tdecu.org"
click at [1456, 219] on div "Details Schedule Devices Configuration Scheduled Microsoft 365 Calendar postoak…" at bounding box center [1490, 319] width 155 height 520
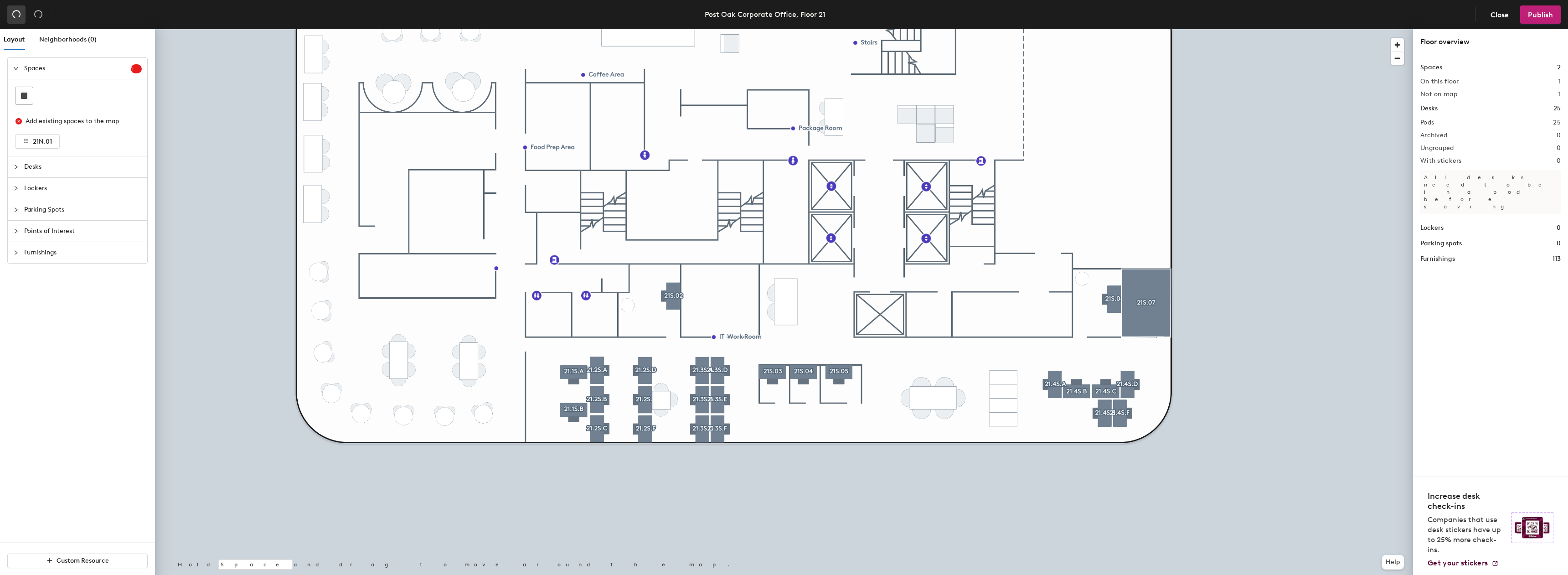
click at [16, 13] on icon "undo" at bounding box center [17, 14] width 9 height 9
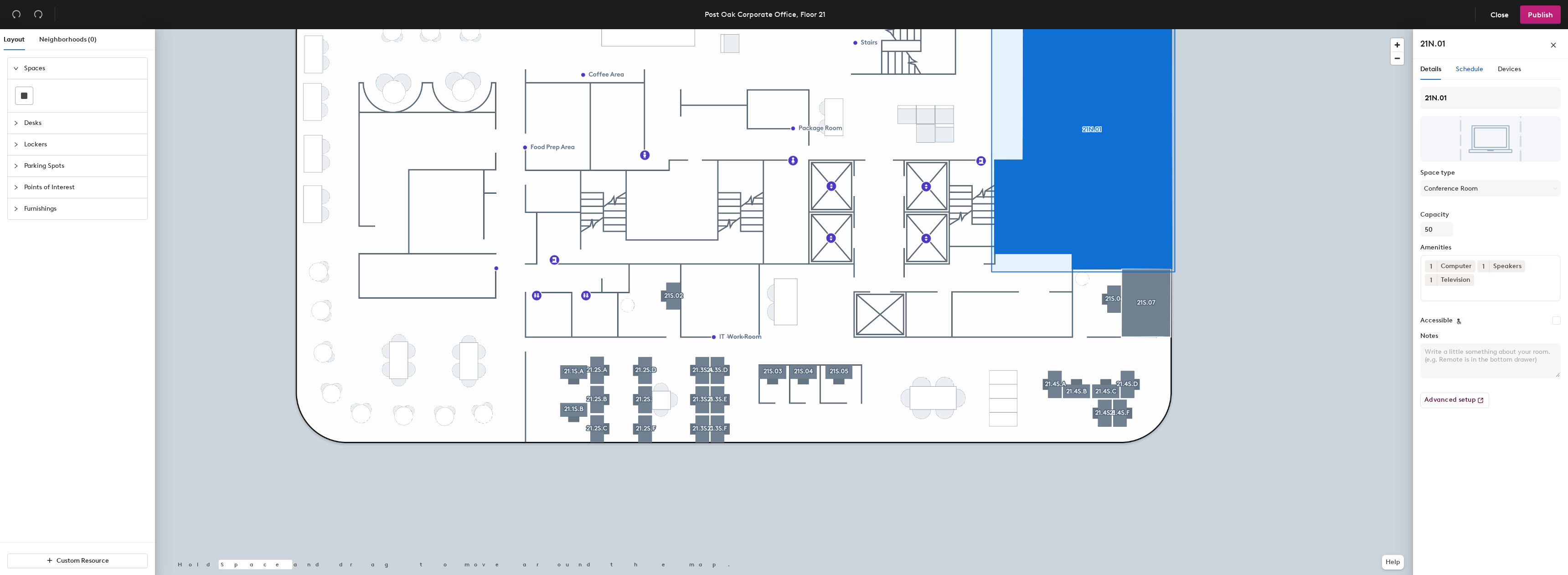
click at [1471, 72] on span "Schedule" at bounding box center [1470, 69] width 27 height 8
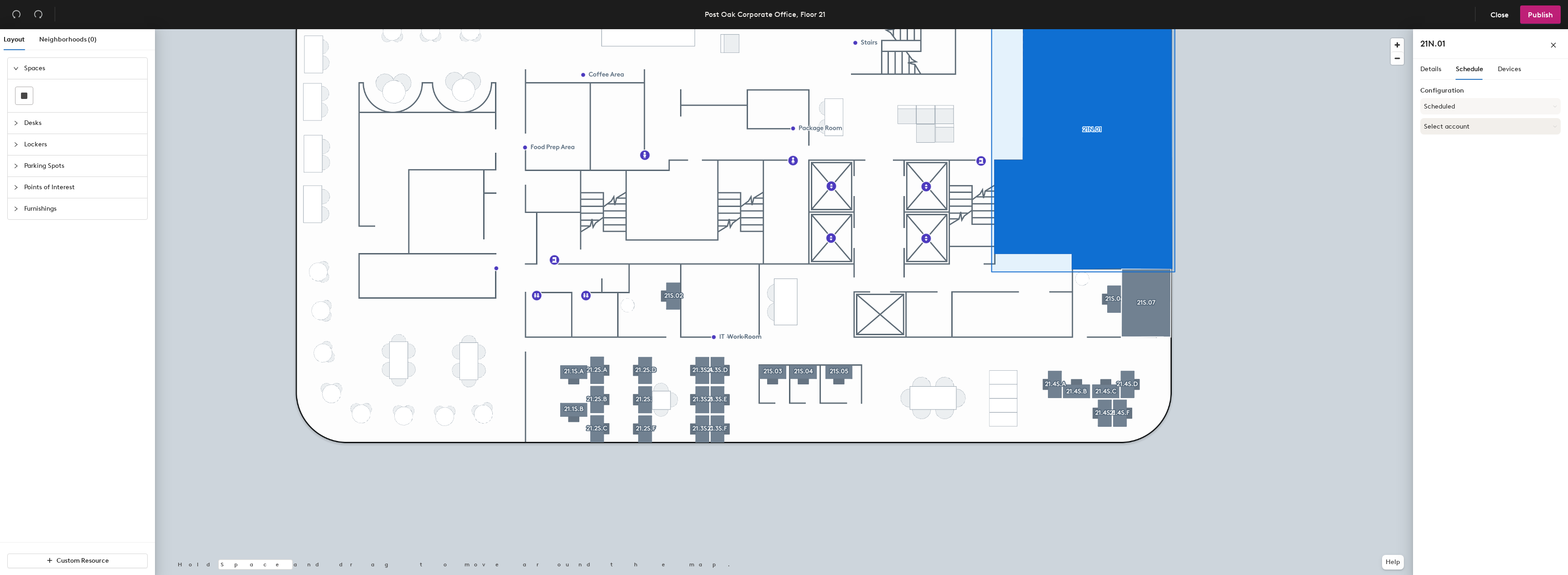
click at [1471, 127] on button "Select account" at bounding box center [1490, 126] width 140 height 17
click at [1467, 158] on div "Microsoft 365" at bounding box center [1491, 163] width 140 height 14
click at [1461, 163] on input at bounding box center [1490, 162] width 140 height 17
paste input "postoak21n.01@tdecu.org"
type input "postoak21n.01@tdecu.org"
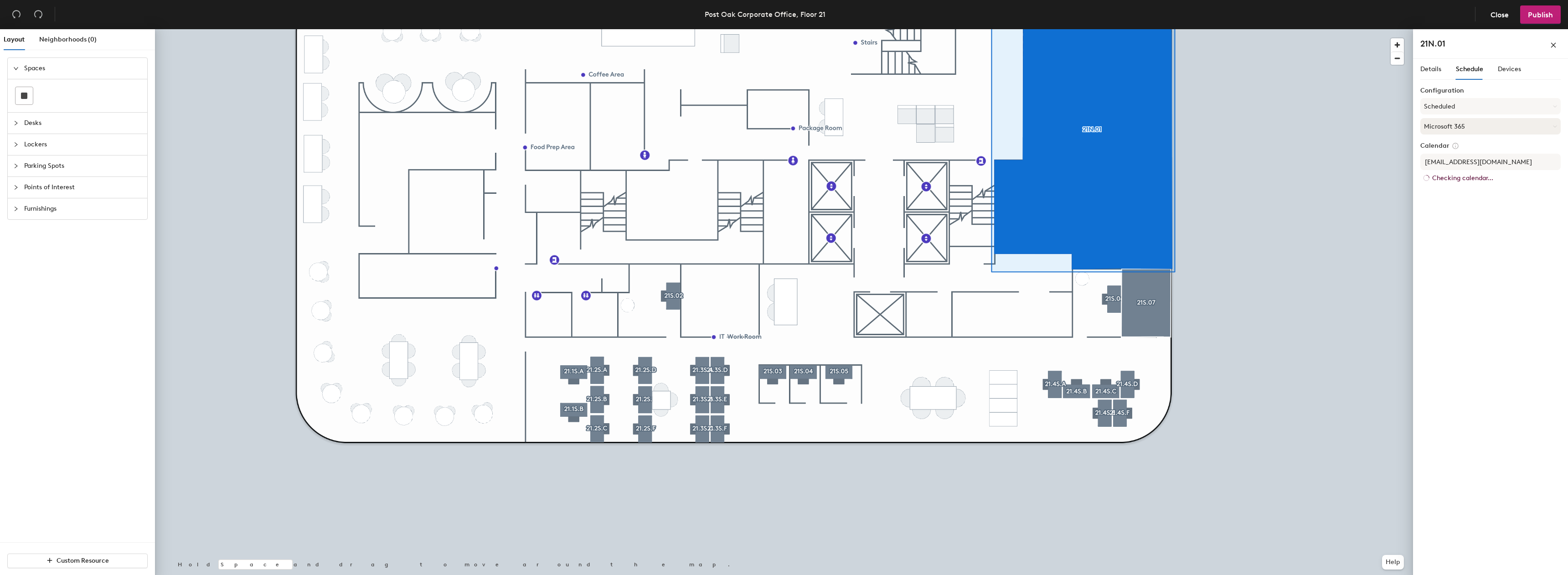
click at [1503, 123] on button "Microsoft 365" at bounding box center [1490, 126] width 140 height 17
click at [1513, 118] on div "Configuration Scheduled Microsoft 365 Google Apps Microsoft 365 Exchange" at bounding box center [1490, 112] width 140 height 51
click at [1508, 423] on div "Details Schedule Devices Configuration Scheduled Microsoft 365 Calendar postoak…" at bounding box center [1490, 319] width 155 height 520
click at [1251, 29] on div at bounding box center [784, 29] width 1258 height 0
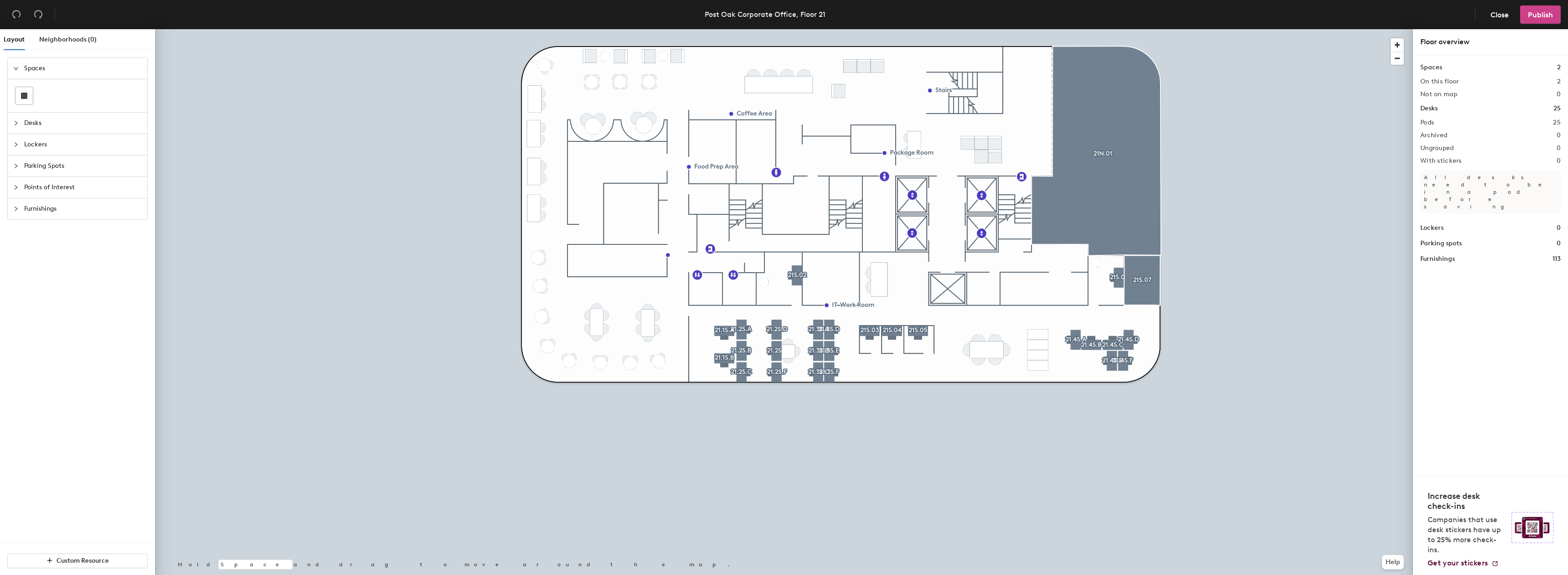
click at [1533, 9] on button "Publish" at bounding box center [1540, 14] width 41 height 18
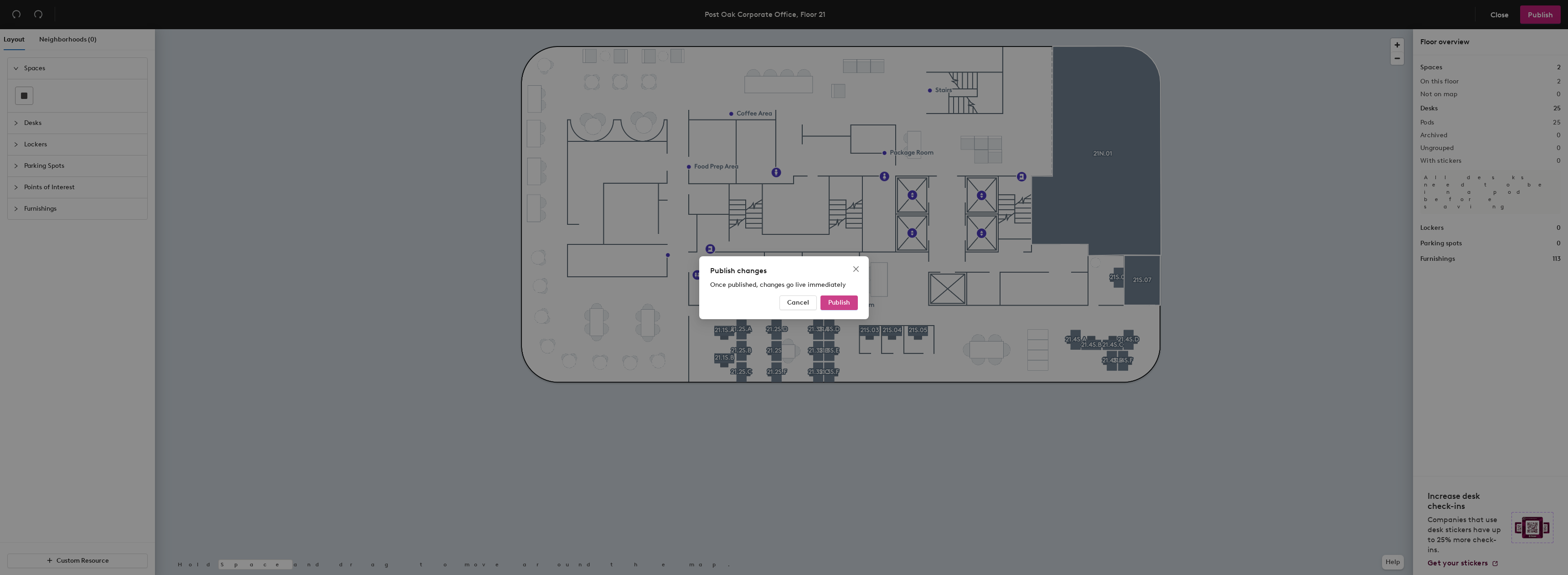
click at [840, 302] on span "Publish" at bounding box center [839, 302] width 22 height 8
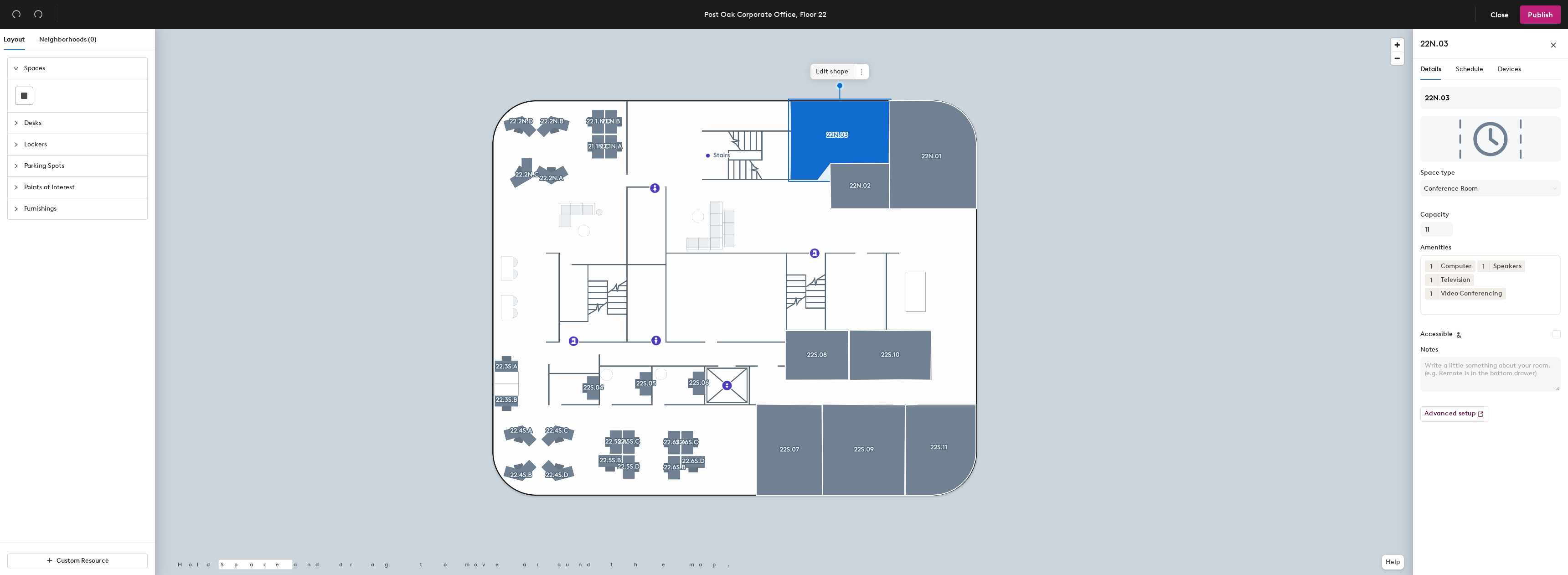
click at [834, 73] on span "Edit shape" at bounding box center [833, 71] width 44 height 15
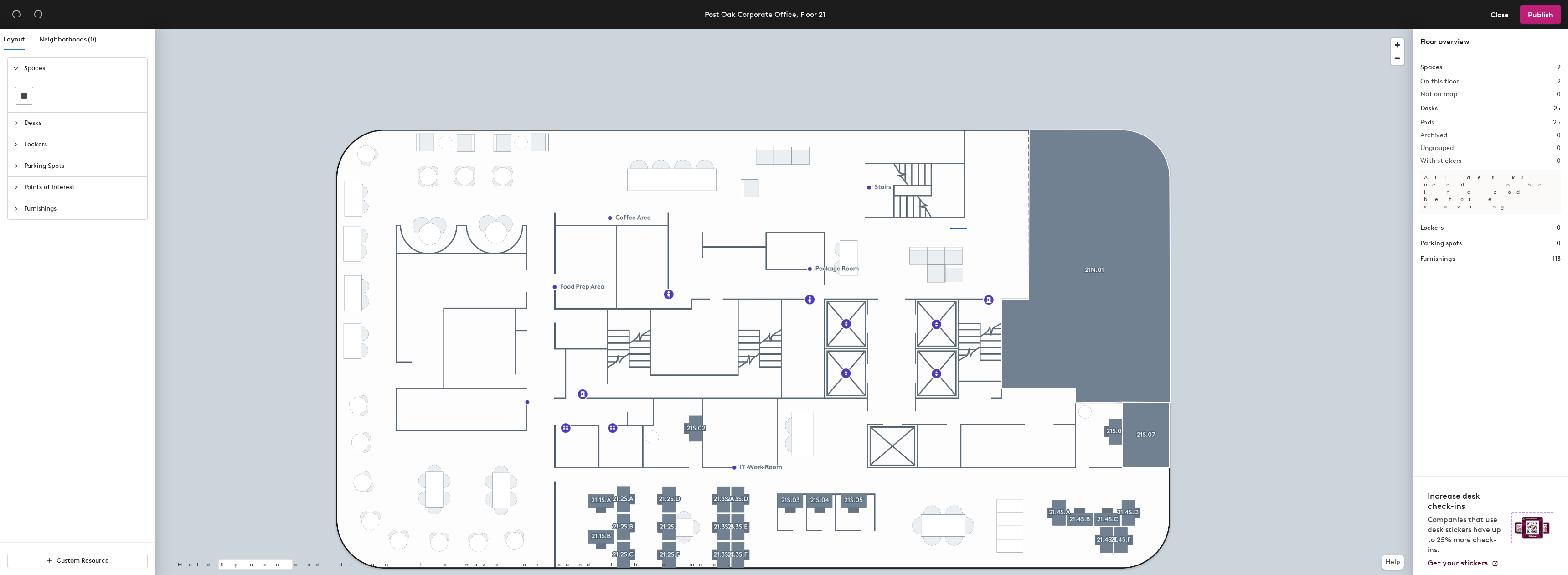
click at [951, 29] on div at bounding box center [784, 29] width 1258 height 0
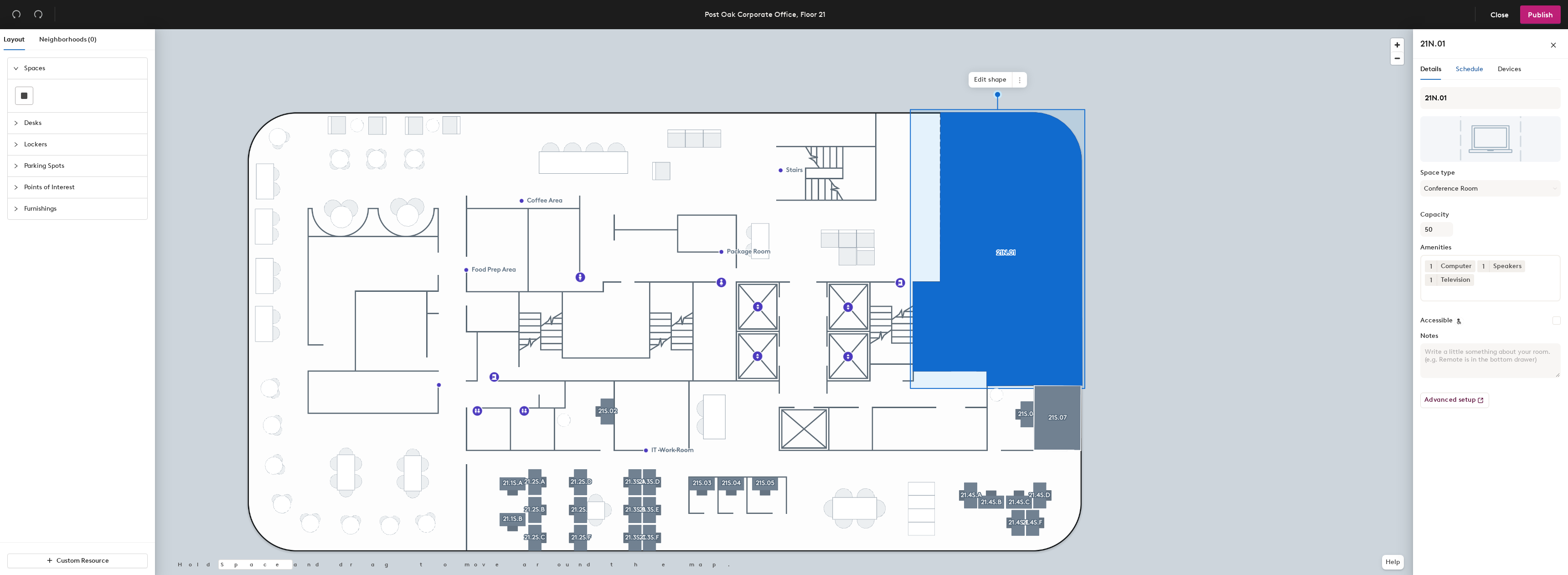
click at [1462, 70] on span "Schedule" at bounding box center [1470, 69] width 27 height 8
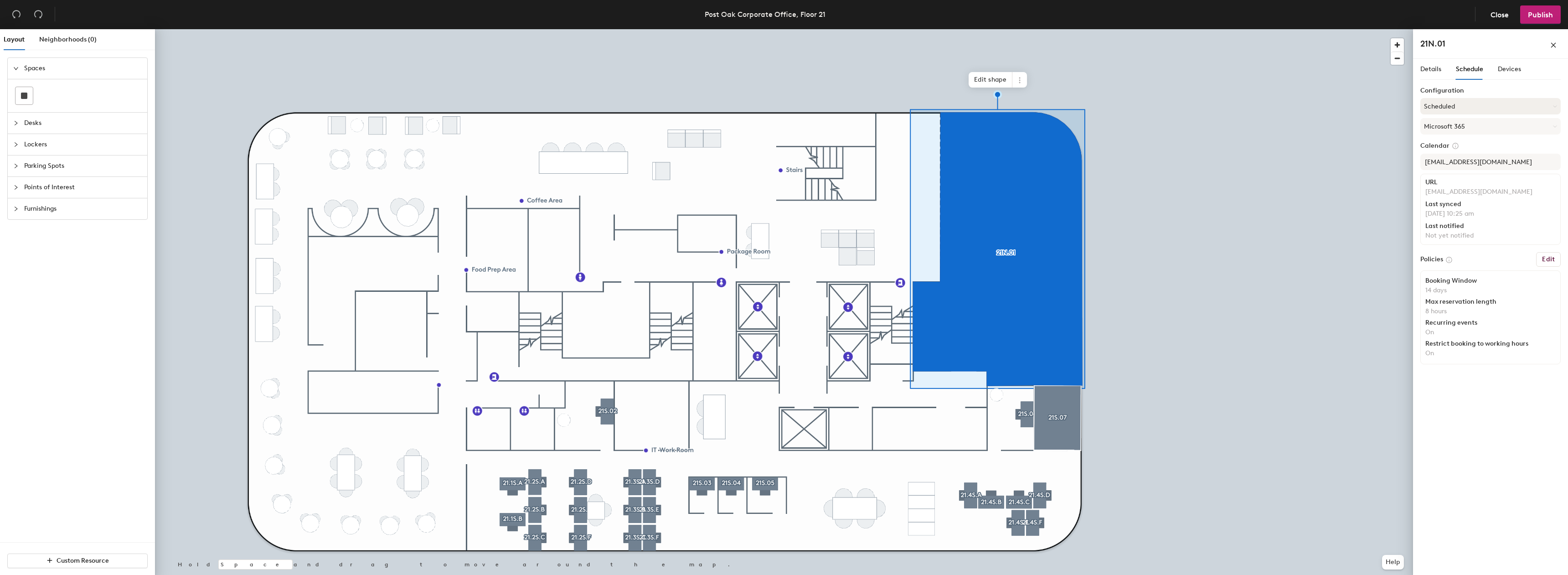
click at [1449, 112] on button "Scheduled" at bounding box center [1490, 106] width 140 height 17
click at [1446, 140] on div "Scheduled" at bounding box center [1491, 142] width 140 height 14
click at [1223, 29] on div at bounding box center [784, 29] width 1258 height 0
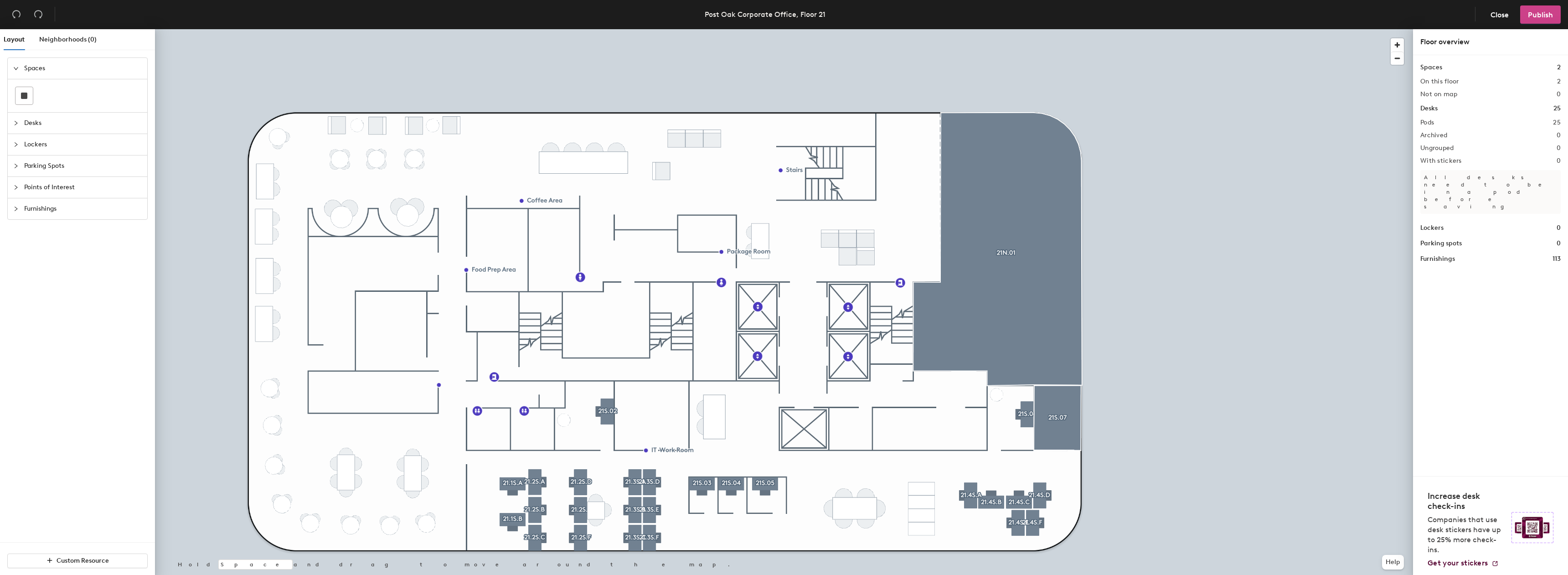
click at [1536, 18] on span "Publish" at bounding box center [1541, 15] width 25 height 9
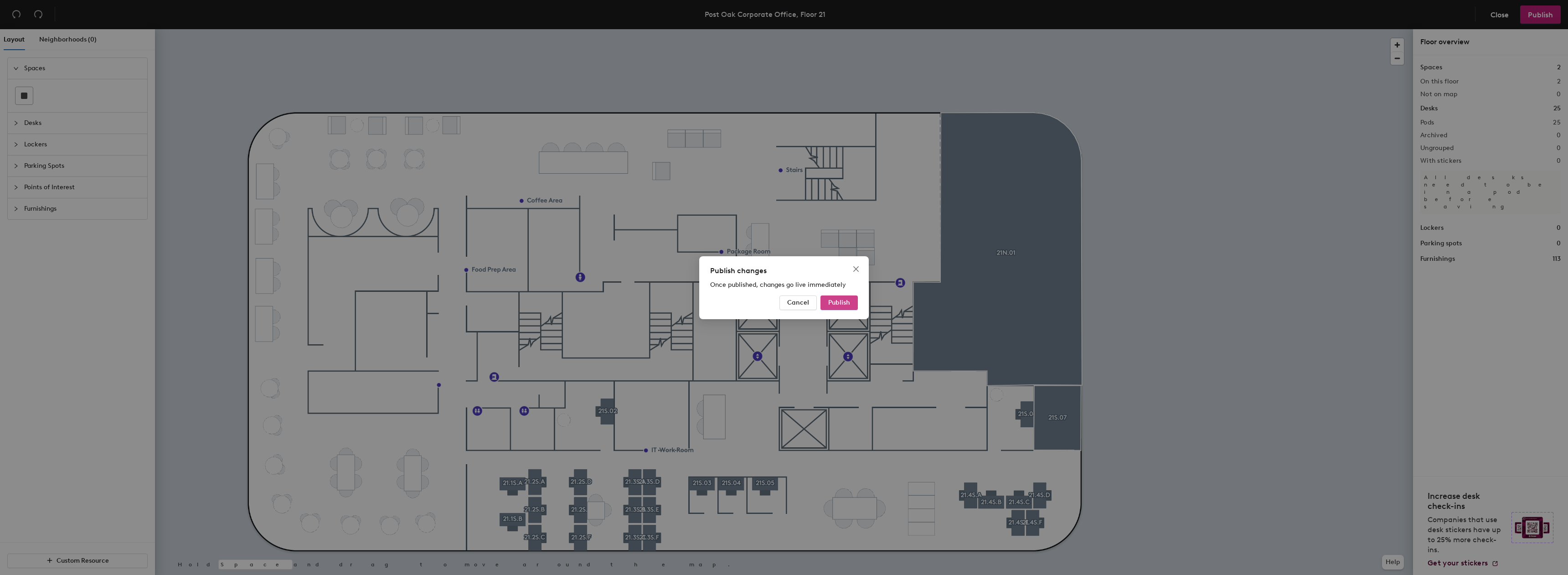
click at [840, 302] on span "Publish" at bounding box center [839, 302] width 22 height 8
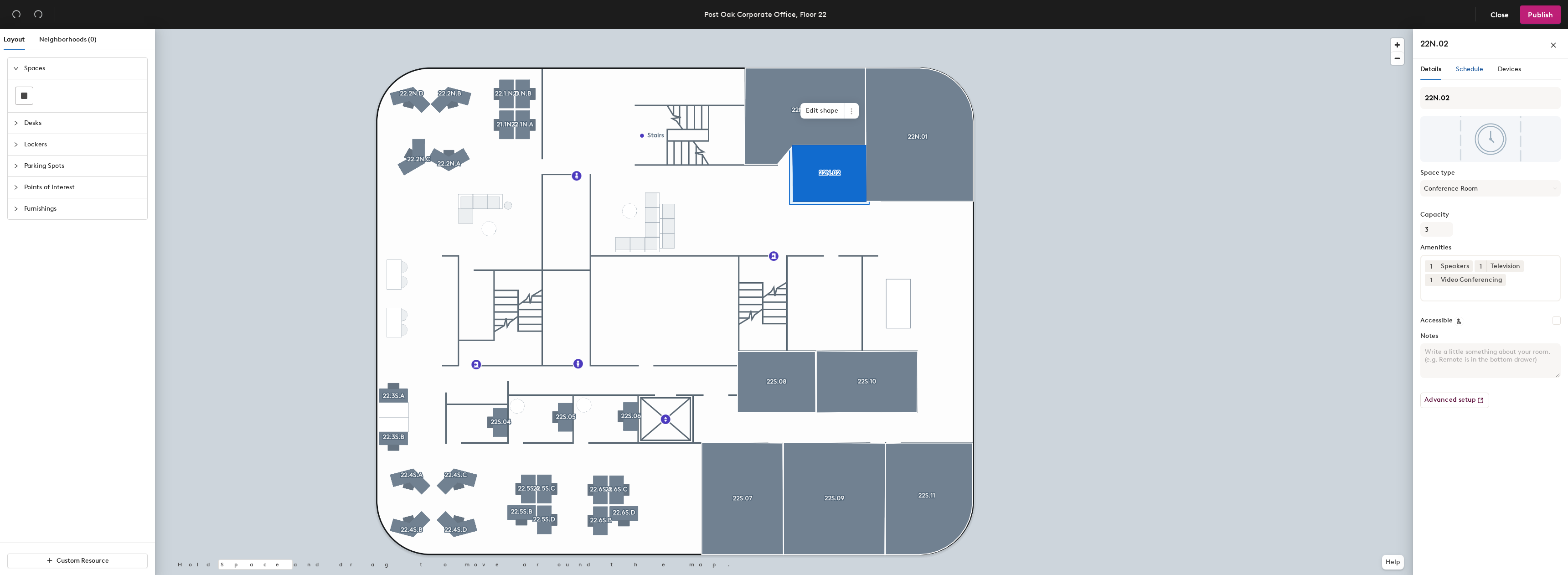
click at [1470, 73] on div "Schedule" at bounding box center [1470, 69] width 27 height 10
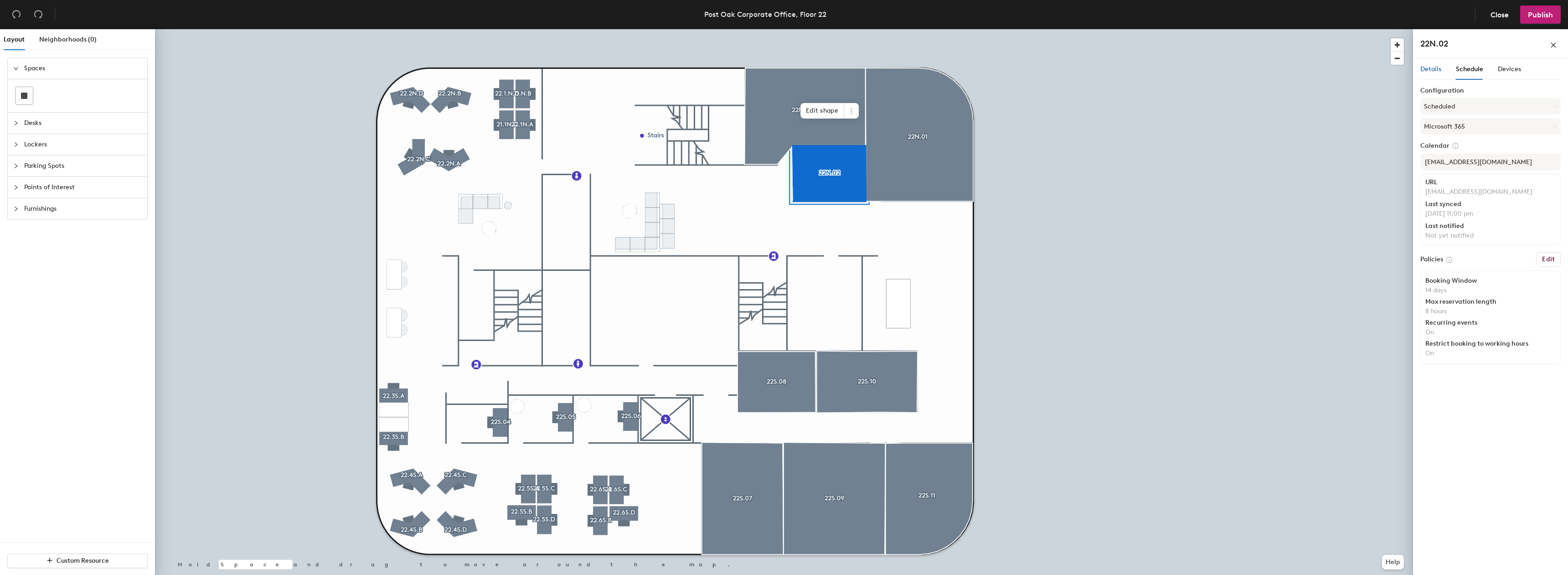
click at [1438, 70] on span "Details" at bounding box center [1431, 69] width 21 height 8
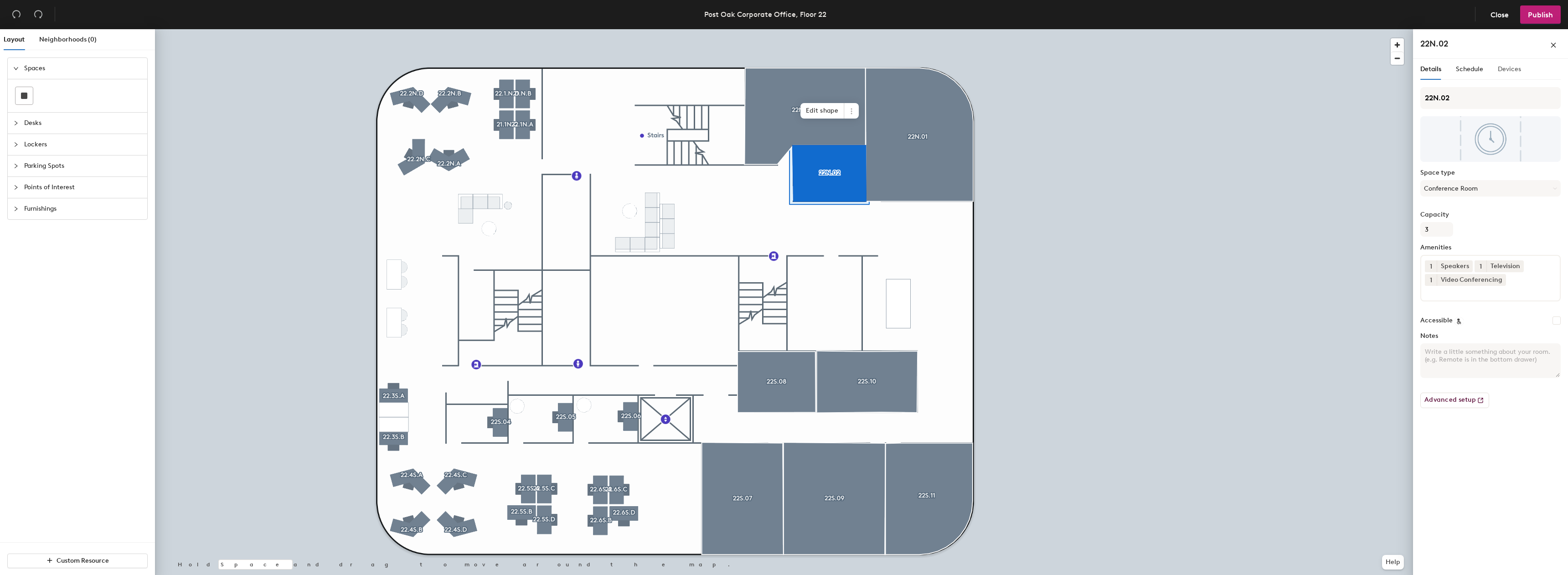
click at [1512, 64] on div "Devices" at bounding box center [1510, 70] width 23 height 21
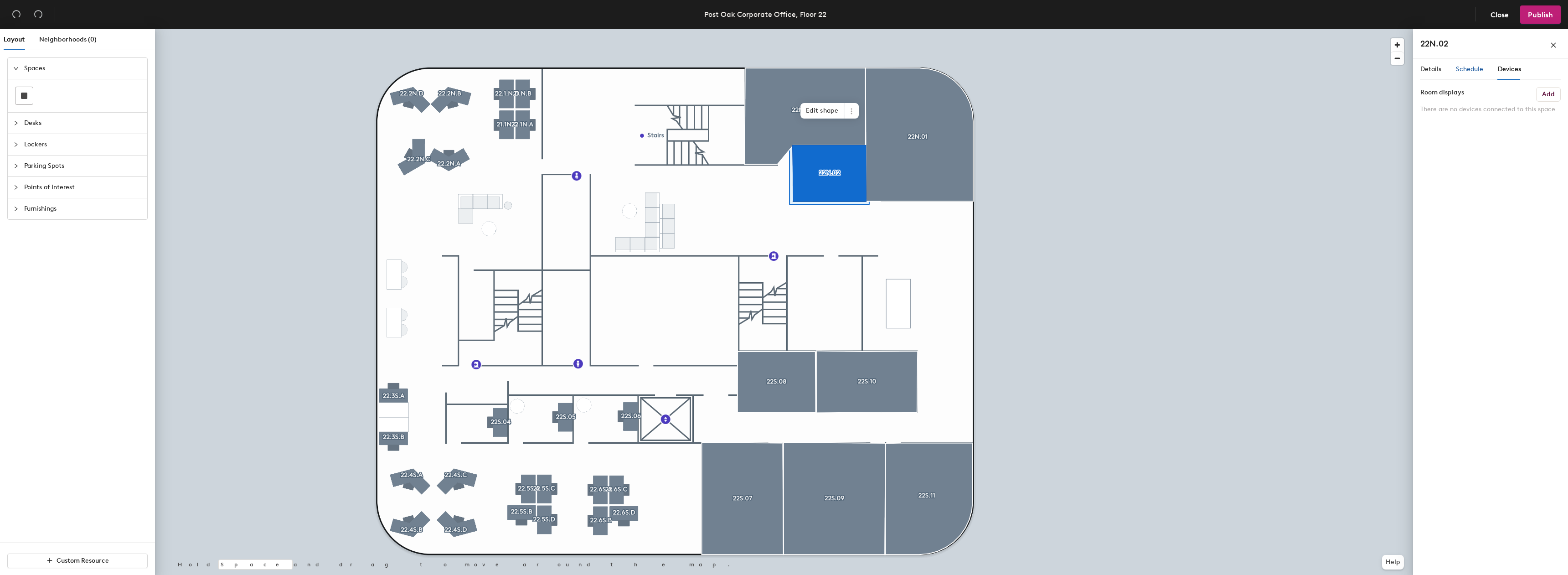
click at [1475, 66] on span "Schedule" at bounding box center [1470, 69] width 27 height 8
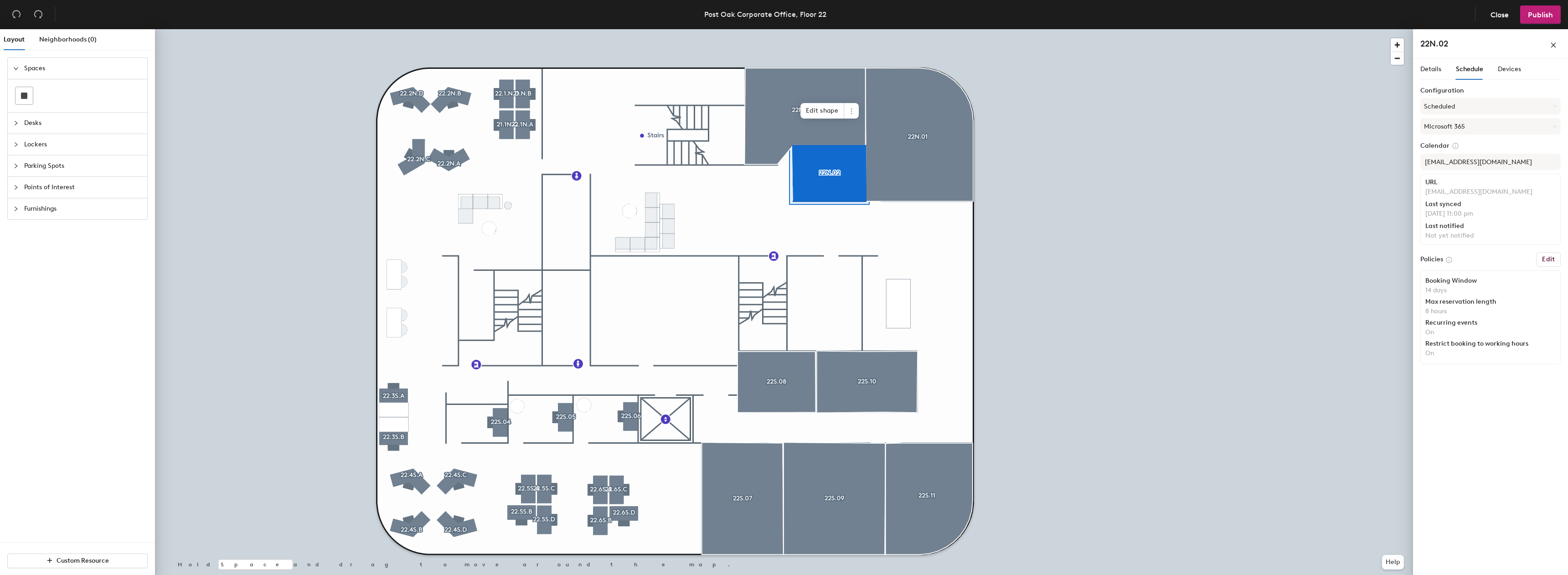
click at [1442, 74] on div "Details Schedule Devices" at bounding box center [1471, 70] width 101 height 21
click at [1424, 68] on span "Details" at bounding box center [1431, 69] width 21 height 8
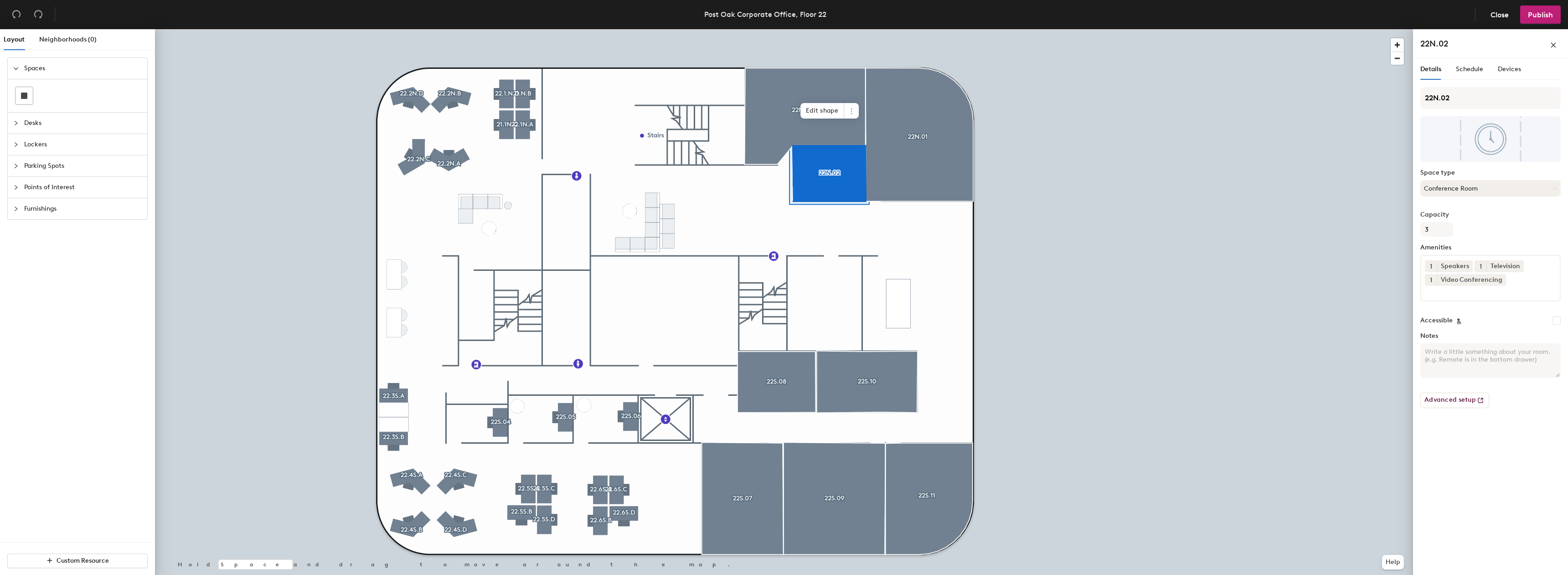
click at [1468, 189] on button "Conference Room" at bounding box center [1490, 188] width 140 height 17
drag, startPoint x: 1460, startPoint y: 63, endPoint x: 1465, endPoint y: 63, distance: 5.0
click at [1460, 62] on div "Schedule" at bounding box center [1470, 70] width 27 height 21
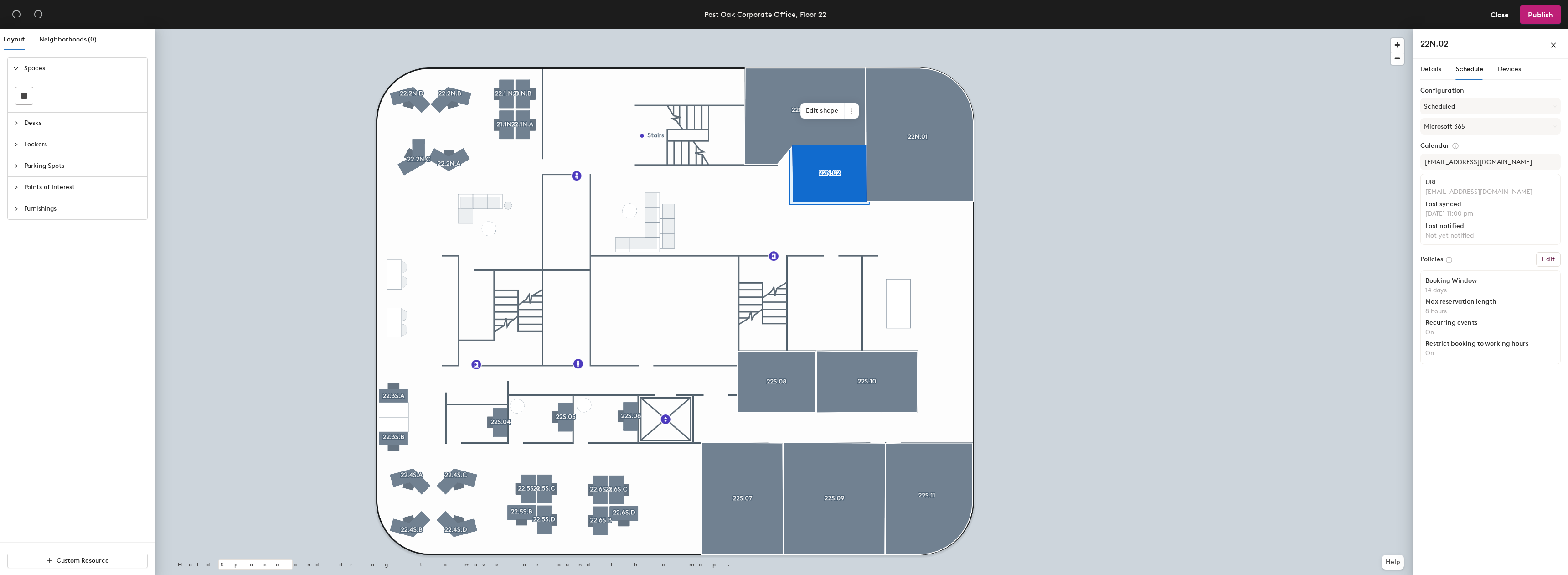
click at [1466, 66] on span "Schedule" at bounding box center [1470, 69] width 27 height 8
click at [1462, 101] on button "Scheduled" at bounding box center [1490, 106] width 140 height 17
click at [1453, 160] on div "Request-only" at bounding box center [1491, 156] width 140 height 14
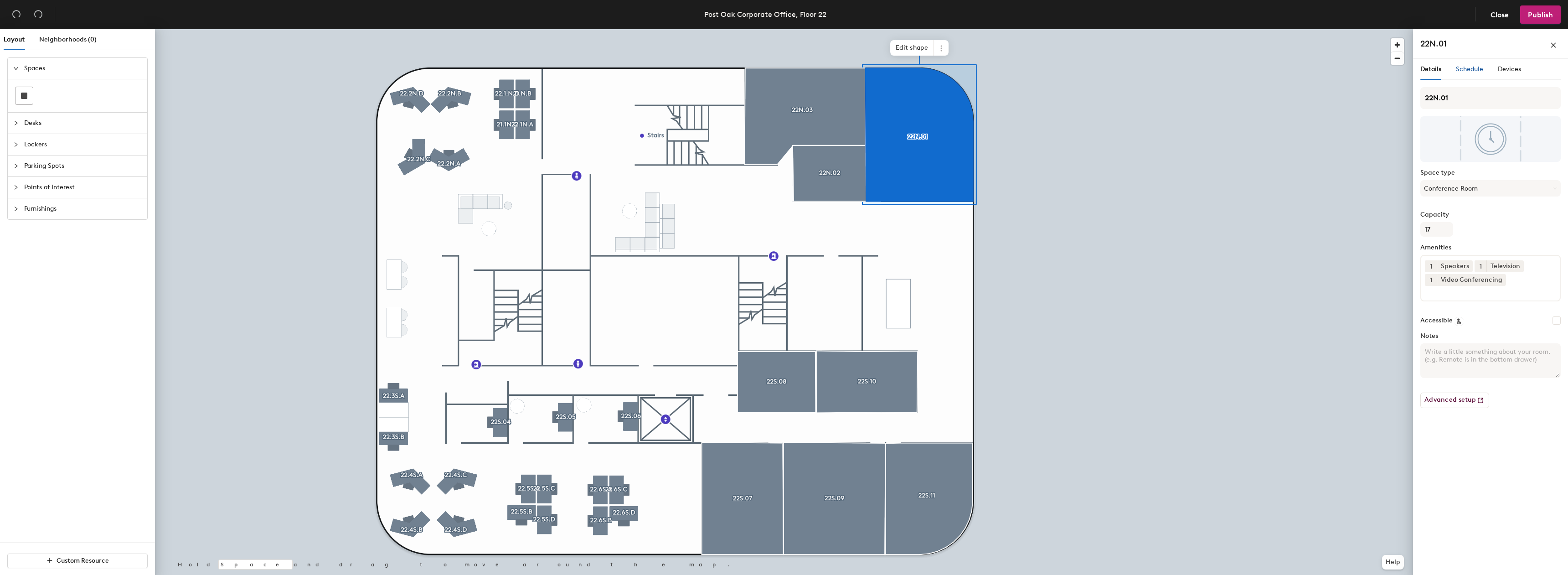
click at [1459, 71] on span "Schedule" at bounding box center [1470, 69] width 27 height 8
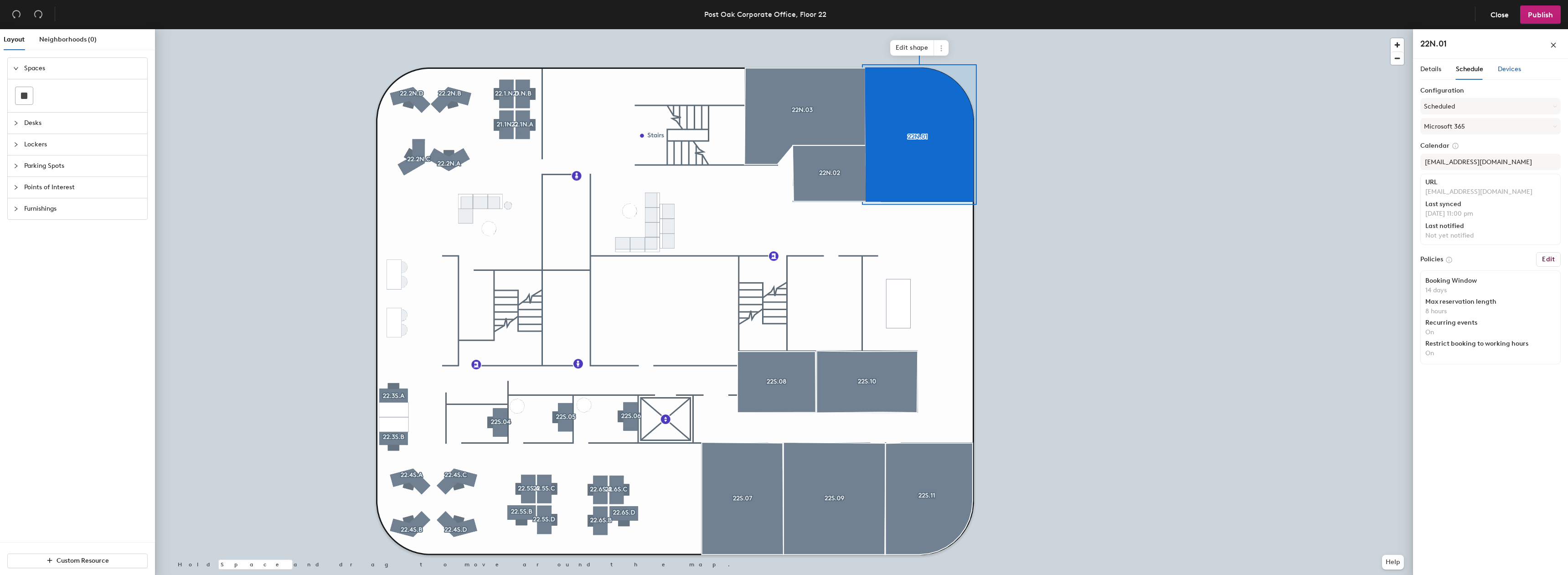
click at [1510, 64] on div "Devices" at bounding box center [1510, 69] width 23 height 10
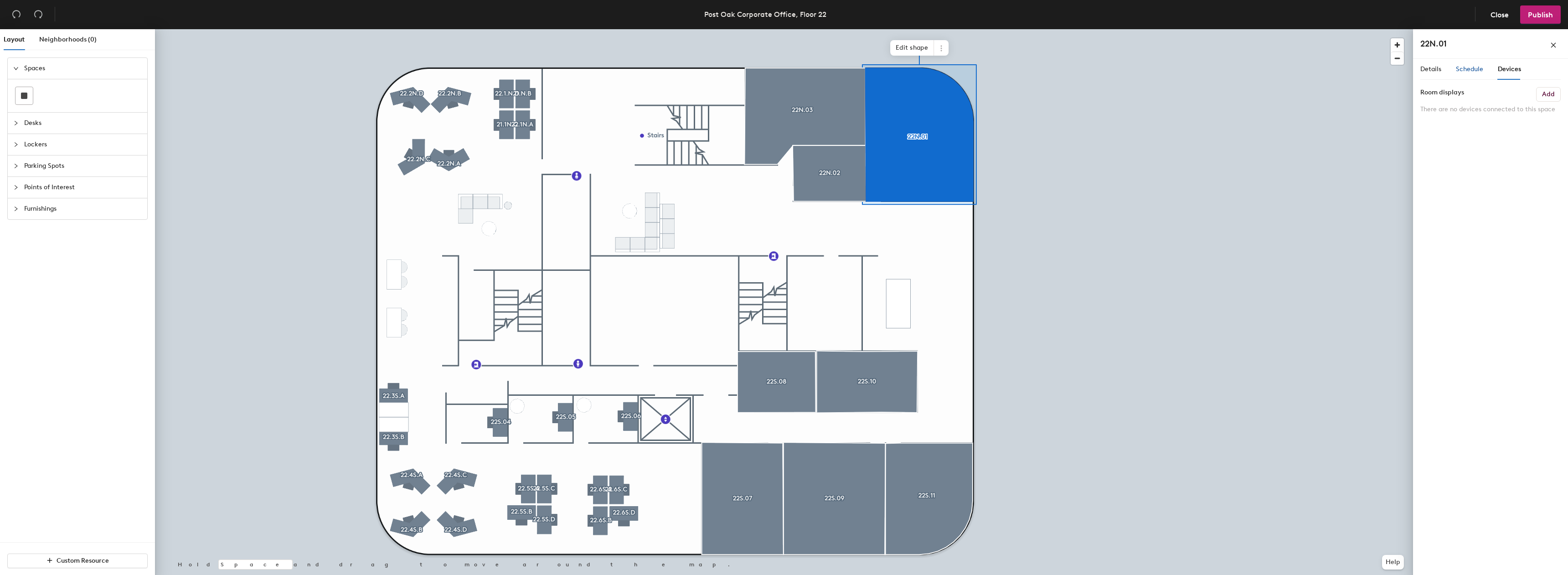
click at [1476, 69] on span "Schedule" at bounding box center [1470, 69] width 27 height 8
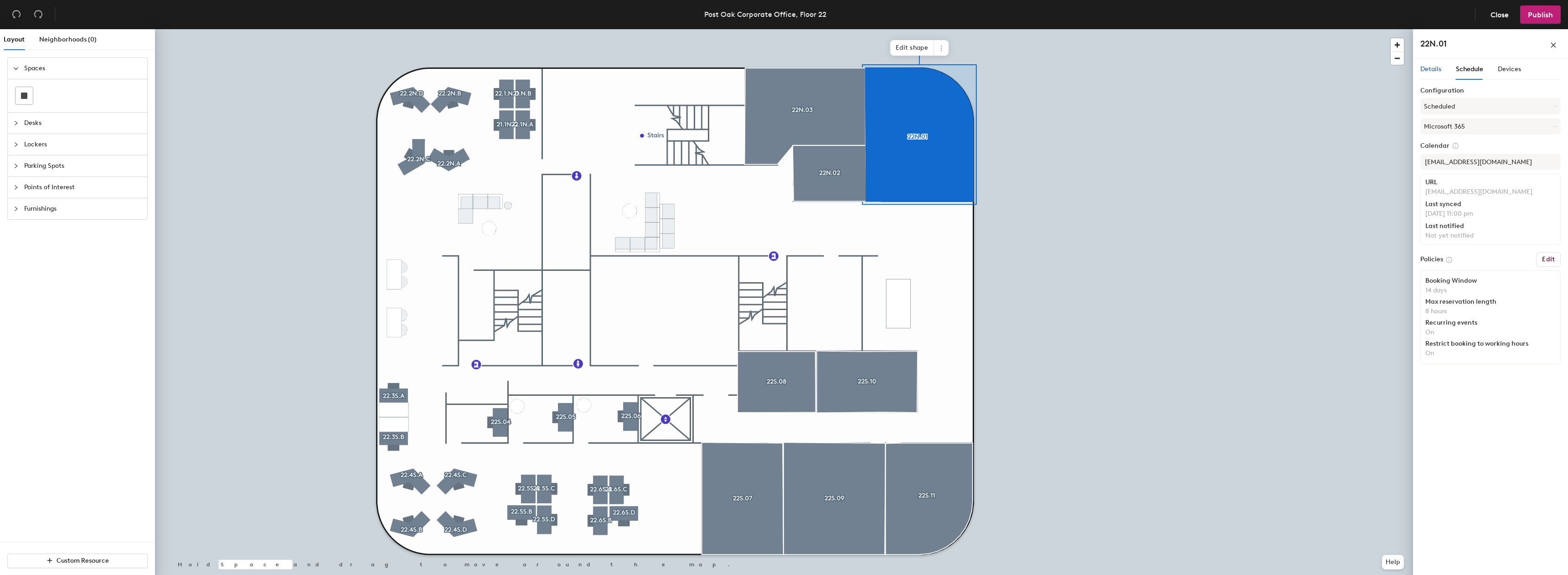
click at [1437, 69] on span "Details" at bounding box center [1431, 69] width 21 height 8
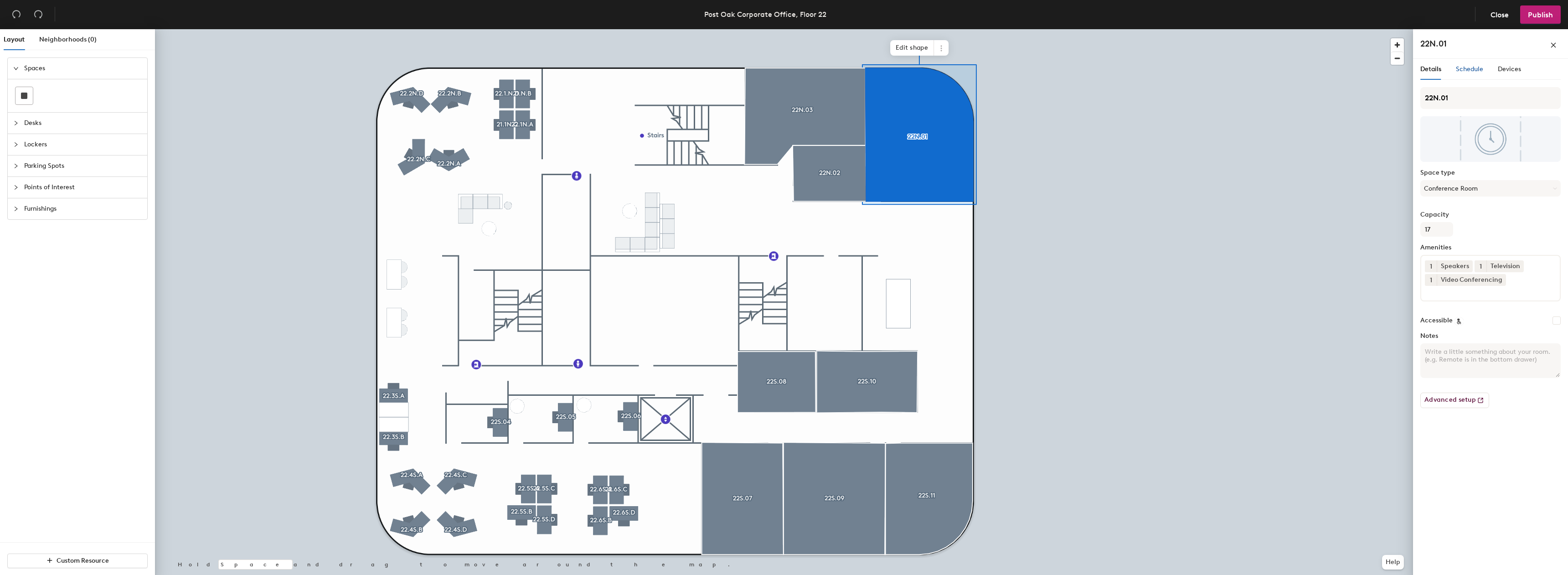
click at [1465, 72] on span "Schedule" at bounding box center [1470, 69] width 27 height 8
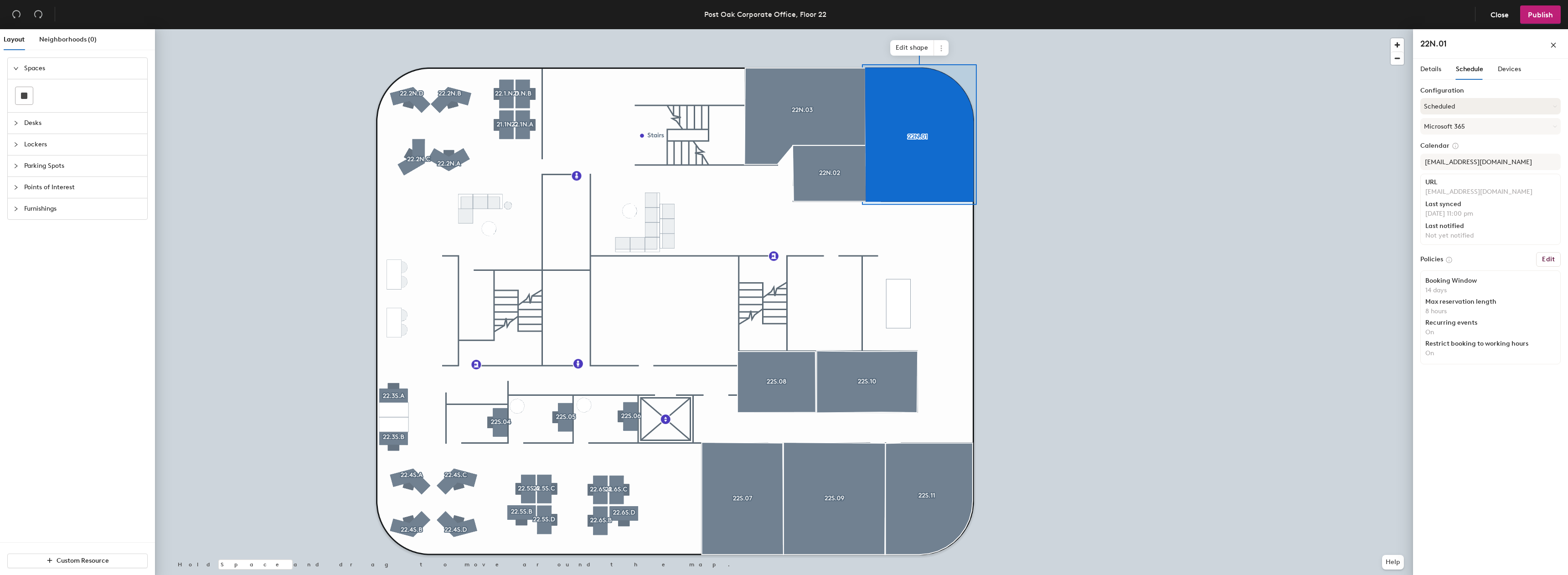
click at [1456, 109] on button "Scheduled" at bounding box center [1490, 106] width 140 height 17
click at [1453, 156] on div "Request-only" at bounding box center [1491, 156] width 140 height 14
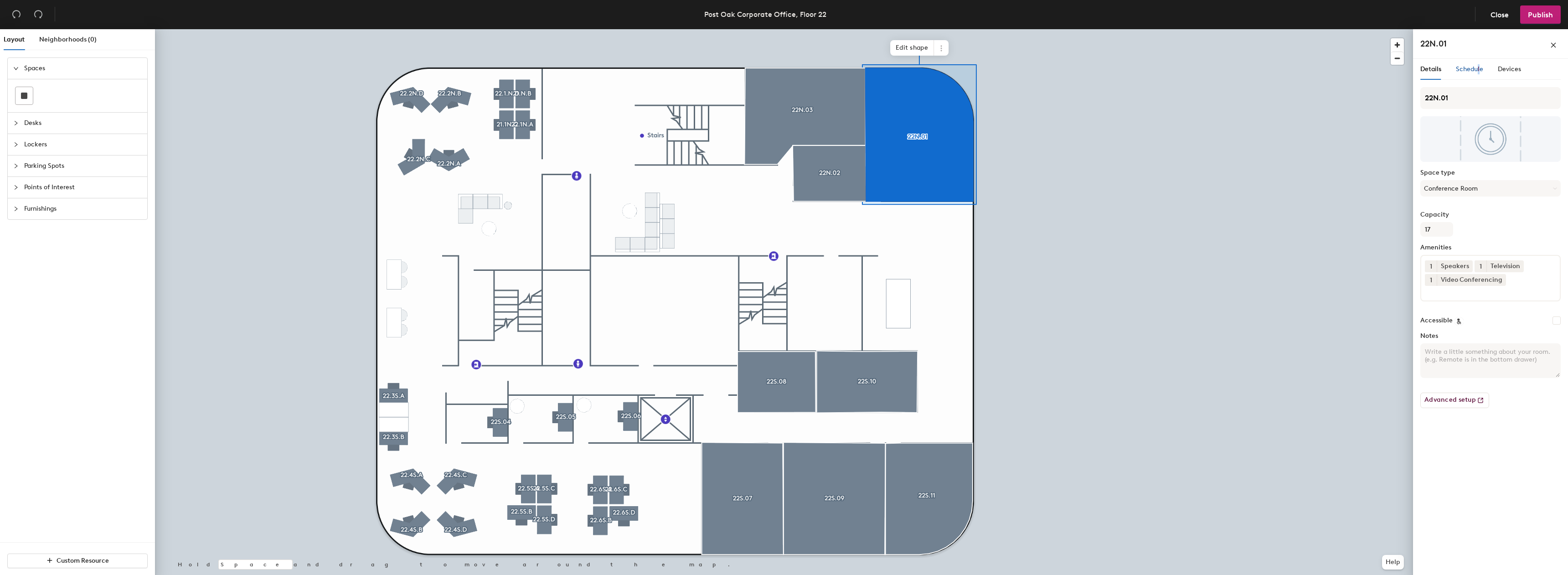
click at [1478, 68] on span "Schedule" at bounding box center [1470, 69] width 27 height 8
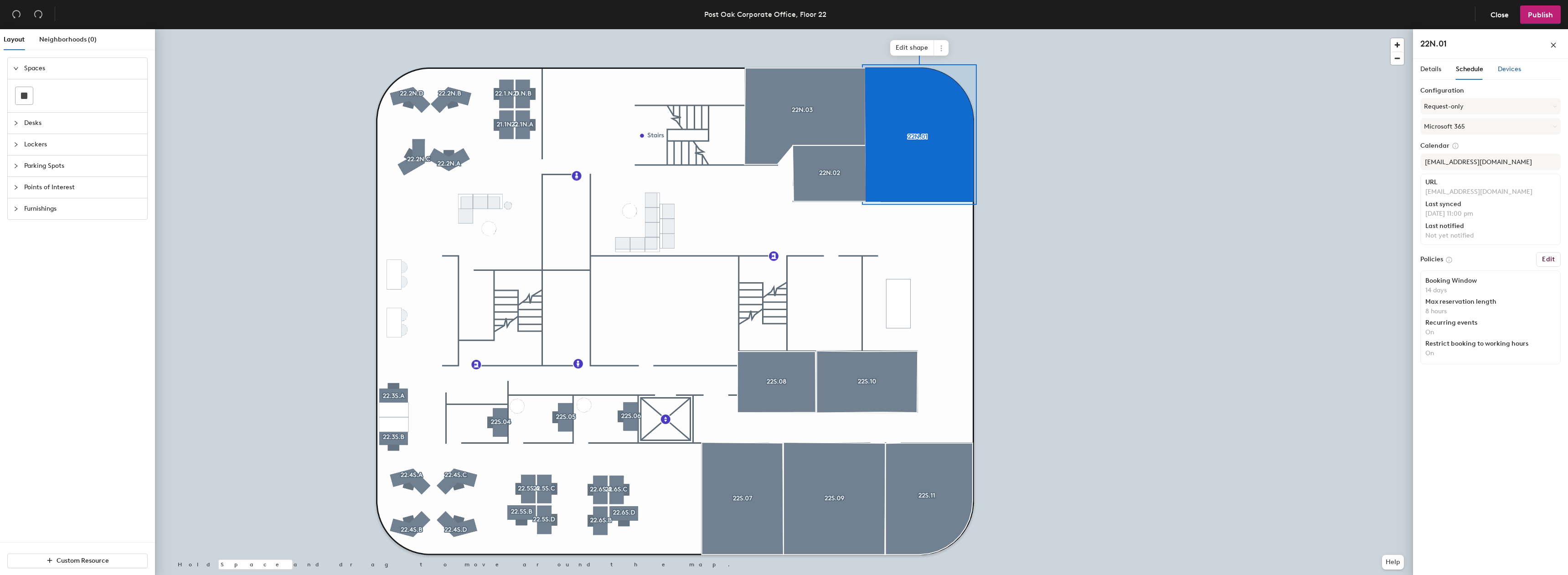
click at [1506, 70] on span "Devices" at bounding box center [1510, 69] width 23 height 8
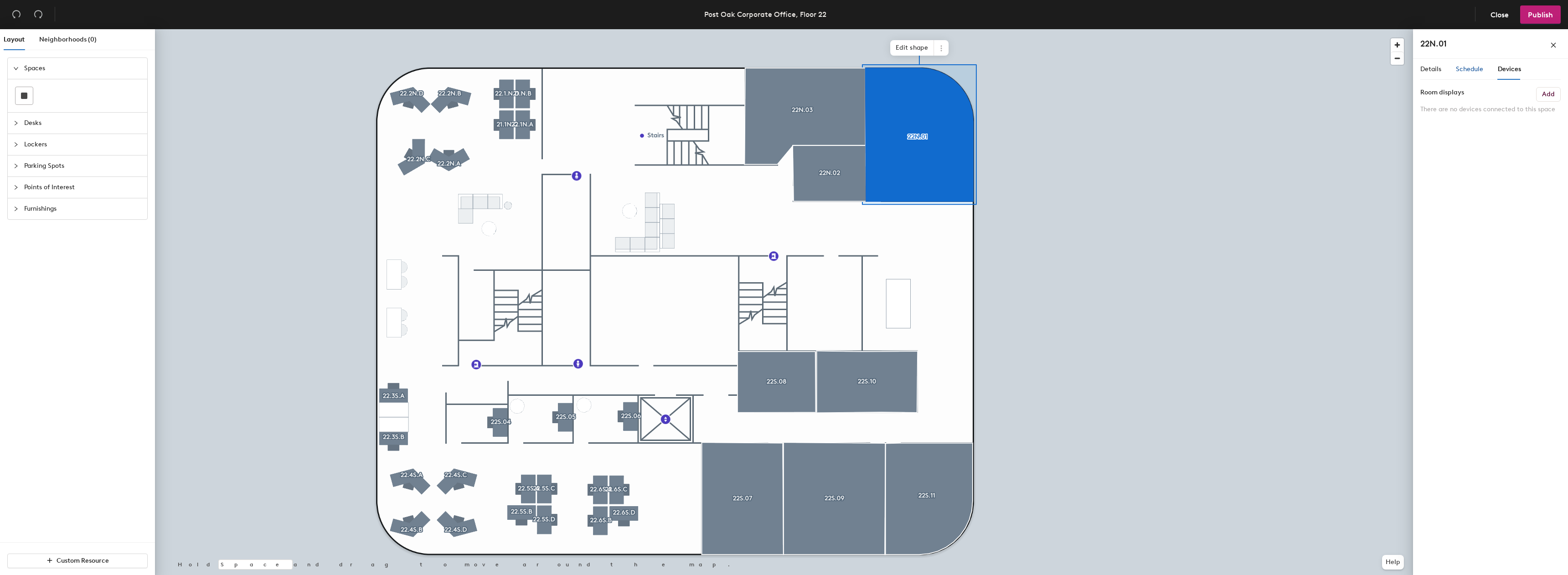
click at [1477, 70] on span "Schedule" at bounding box center [1470, 69] width 27 height 8
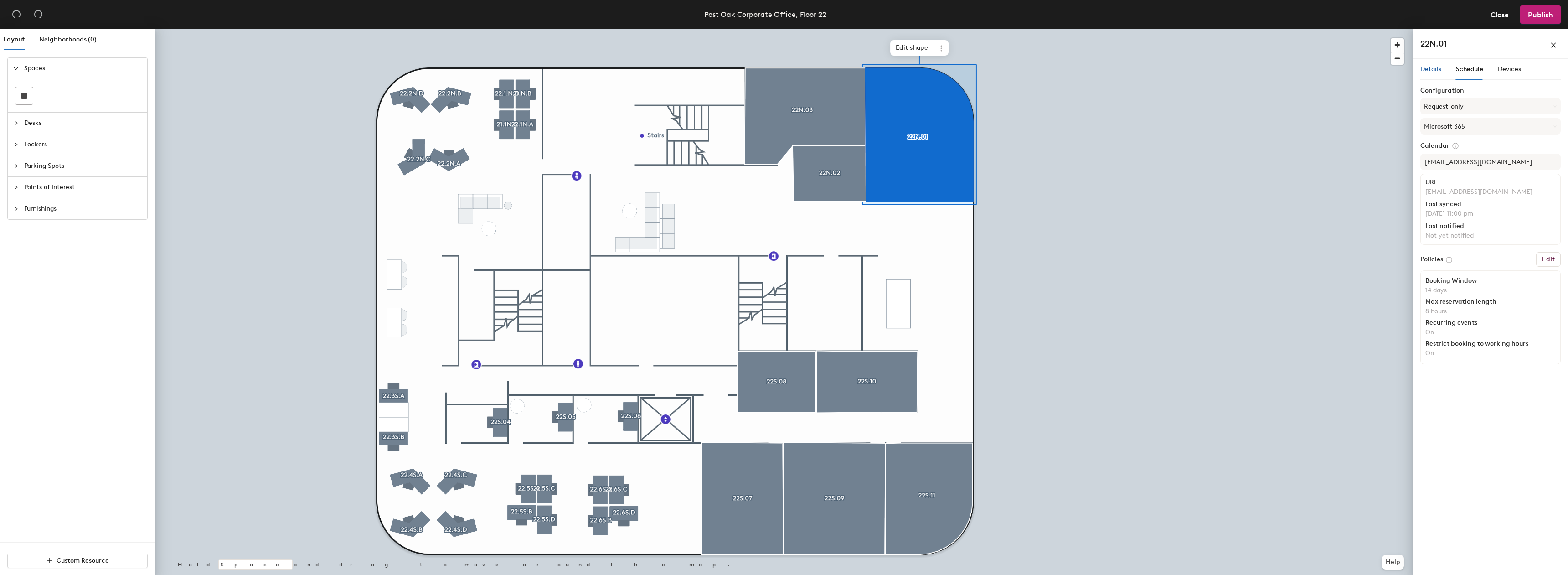
click at [1436, 70] on span "Details" at bounding box center [1431, 69] width 21 height 8
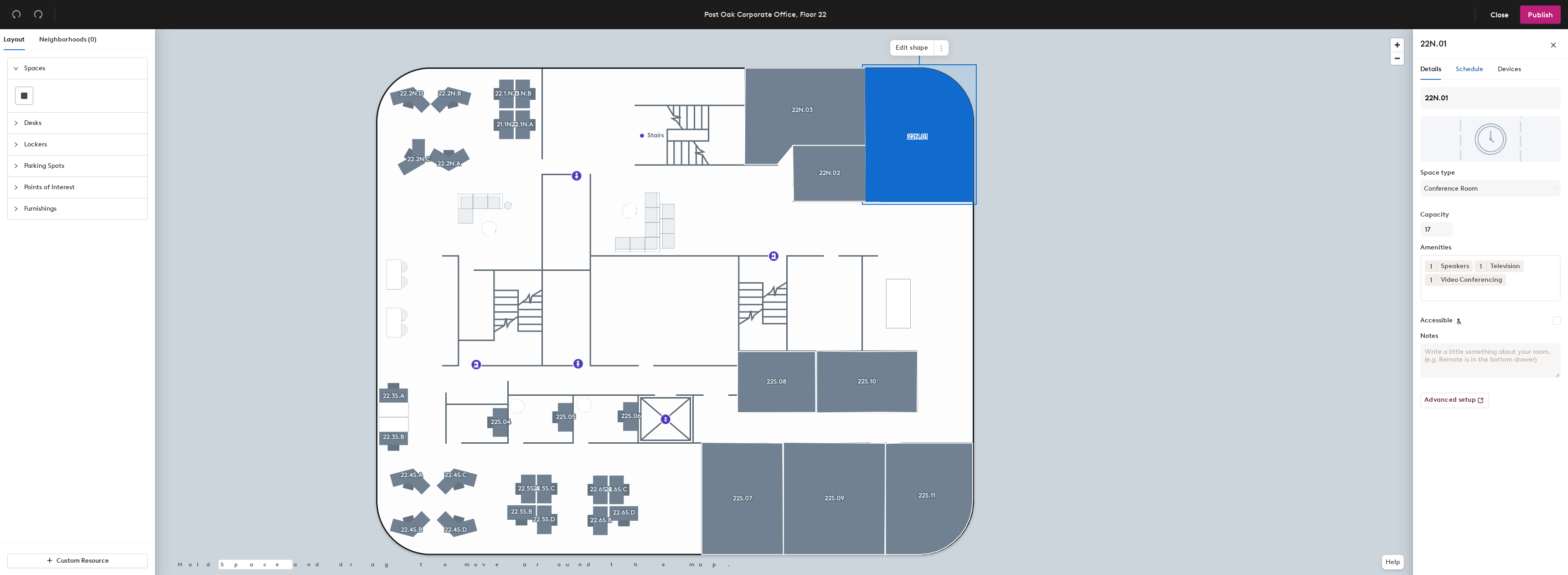
click at [1462, 73] on div "Schedule" at bounding box center [1470, 69] width 27 height 10
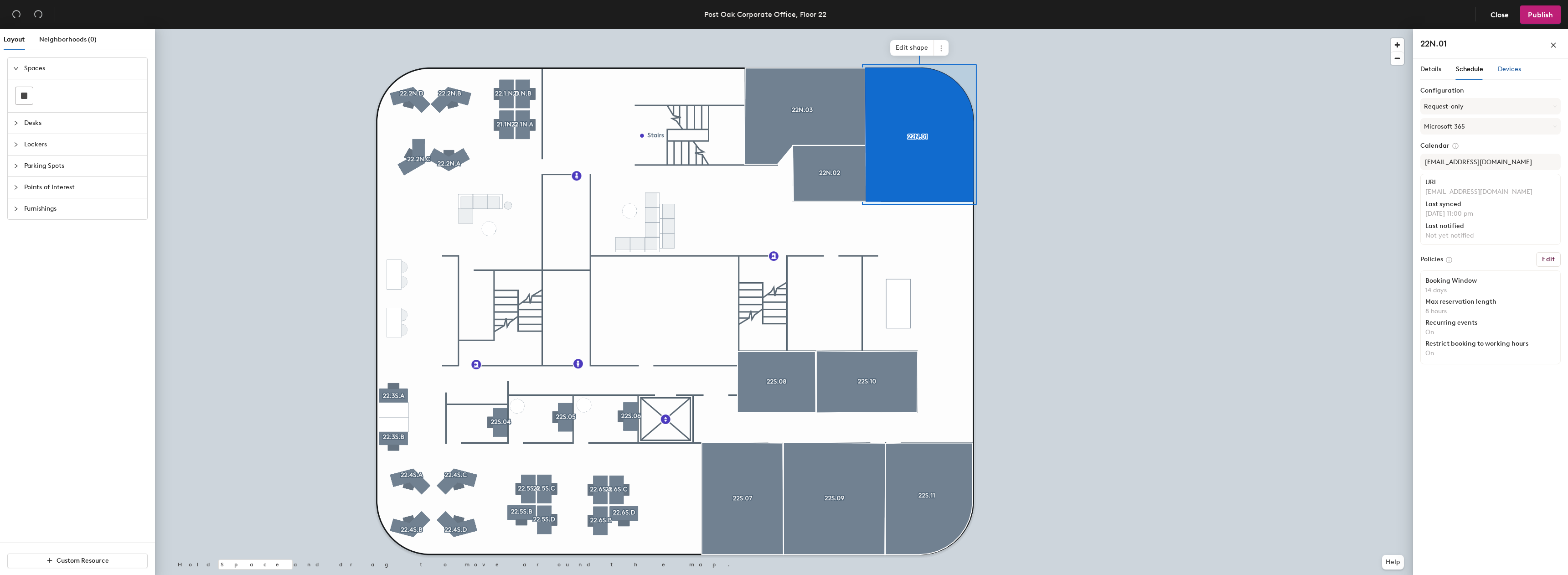
click at [1501, 73] on div "Devices" at bounding box center [1510, 69] width 23 height 10
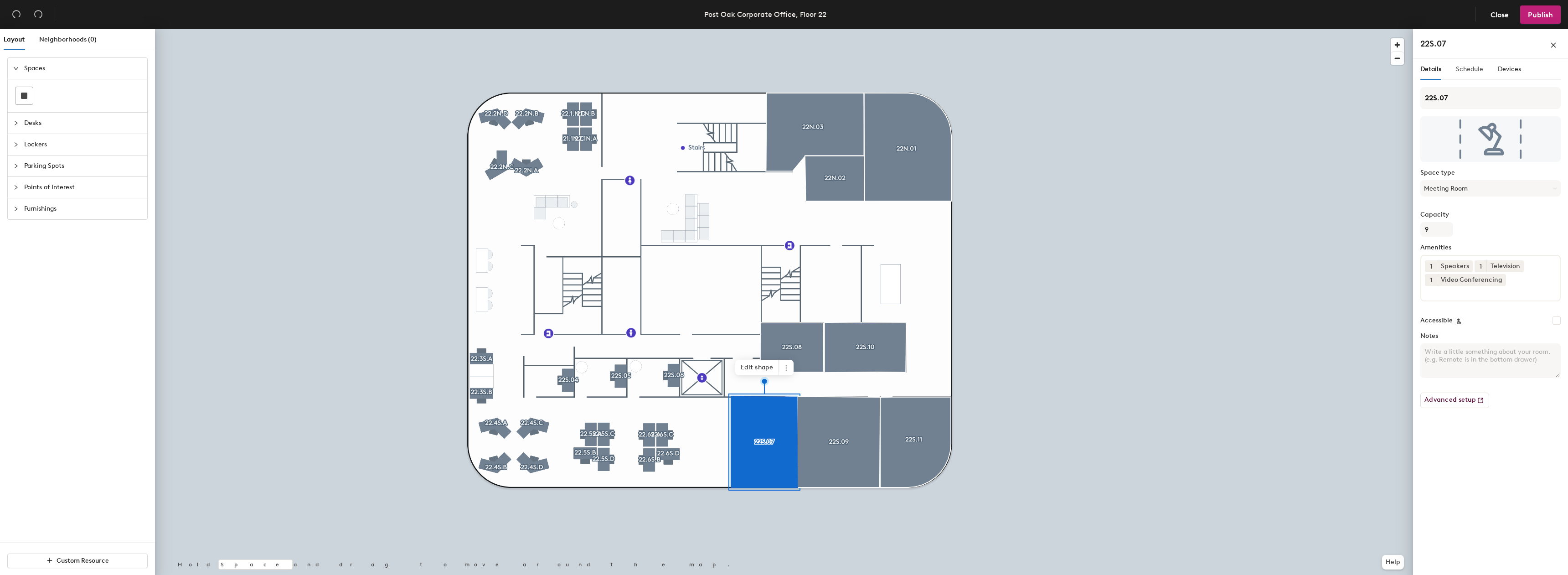
click at [1462, 74] on div "Schedule" at bounding box center [1470, 70] width 27 height 21
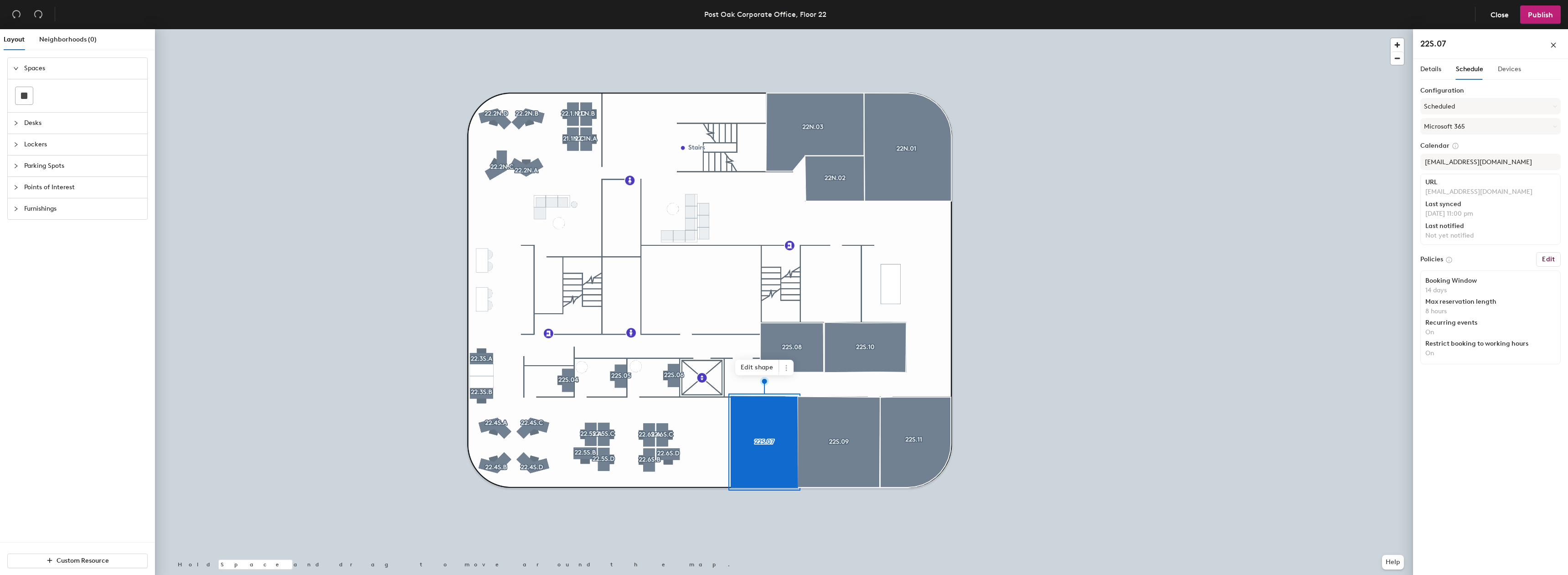
click at [1505, 78] on div "Devices" at bounding box center [1510, 70] width 23 height 21
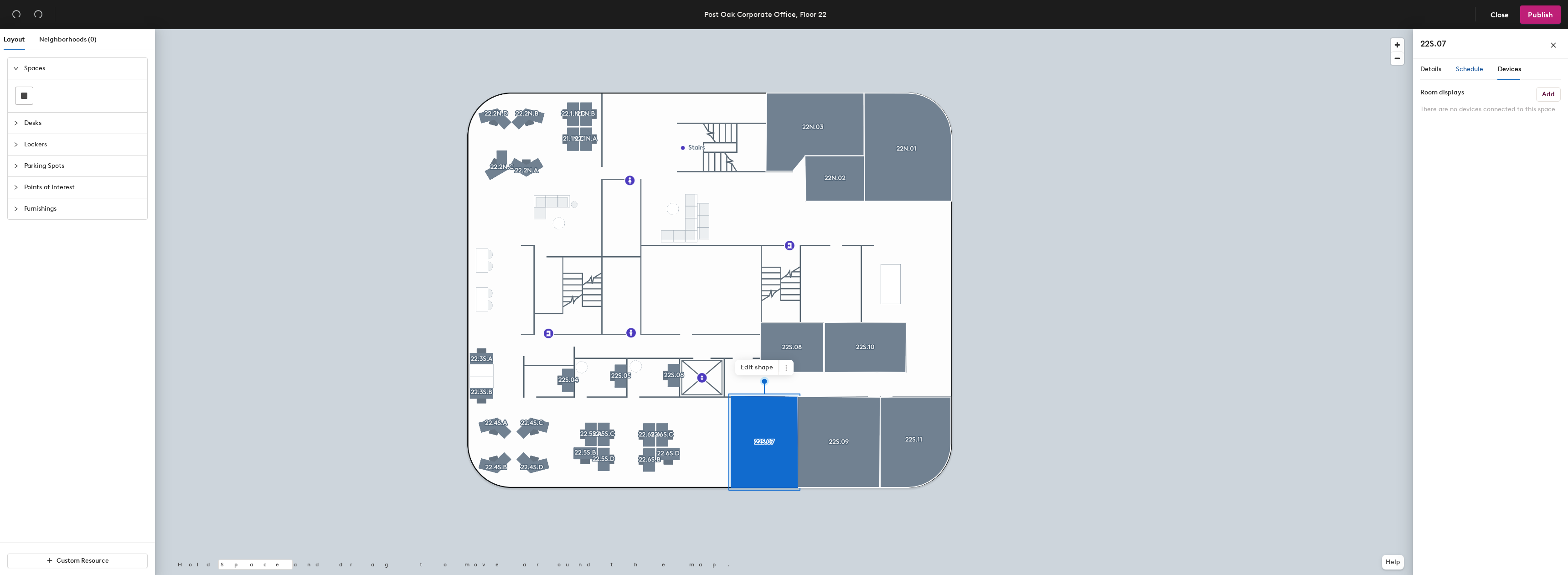
click at [1474, 73] on div "Schedule" at bounding box center [1470, 69] width 27 height 10
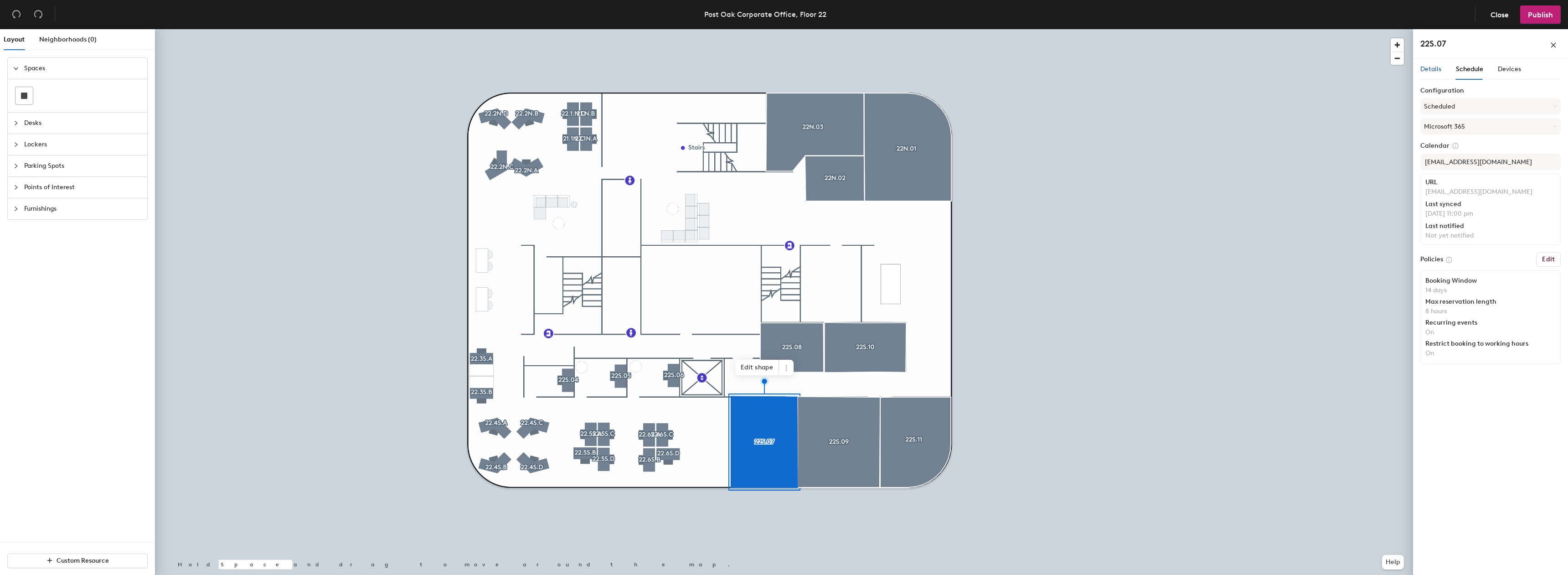
drag, startPoint x: 1435, startPoint y: 70, endPoint x: 1453, endPoint y: 64, distance: 19.0
click at [1437, 70] on span "Details" at bounding box center [1431, 69] width 21 height 8
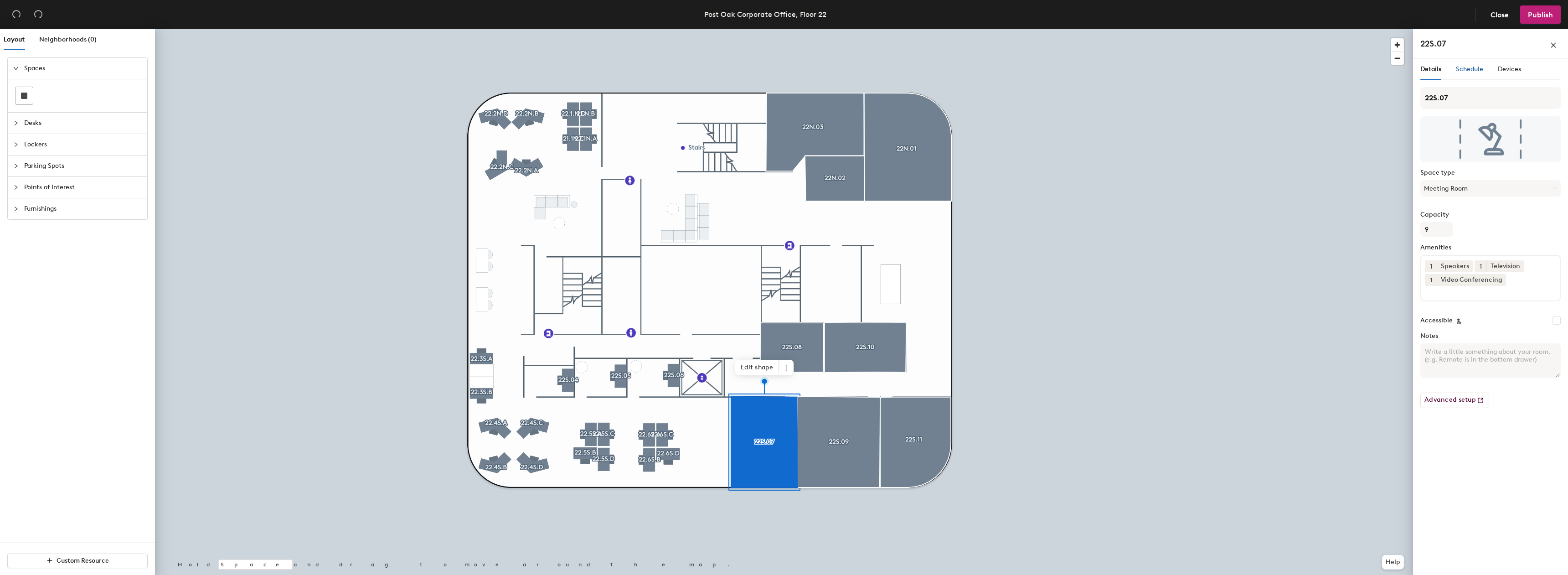
click at [1461, 68] on span "Schedule" at bounding box center [1470, 69] width 27 height 8
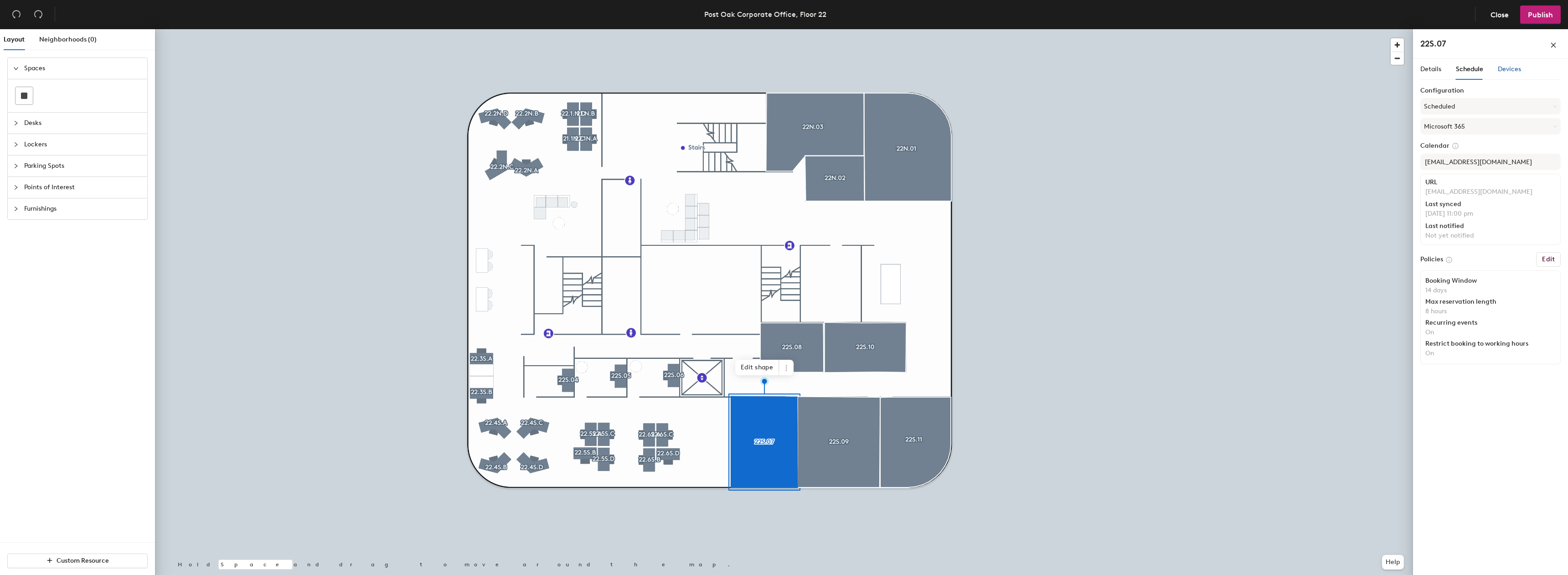
click at [1498, 71] on span "Devices" at bounding box center [1510, 69] width 23 height 8
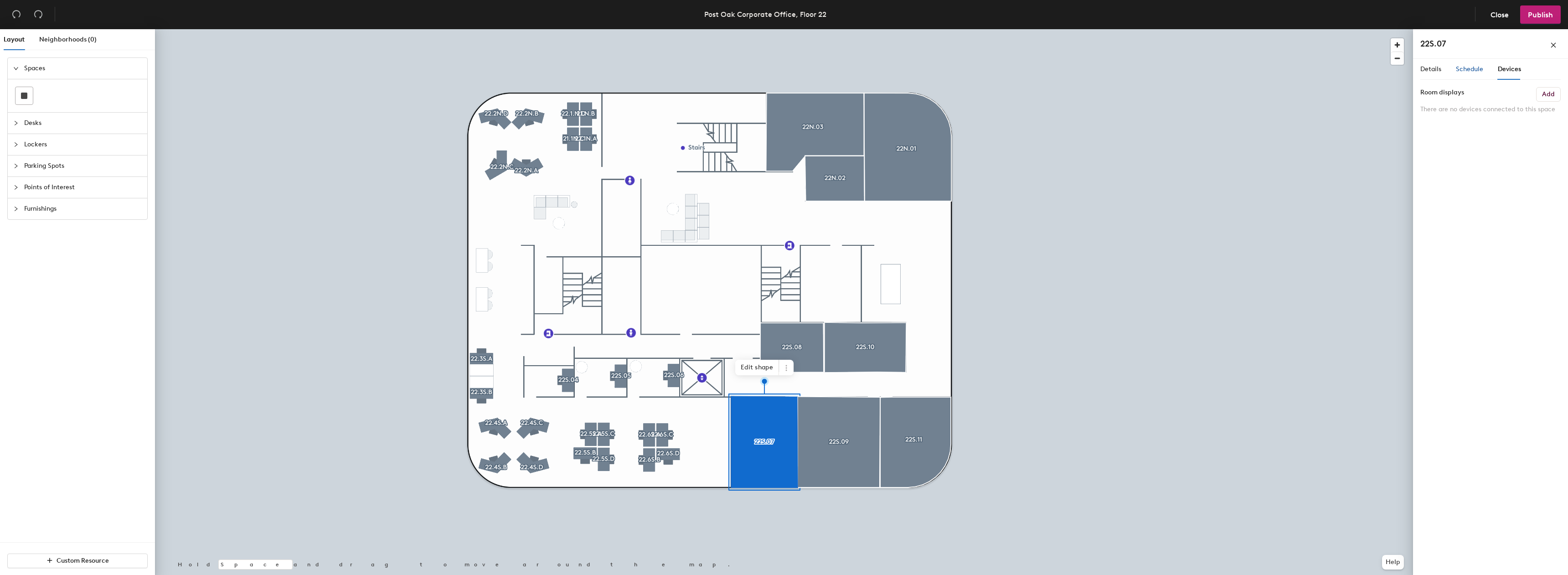
click at [1472, 71] on span "Schedule" at bounding box center [1470, 69] width 27 height 8
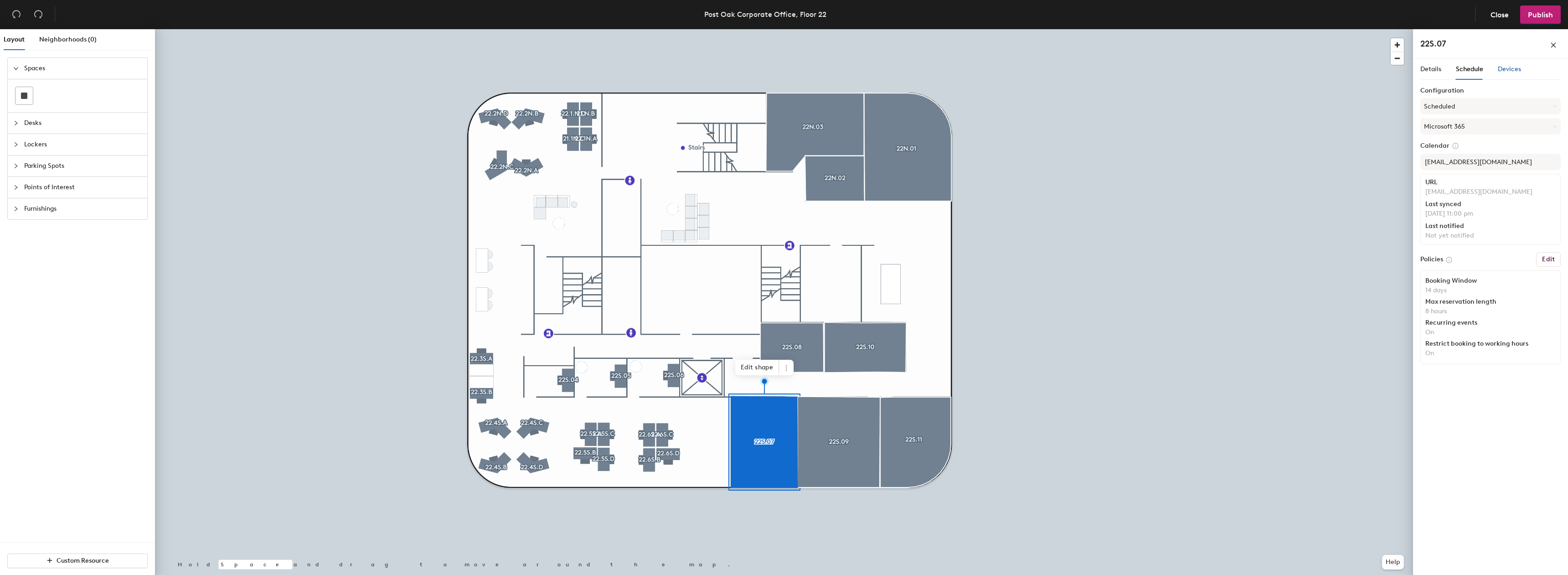
click at [1500, 68] on span "Devices" at bounding box center [1510, 69] width 23 height 8
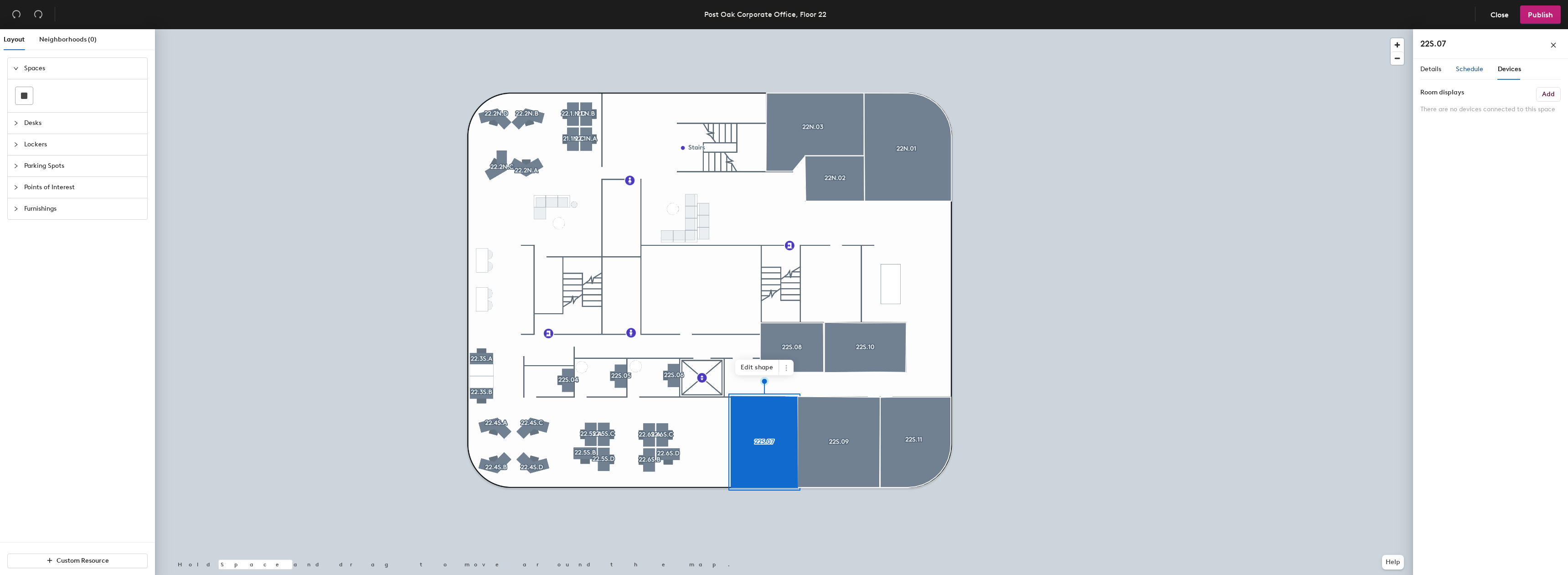
click at [1474, 67] on span "Schedule" at bounding box center [1470, 69] width 27 height 8
click at [1462, 68] on span "Schedule" at bounding box center [1470, 69] width 27 height 8
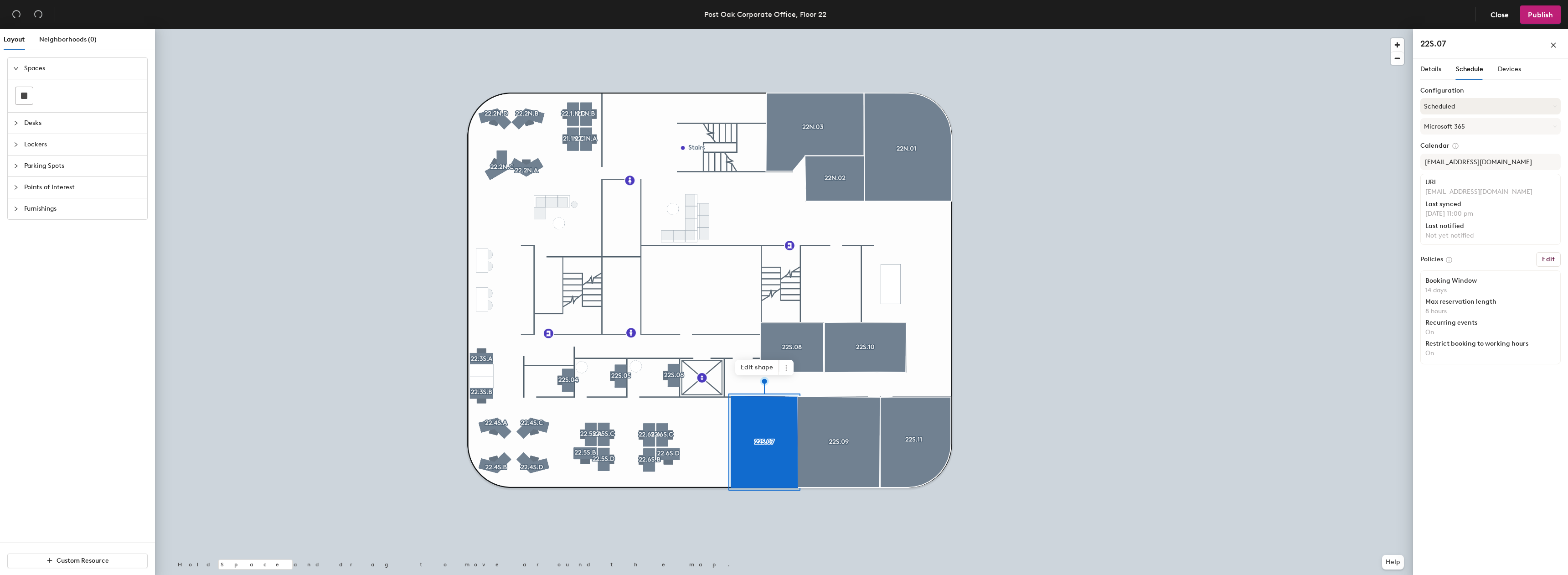
drag, startPoint x: 1457, startPoint y: 104, endPoint x: 1450, endPoint y: 98, distance: 9.2
click at [1456, 100] on button "Scheduled" at bounding box center [1490, 106] width 140 height 17
click at [1458, 156] on div "Request-only" at bounding box center [1491, 156] width 140 height 14
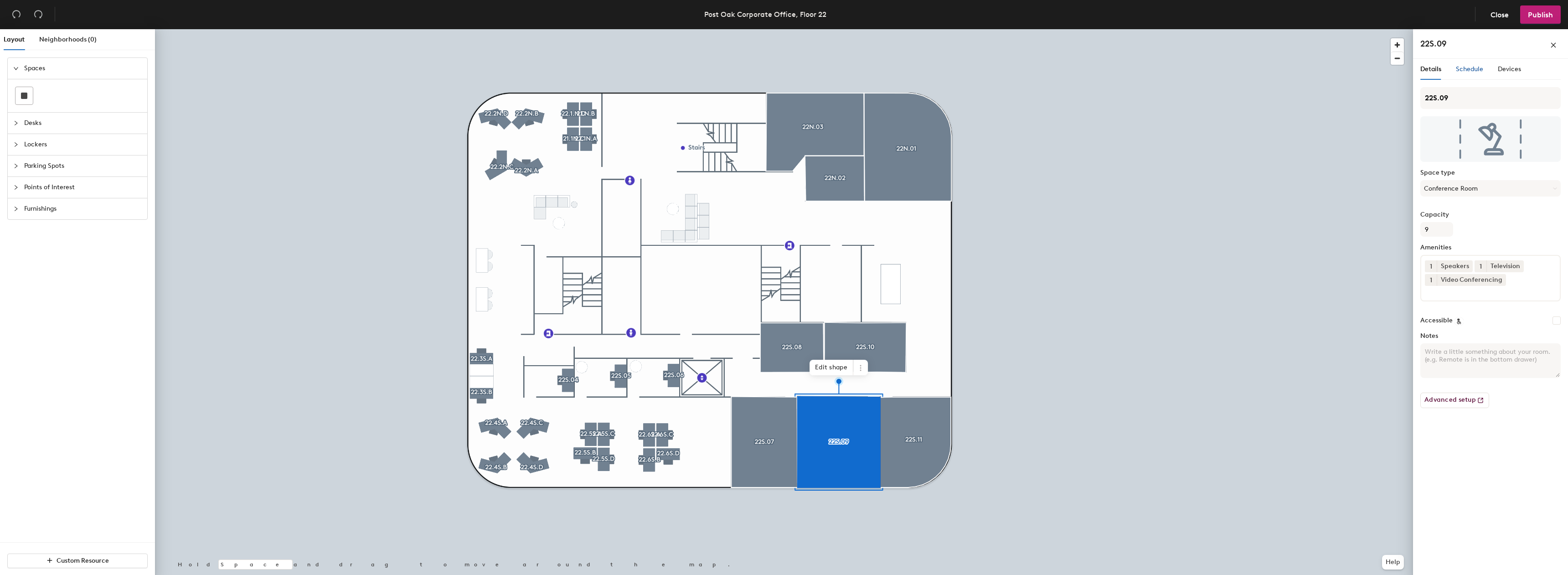
click at [1466, 69] on span "Schedule" at bounding box center [1470, 69] width 27 height 8
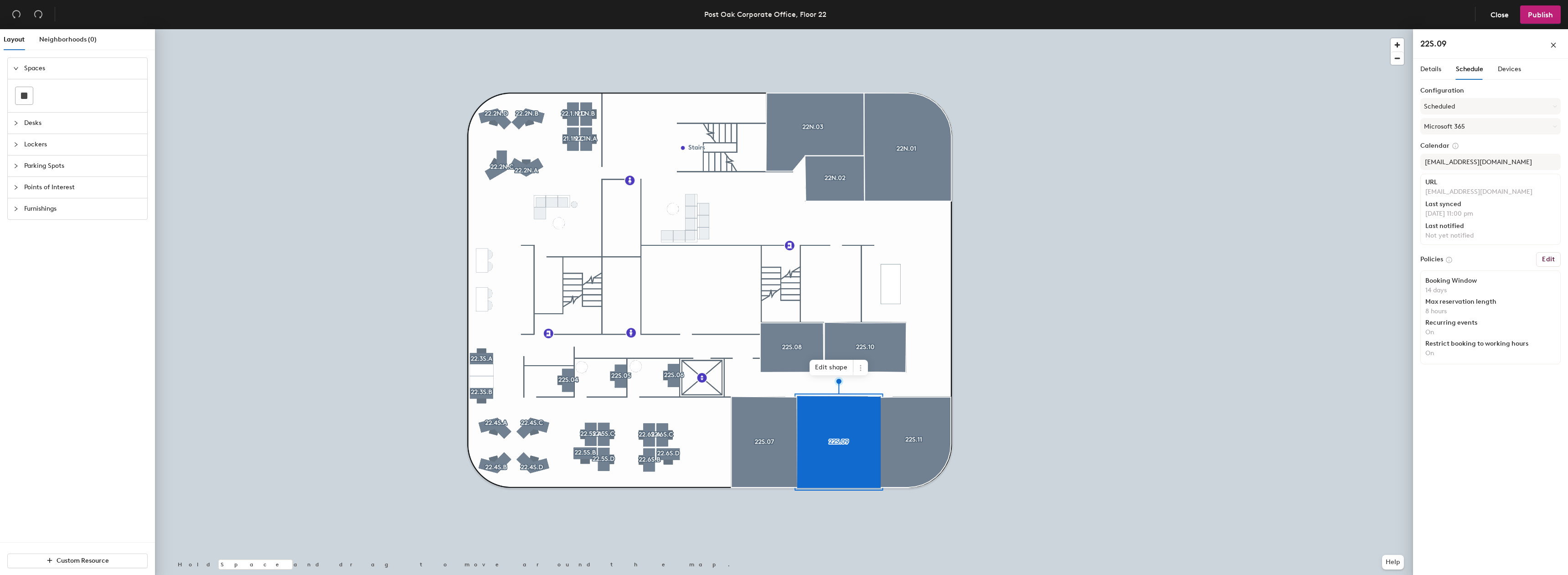
click at [1465, 72] on span "Schedule" at bounding box center [1470, 69] width 27 height 8
click at [1458, 126] on button "Microsoft 365" at bounding box center [1490, 126] width 140 height 17
click at [1471, 99] on button "Scheduled" at bounding box center [1490, 106] width 140 height 17
click at [1451, 150] on div "Request-only" at bounding box center [1491, 156] width 140 height 14
click at [914, 29] on div at bounding box center [784, 29] width 1258 height 0
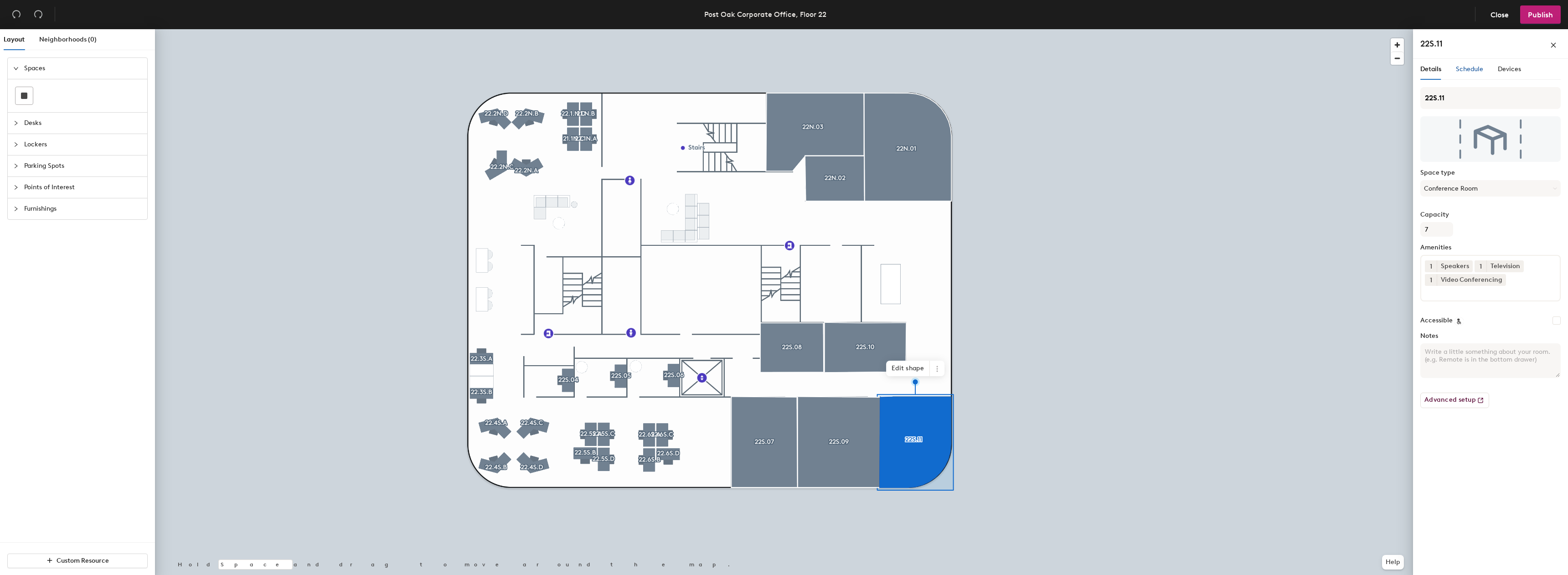
click at [1464, 68] on span "Schedule" at bounding box center [1470, 69] width 27 height 8
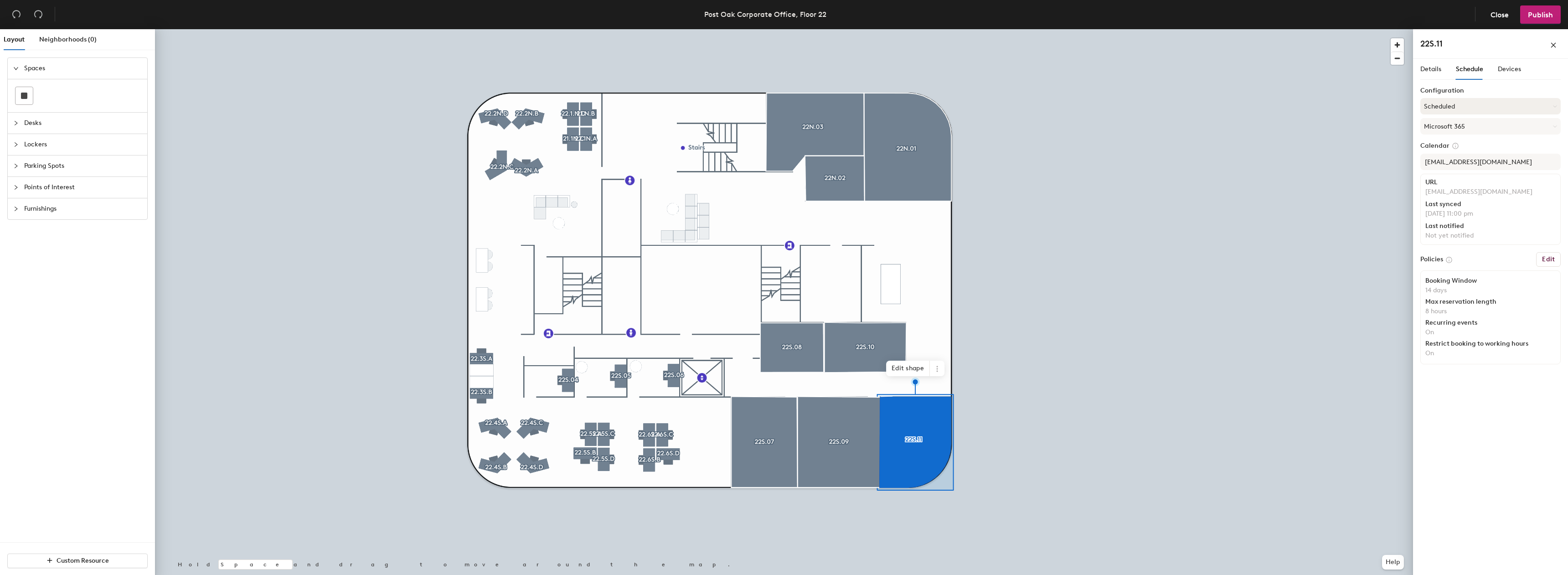
click at [1471, 108] on button "Scheduled" at bounding box center [1490, 106] width 140 height 17
click at [1455, 155] on div "Request-only" at bounding box center [1491, 156] width 140 height 14
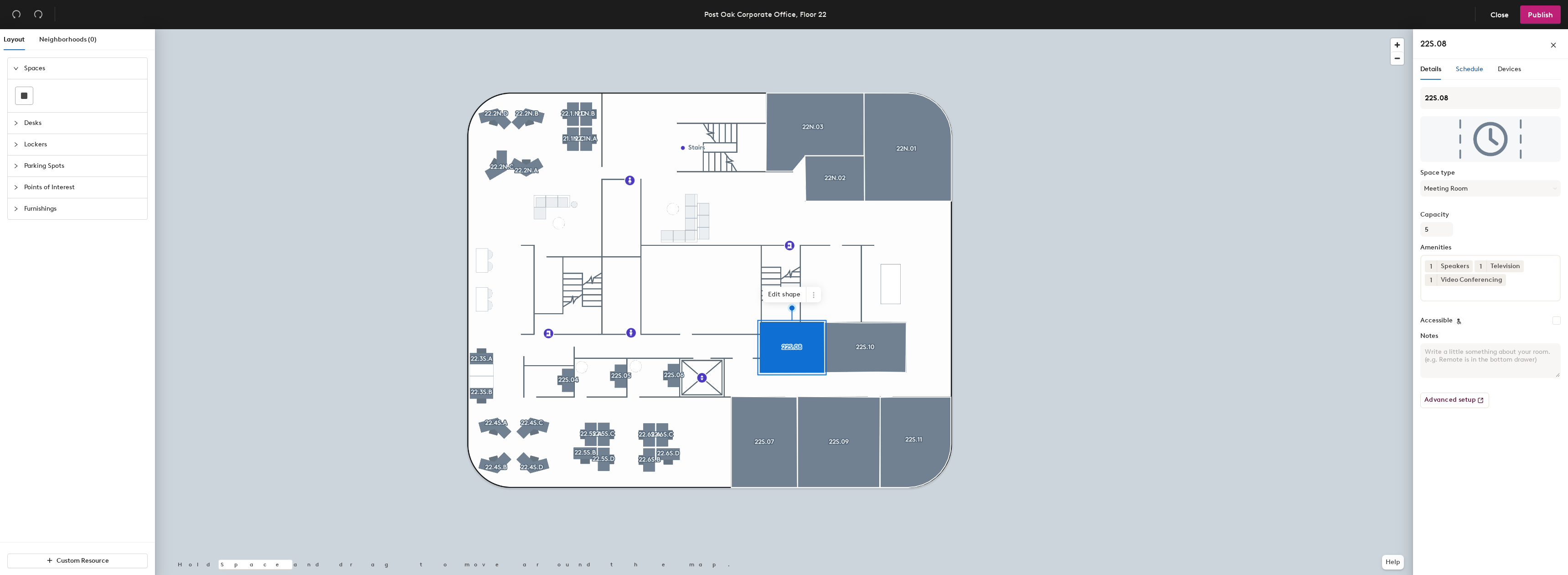
click at [1470, 73] on div "Schedule" at bounding box center [1470, 69] width 27 height 10
click at [1469, 73] on div "Schedule" at bounding box center [1470, 69] width 27 height 10
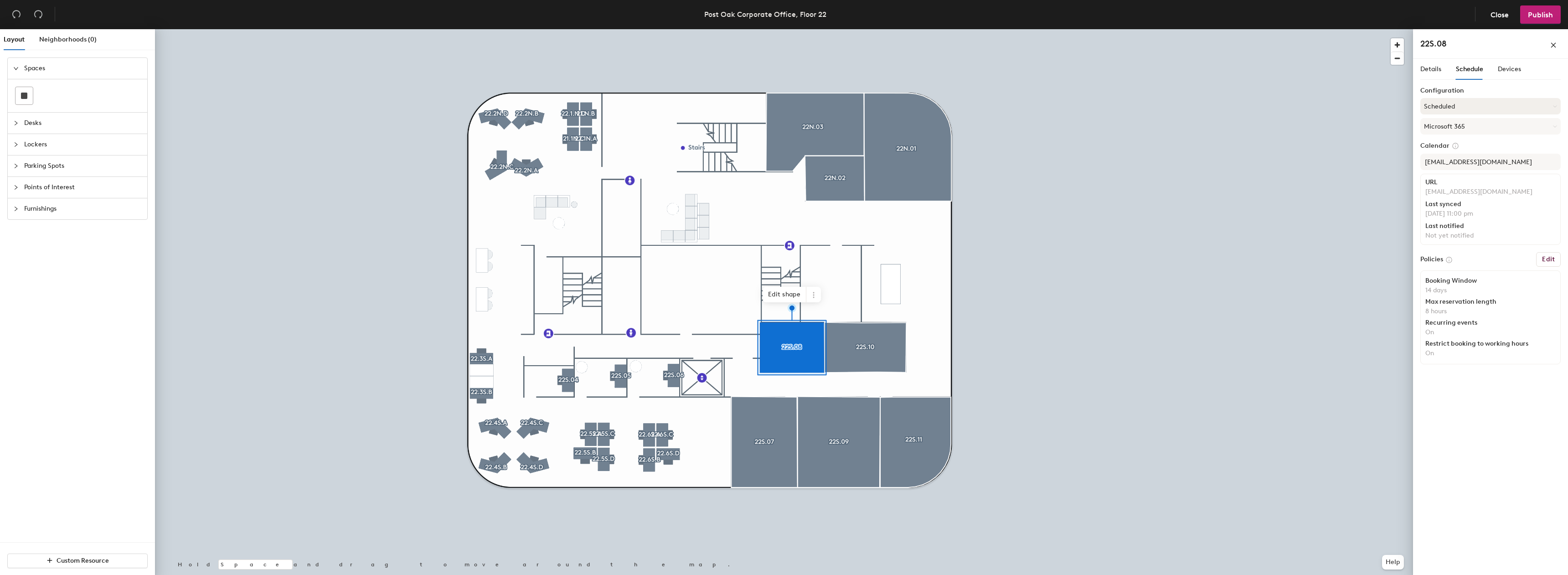
click at [1448, 101] on button "Scheduled" at bounding box center [1490, 106] width 140 height 17
click at [1426, 161] on div "Request-only" at bounding box center [1491, 156] width 140 height 14
click at [844, 29] on div at bounding box center [784, 29] width 1258 height 0
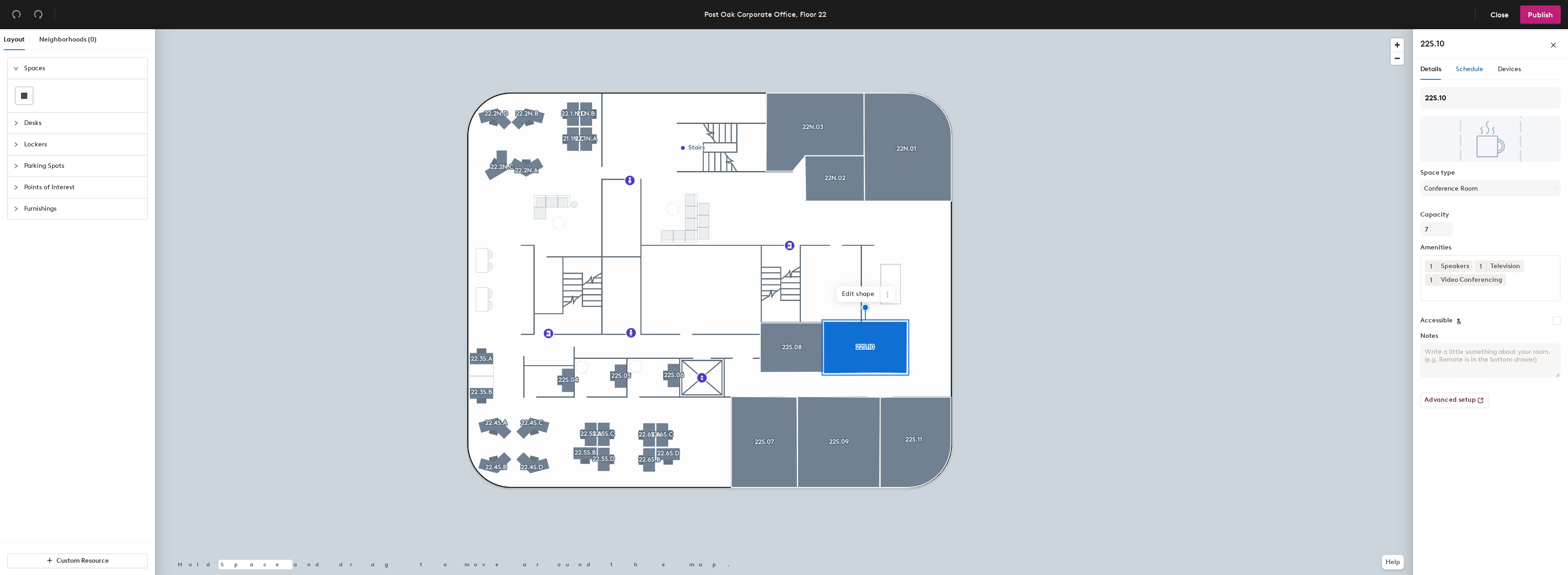
click at [1471, 69] on span "Schedule" at bounding box center [1470, 69] width 27 height 8
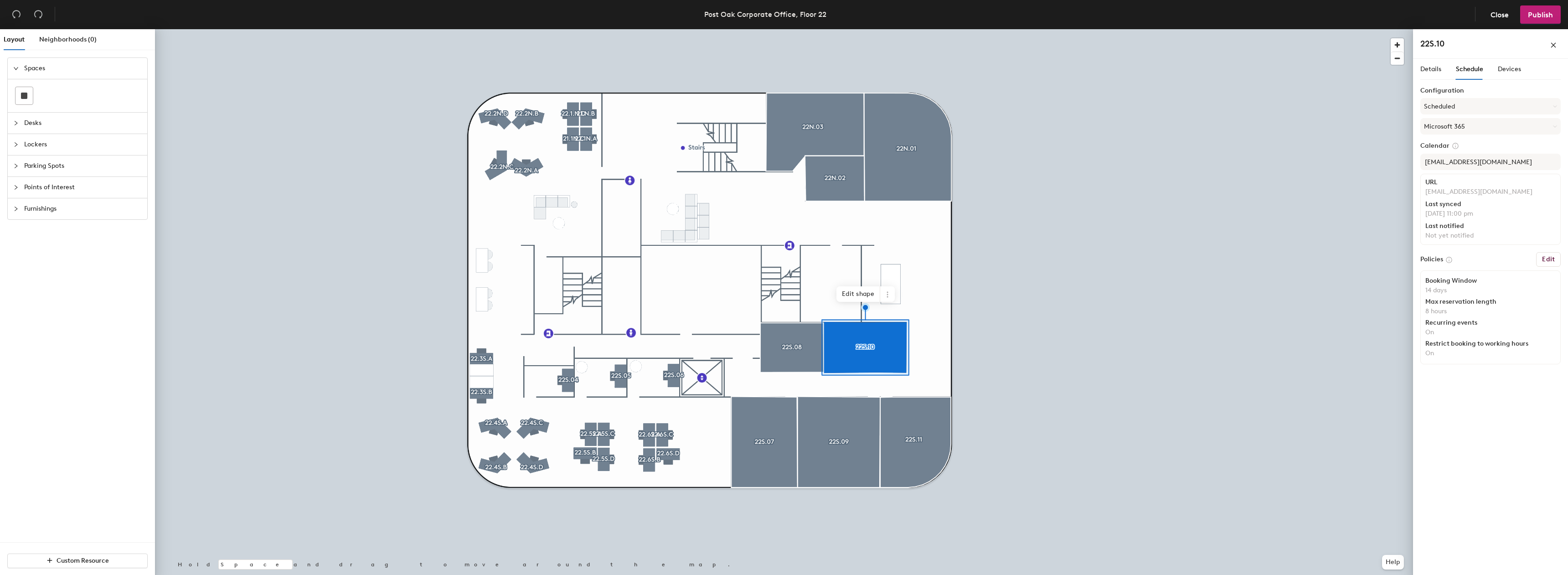
click at [1469, 70] on span "Schedule" at bounding box center [1470, 69] width 27 height 8
click at [1460, 100] on button "Scheduled" at bounding box center [1490, 106] width 140 height 17
click at [1452, 161] on div "Request-only" at bounding box center [1491, 156] width 140 height 14
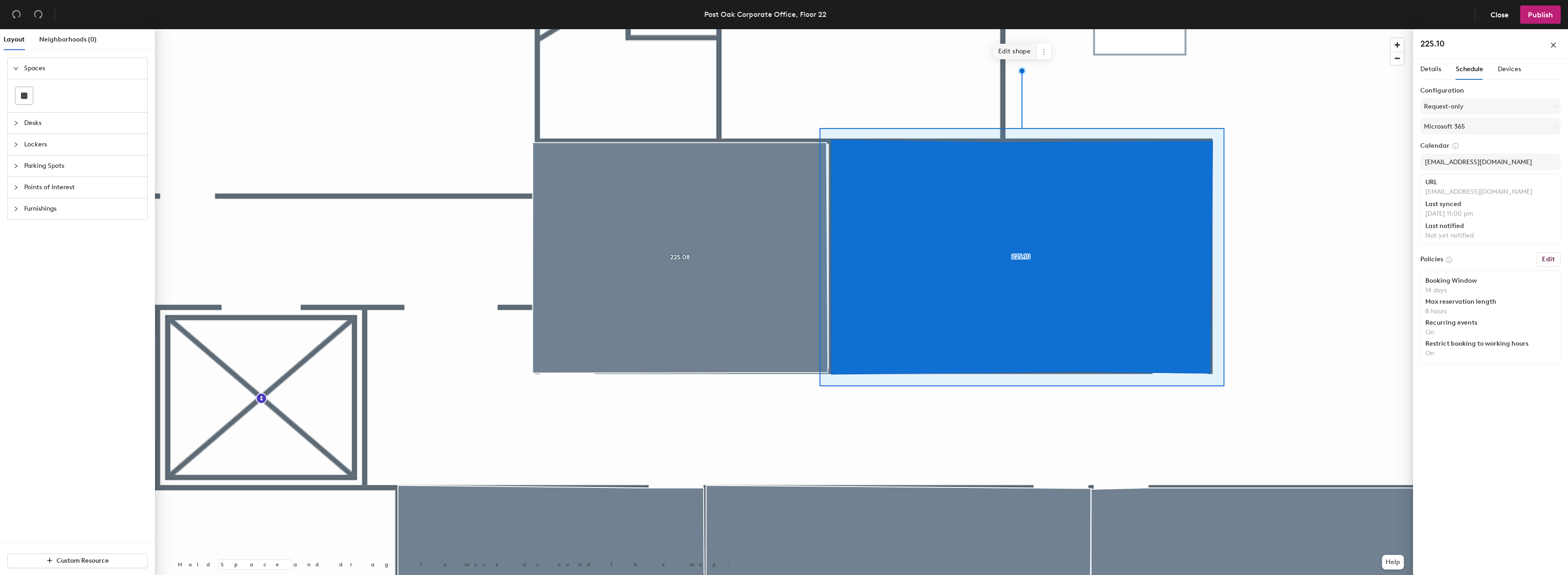
click at [1007, 52] on span "Edit shape" at bounding box center [1015, 51] width 44 height 15
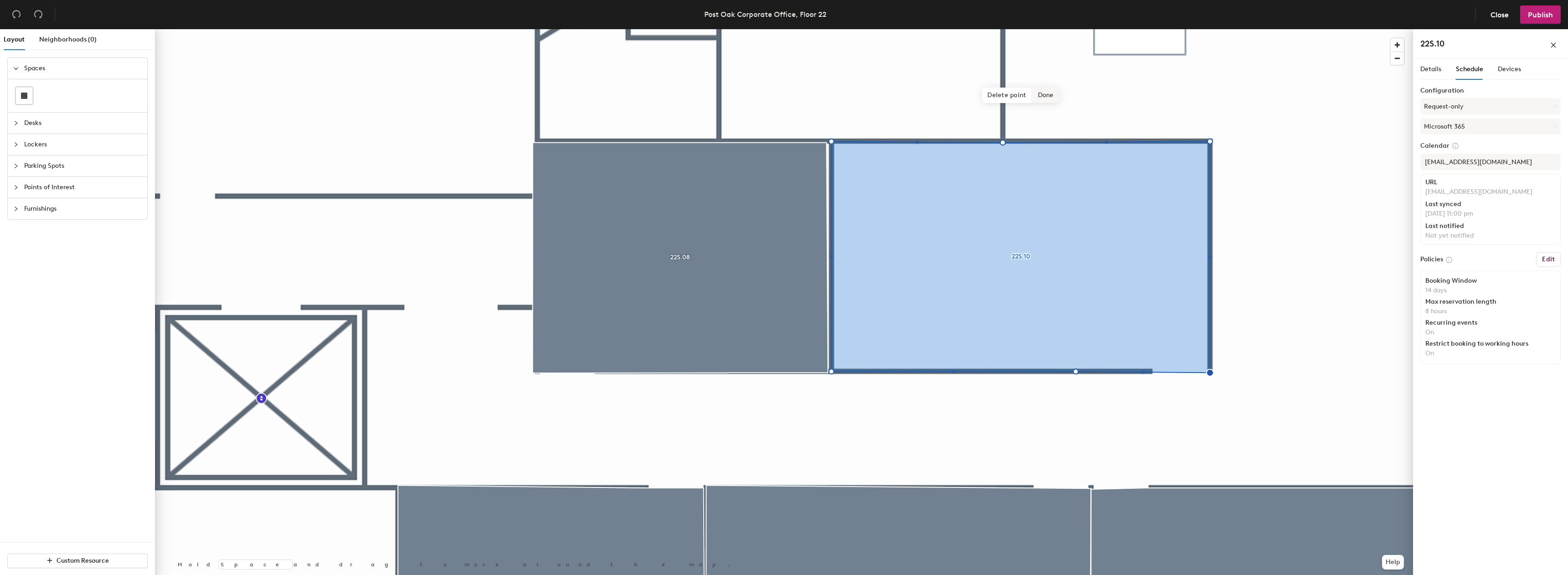
click at [1039, 96] on span "Done" at bounding box center [1046, 95] width 27 height 15
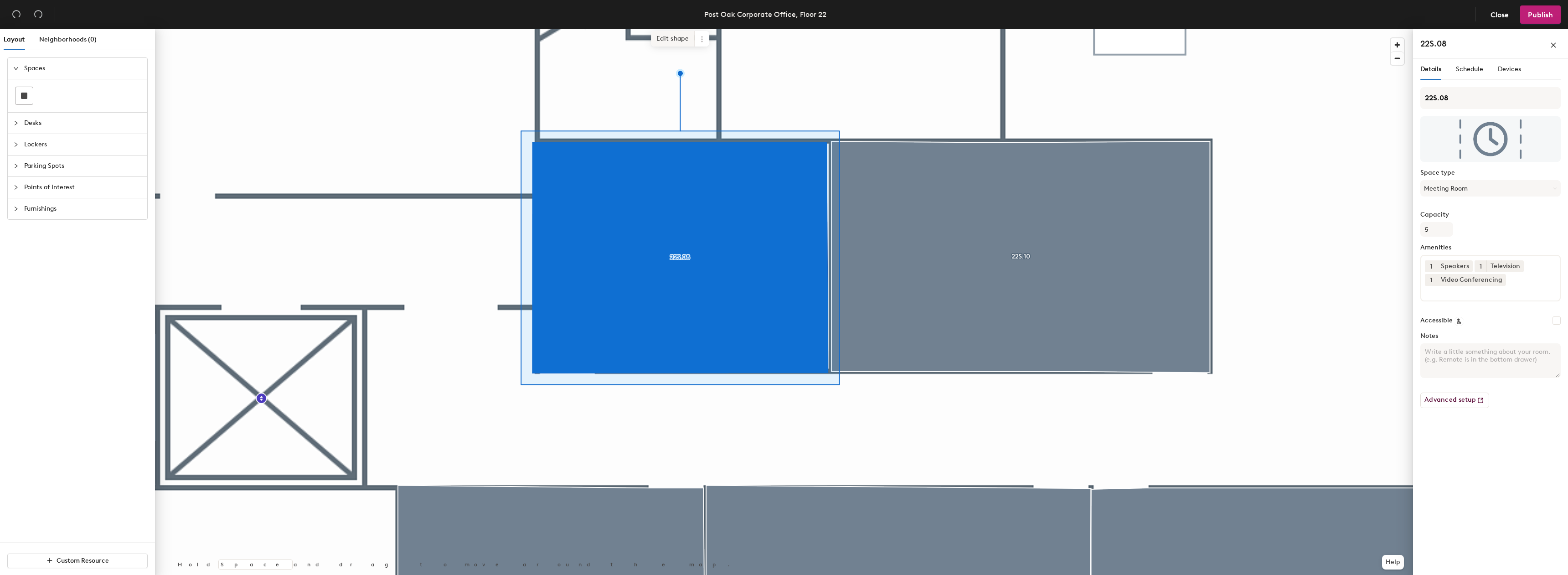
click at [670, 41] on span "Edit shape" at bounding box center [673, 39] width 44 height 15
